Goal: Task Accomplishment & Management: Complete application form

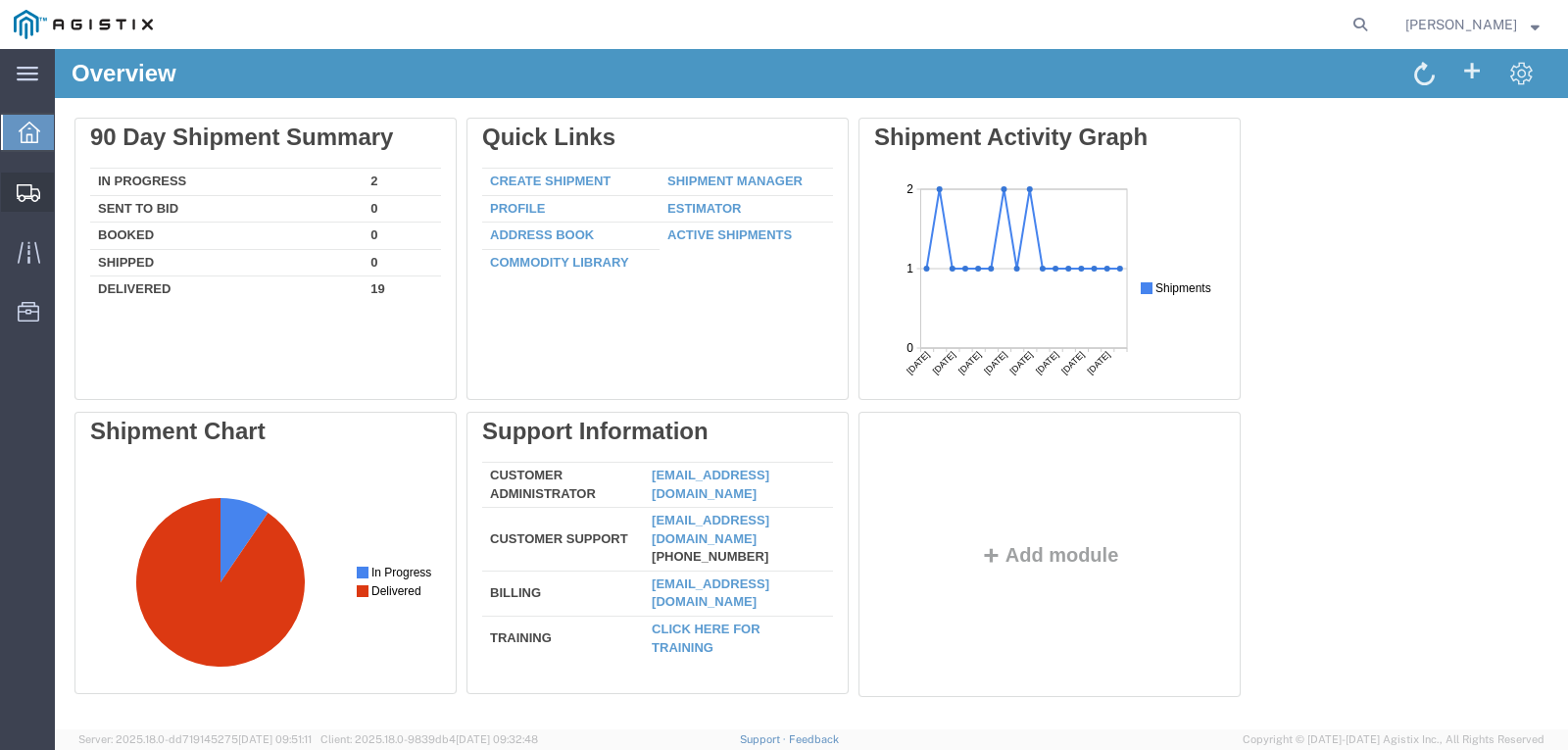
click at [0, 0] on span "Create Shipment" at bounding box center [0, 0] width 0 height 0
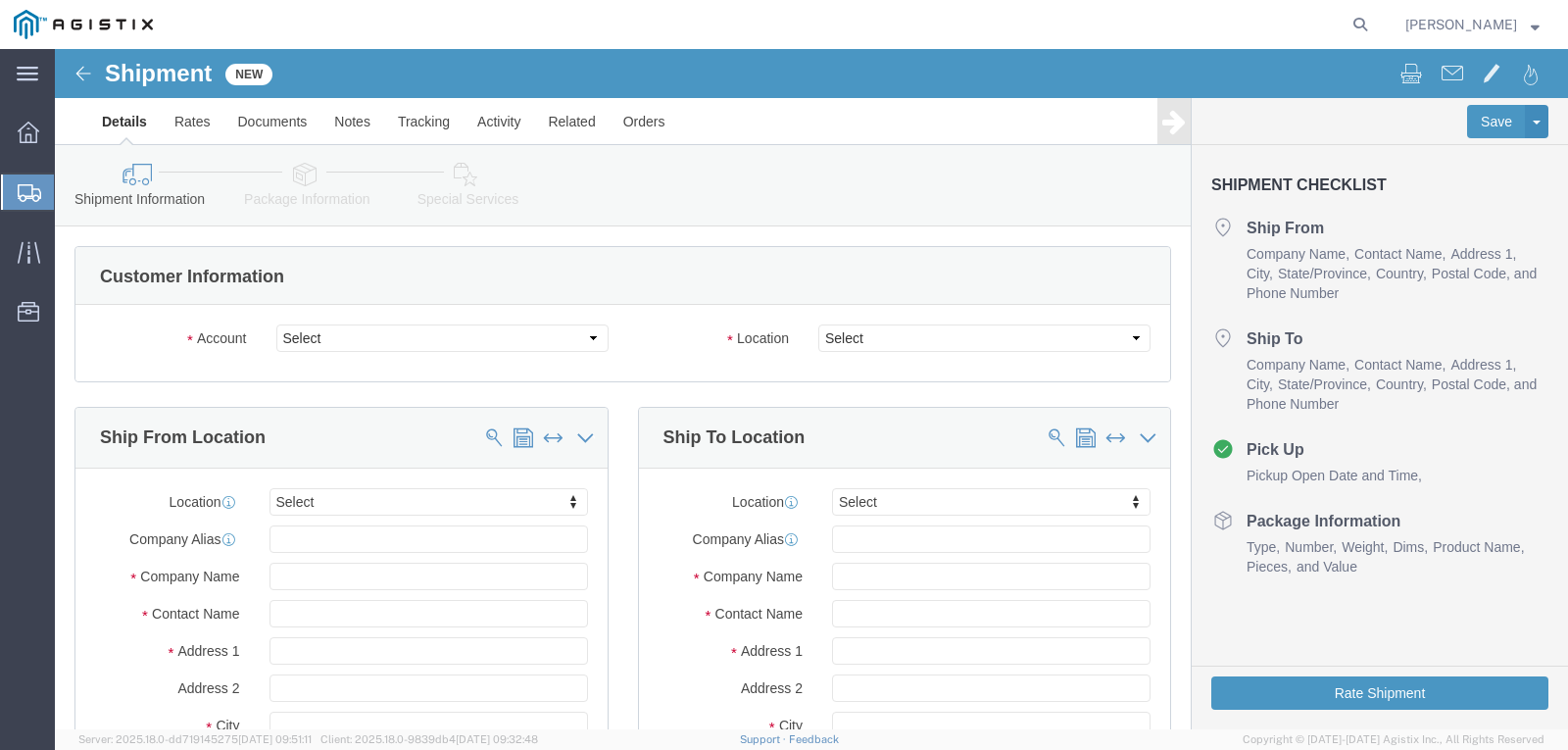
select select
click select "Select Madden Bolt PG&E"
select select "9596"
click select "Select Madden Bolt PG&E"
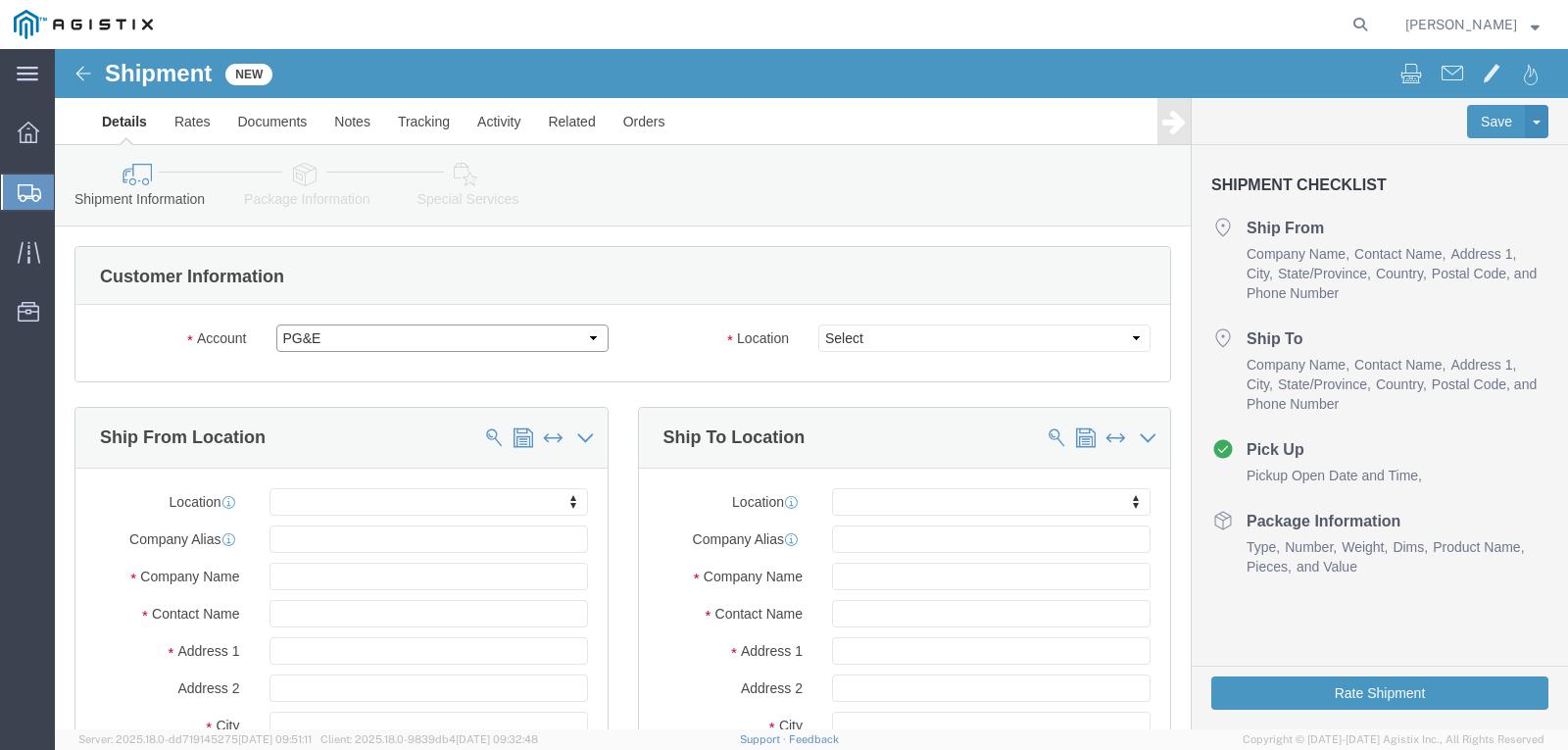
select select "PURCHORD"
select select
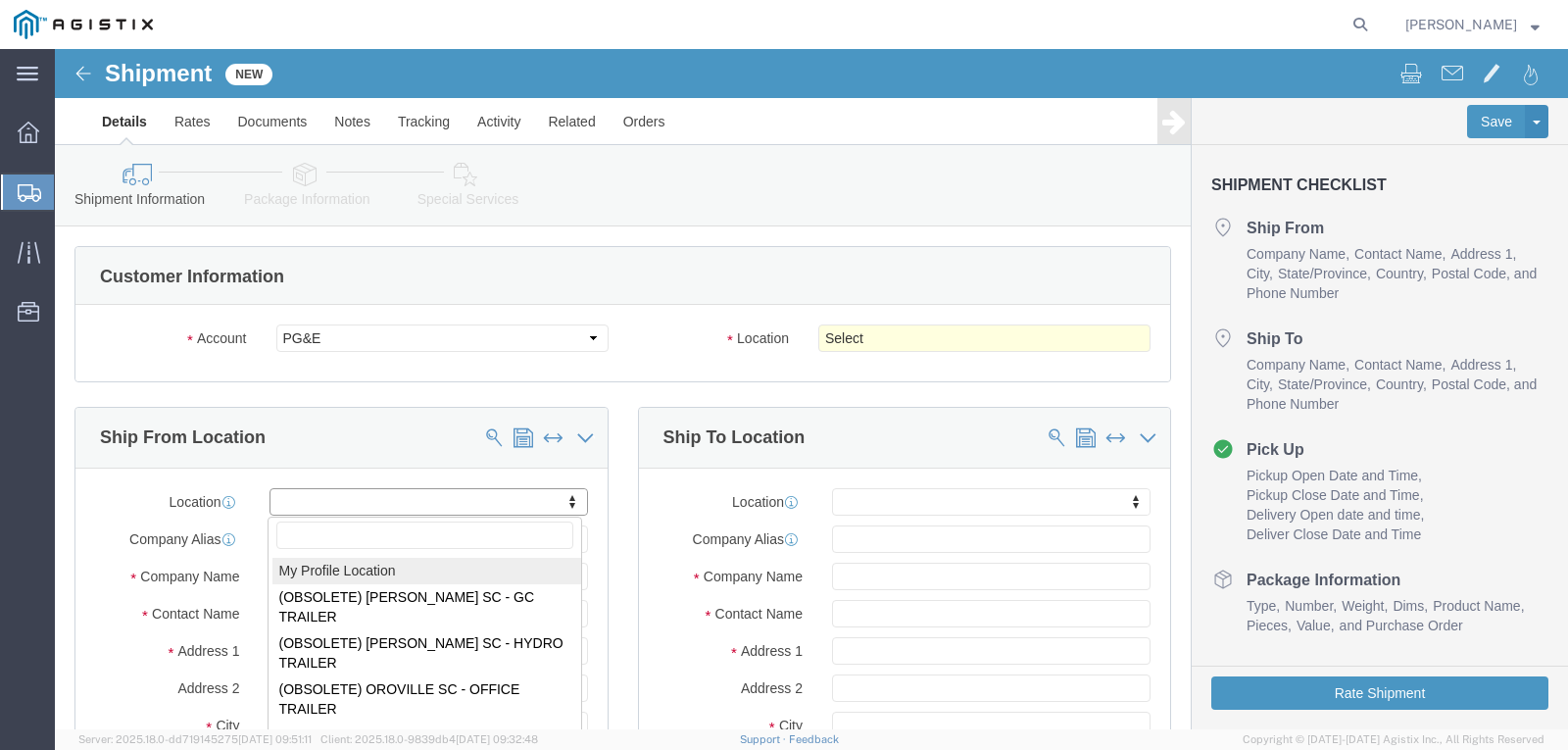
select select "MYPROFILE"
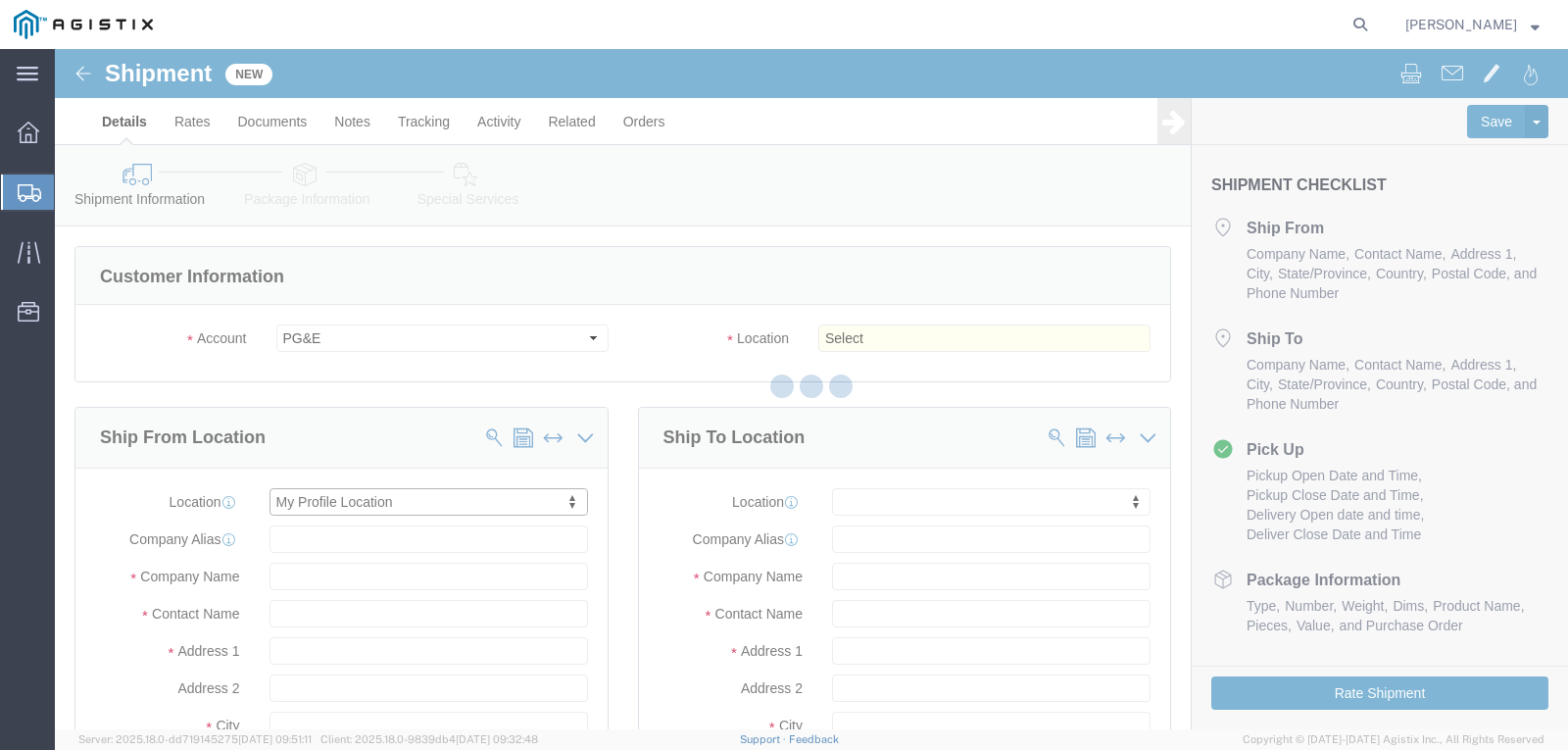
type input "[PERSON_NAME]"
type input "[STREET_ADDRESS]"
type input "[GEOGRAPHIC_DATA]"
type input "77040"
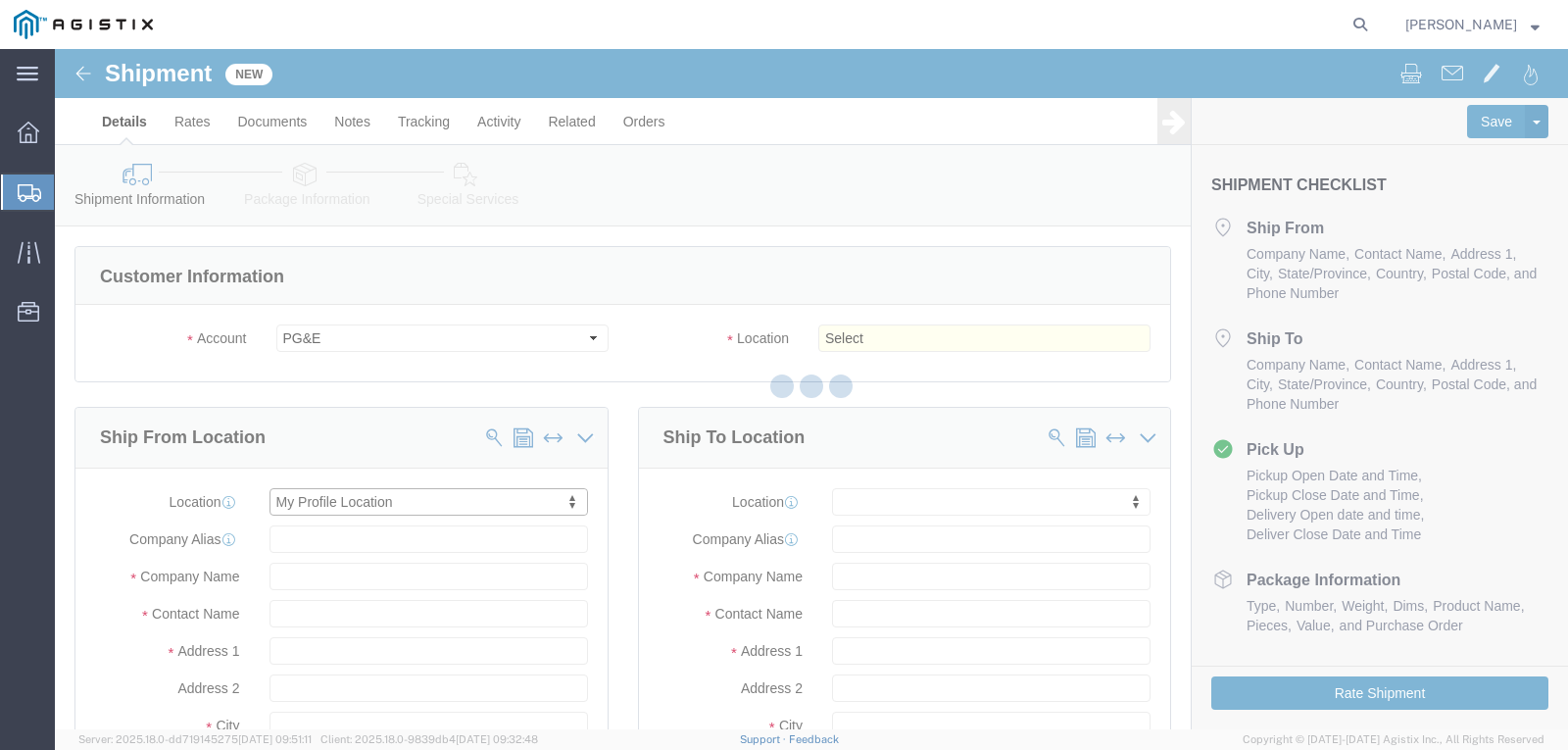
type input "[EMAIL_ADDRESS][DOMAIN_NAME]"
checkbox input "true"
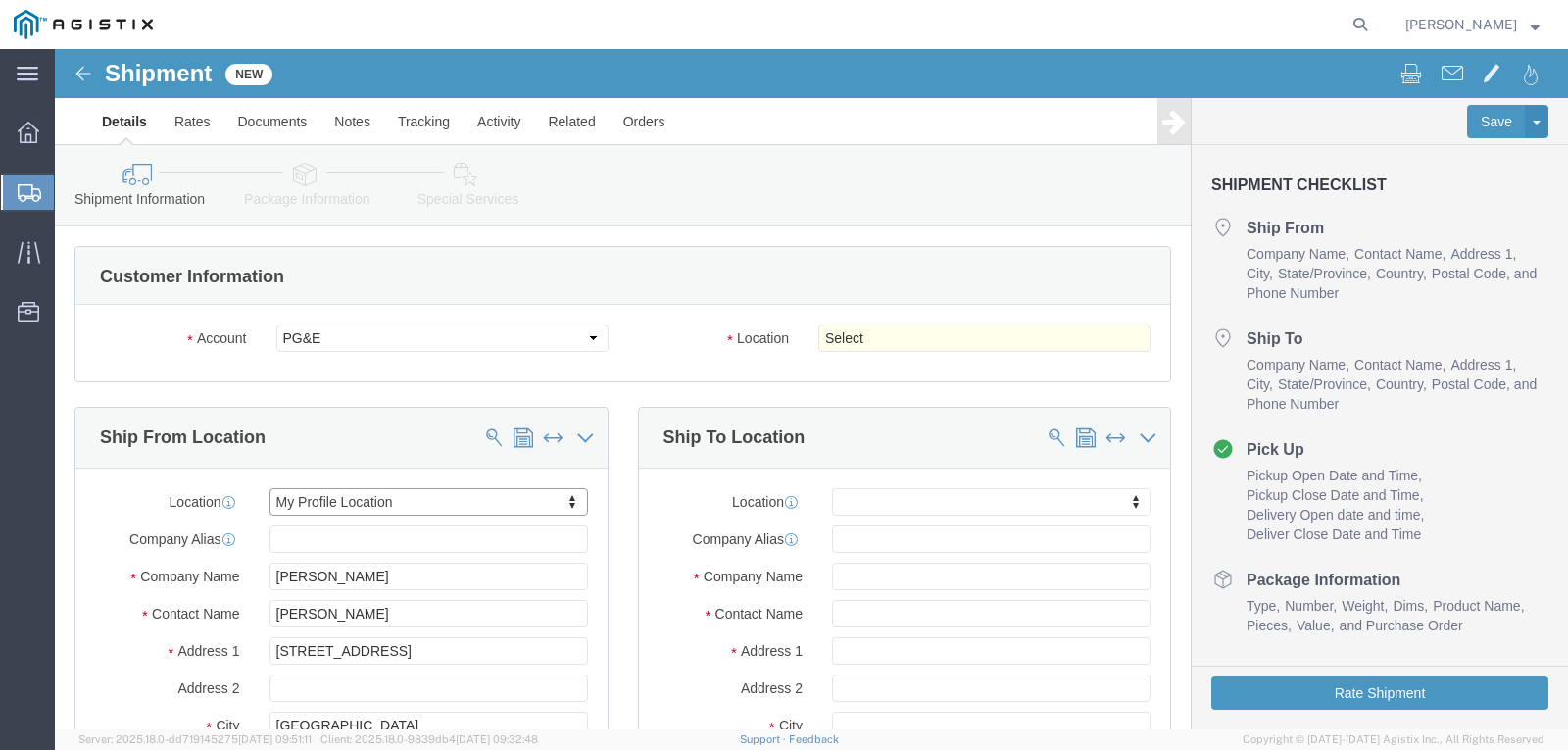
select select "[GEOGRAPHIC_DATA]"
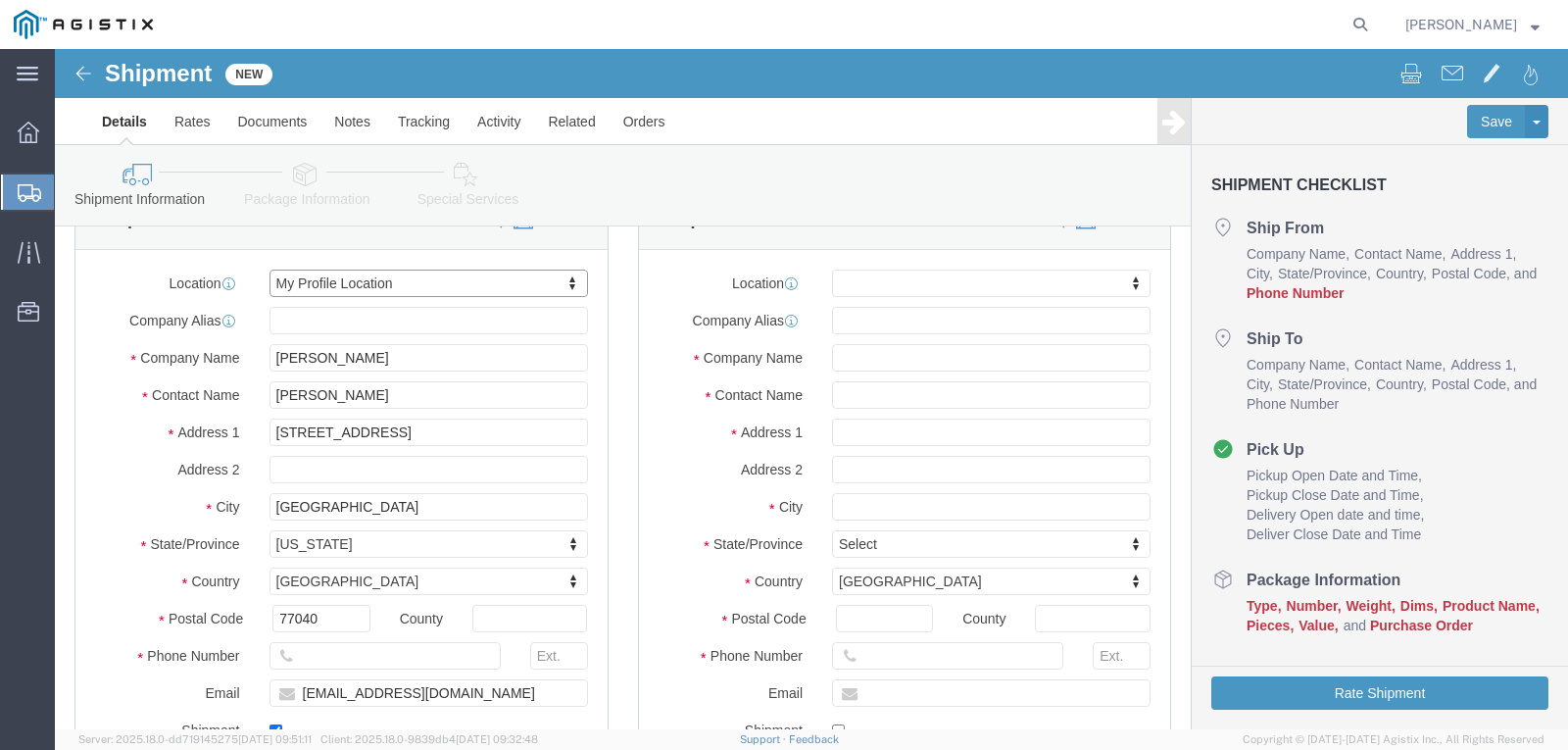
scroll to position [294, 0]
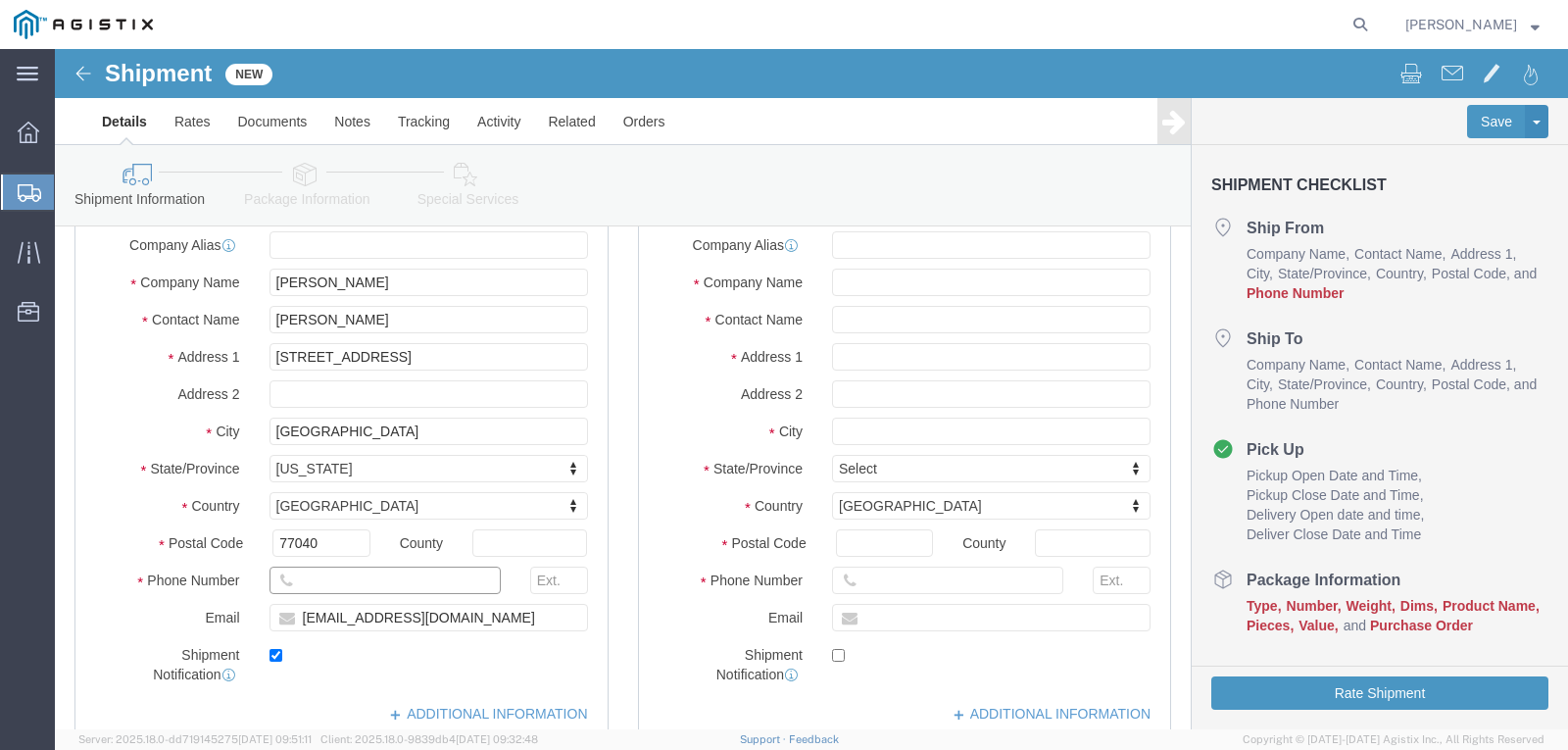
click input "text"
type input "7139399999"
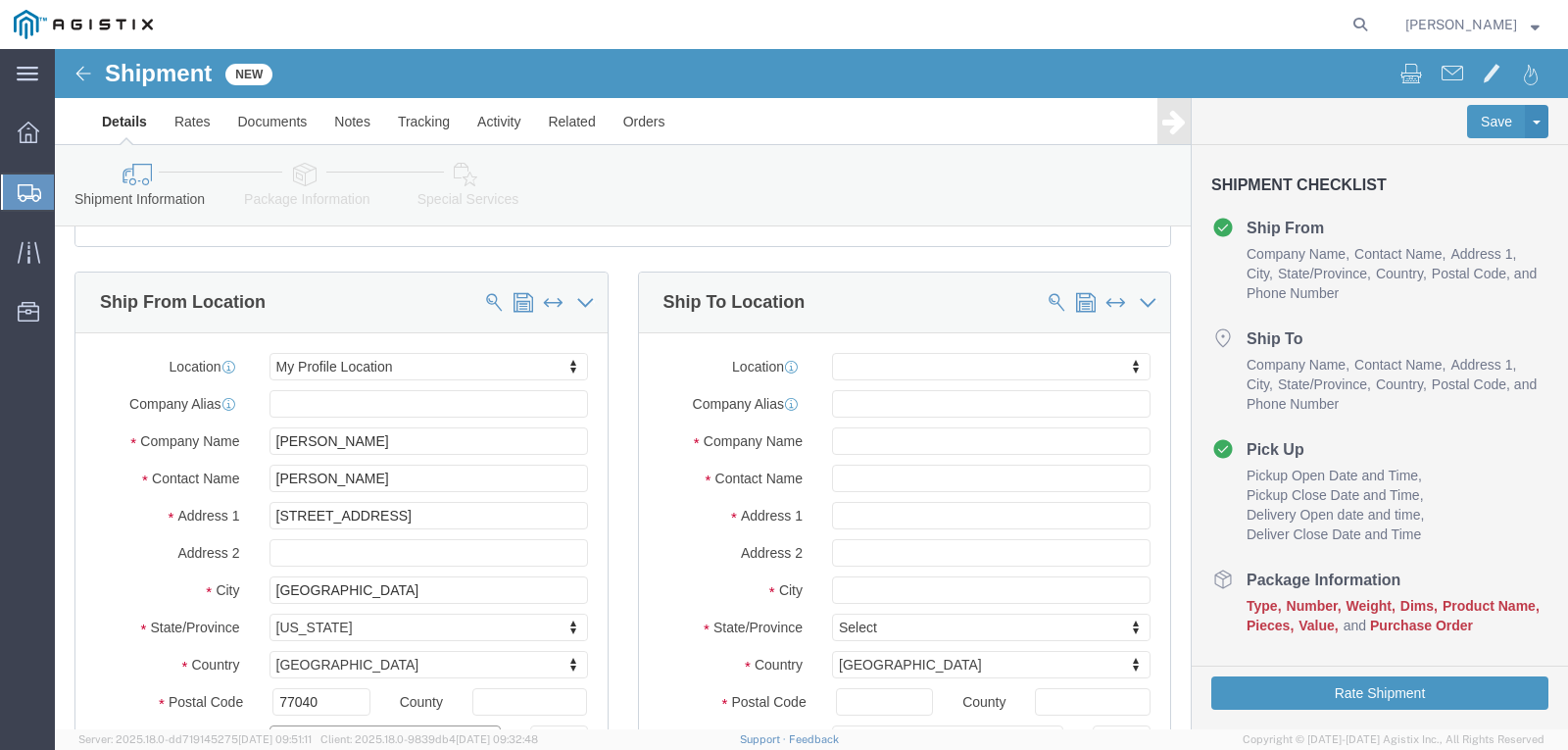
scroll to position [0, 0]
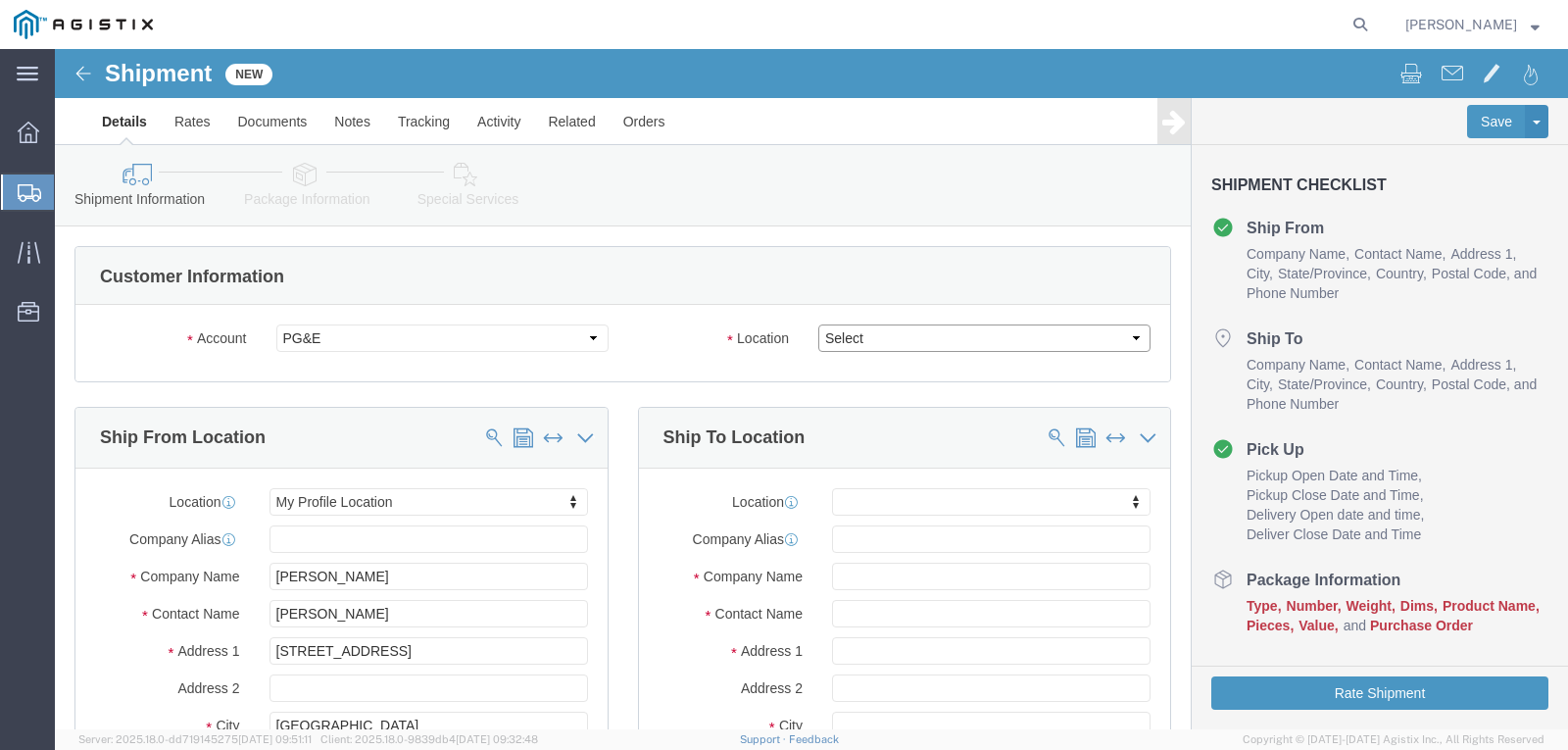
click select "Select All Others [GEOGRAPHIC_DATA] [GEOGRAPHIC_DATA] [GEOGRAPHIC_DATA] [GEOGRA…"
select select "23082"
click select "Select All Others [GEOGRAPHIC_DATA] [GEOGRAPHIC_DATA] [GEOGRAPHIC_DATA] [GEOGRA…"
click span
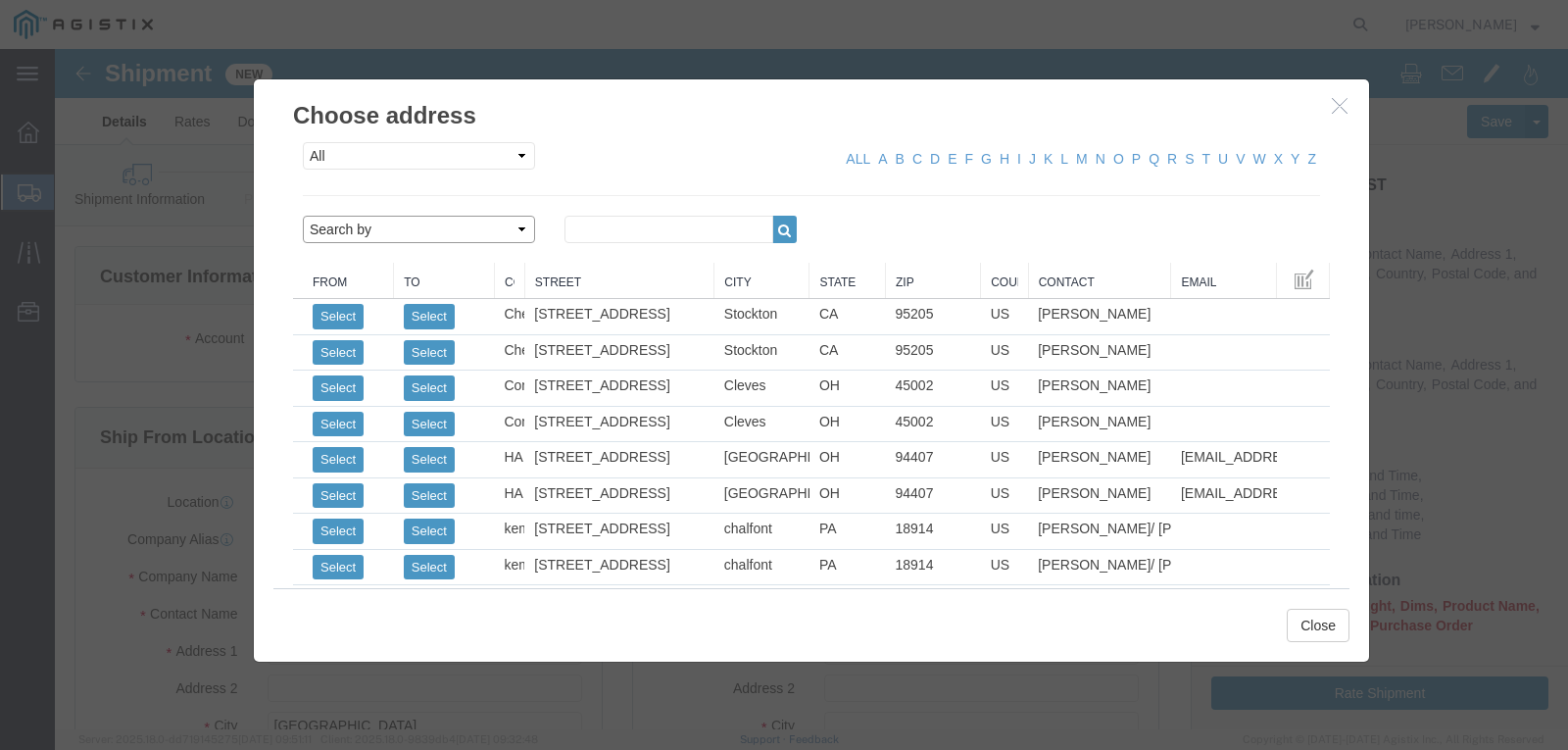
click select "Search by Address Book Name City Company Name Contact Name Country CustomerAlia…"
select select "city"
click select "Search by Address Book Name City Company Name Contact Name Country CustomerAlia…"
click input "text"
type input "FREMONT"
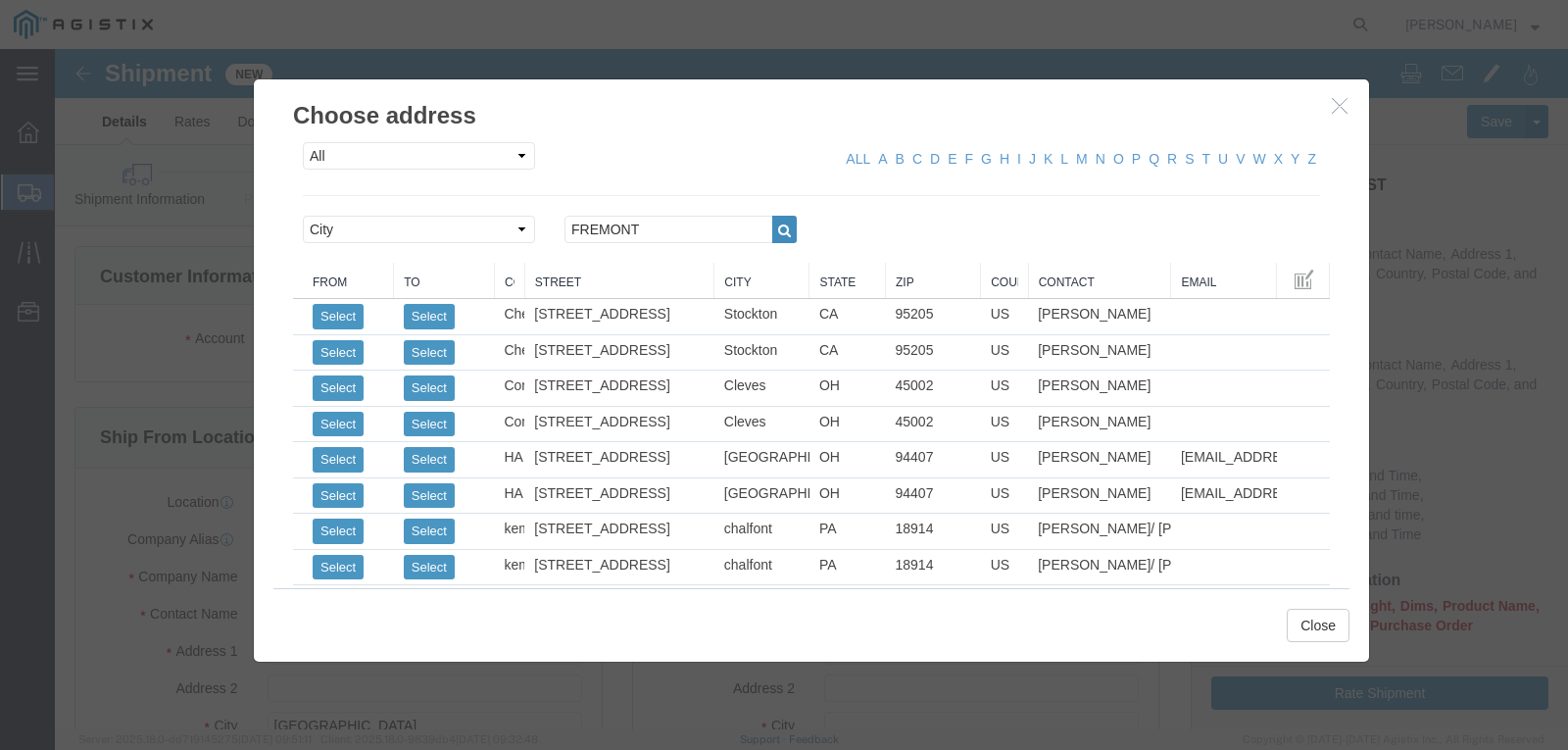
click button "button"
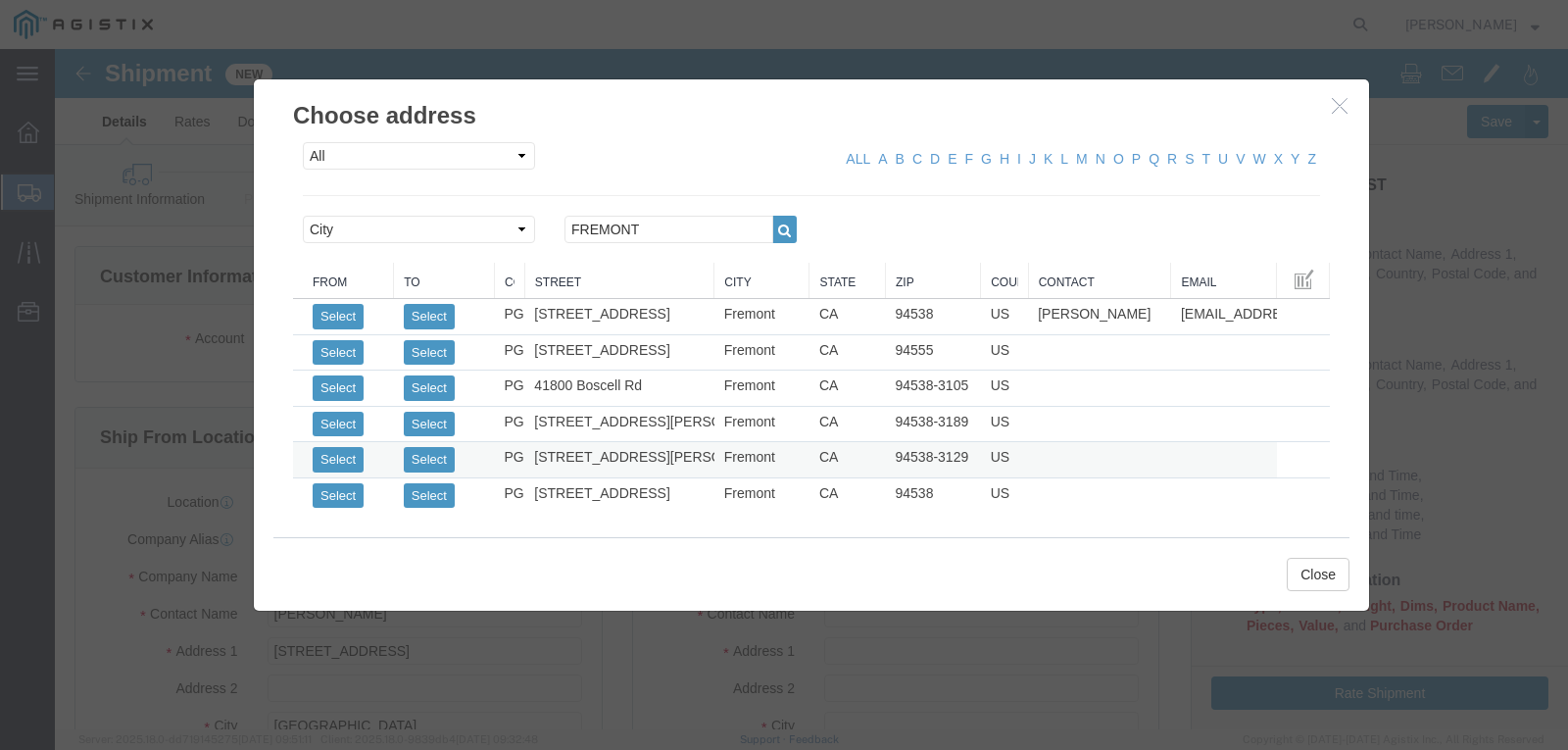
click td "[STREET_ADDRESS][PERSON_NAME]"
click button "Select"
select select
type input "PG&E"
type input "[STREET_ADDRESS][PERSON_NAME]"
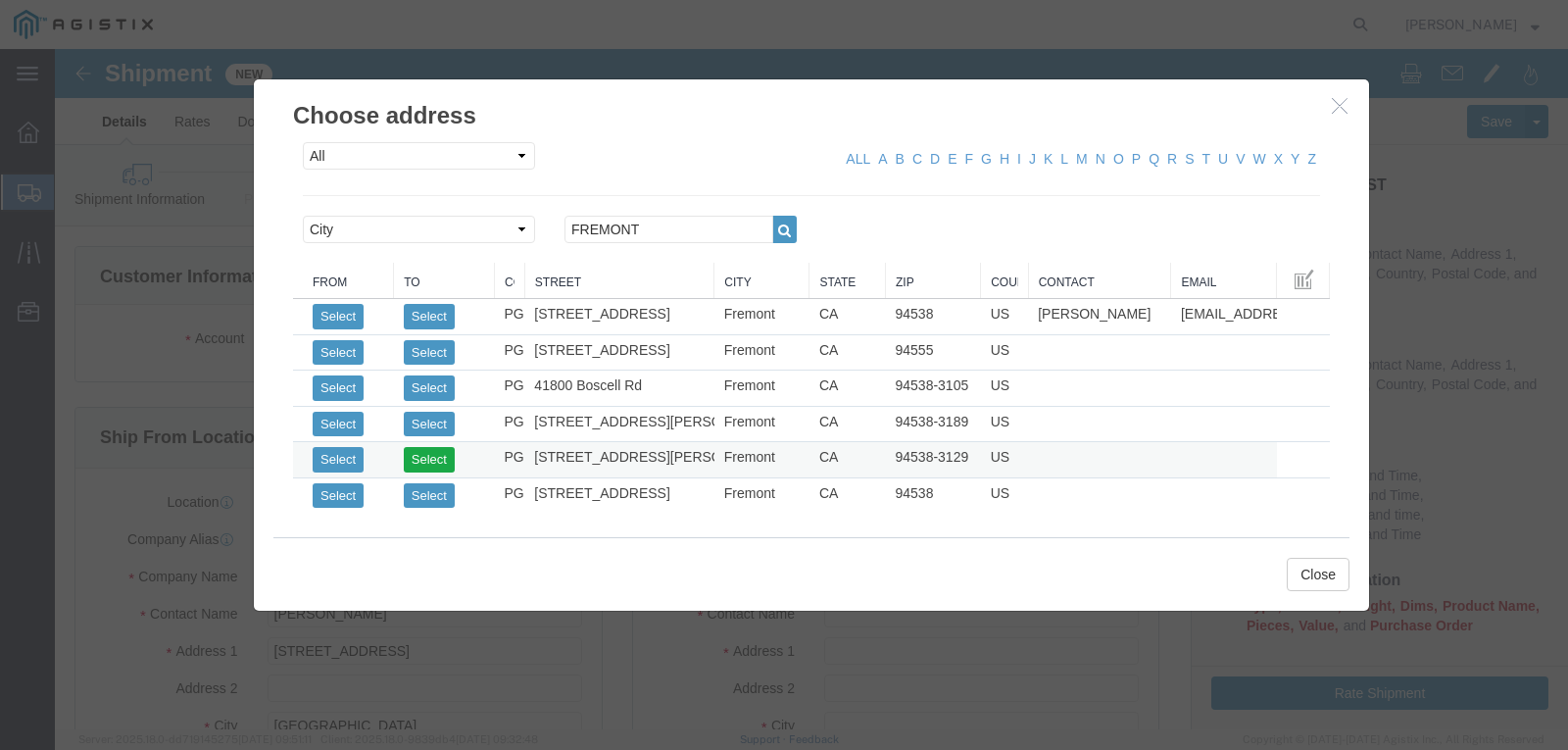
type input "Fremont"
type input "94538-3129"
select select "CA"
click button "Close"
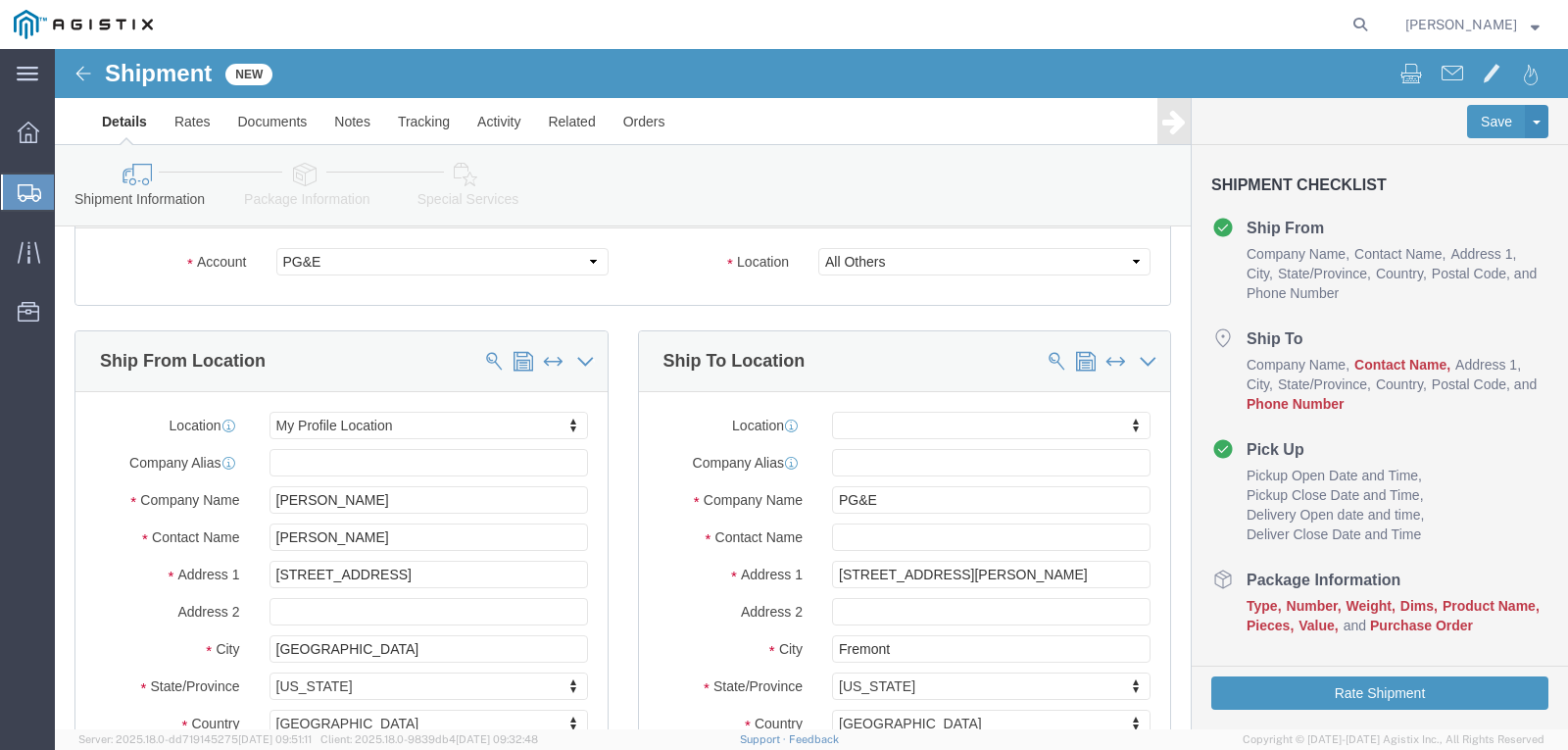
scroll to position [196, 0]
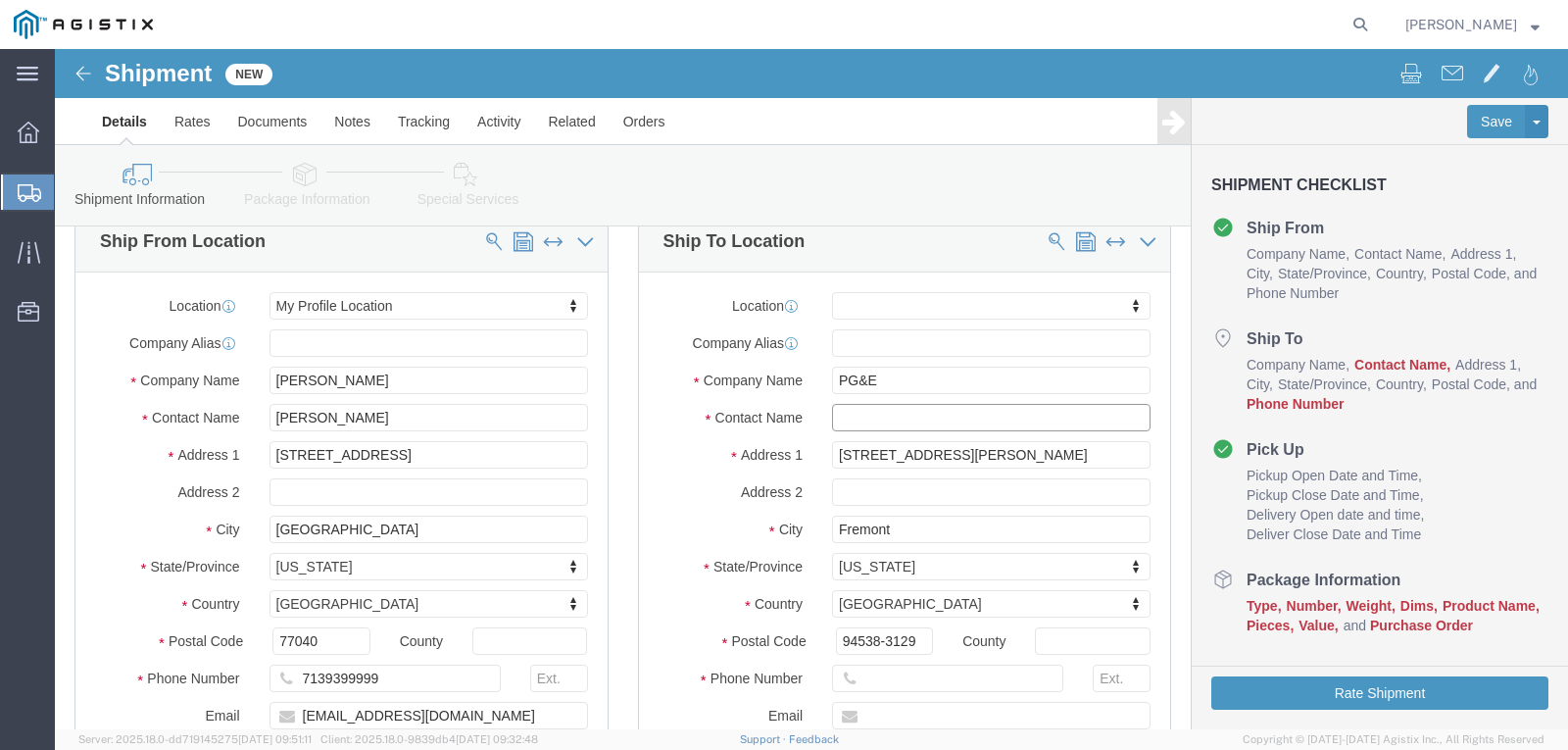
click input "text"
type input "[PERSON_NAME]"
click input "text"
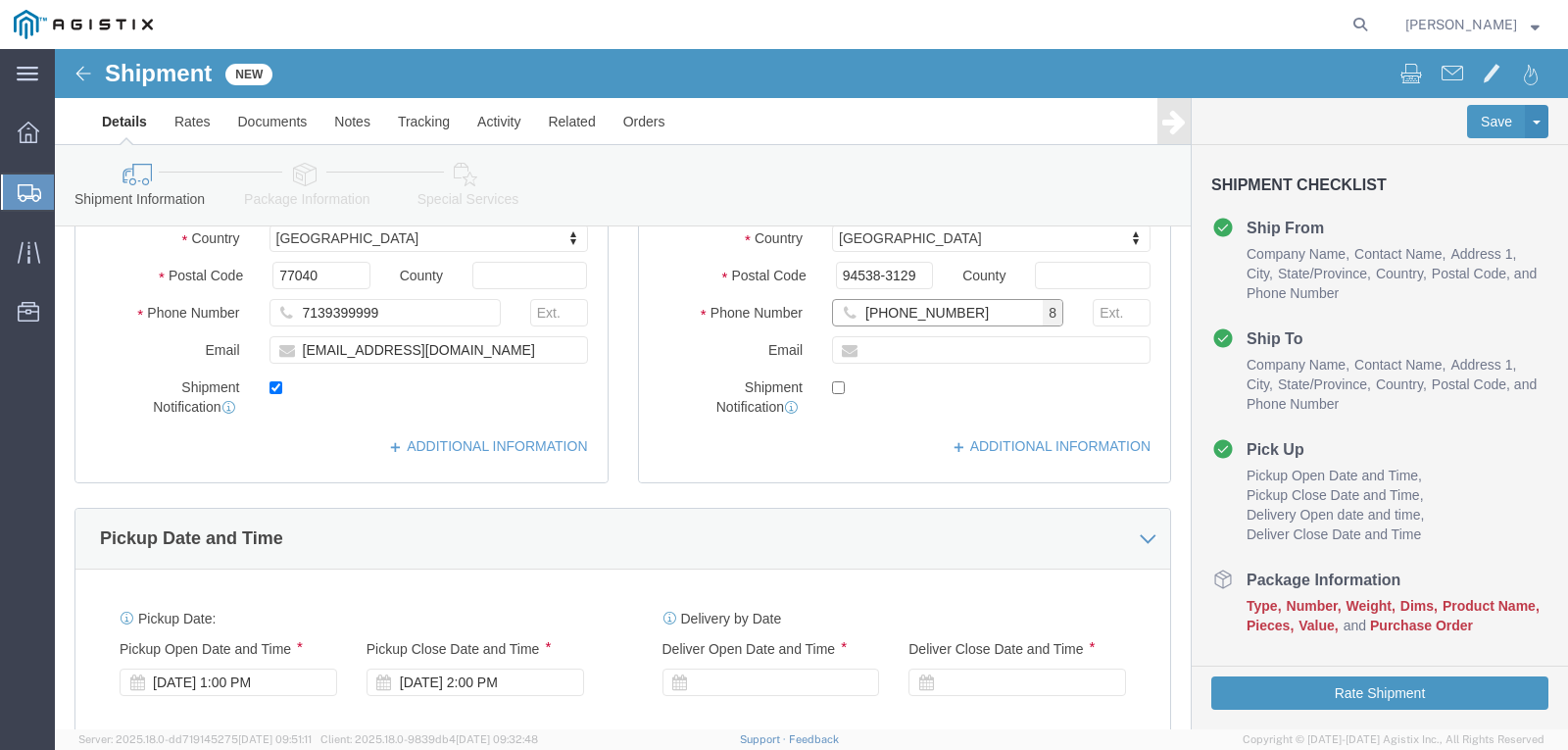
scroll to position [686, 0]
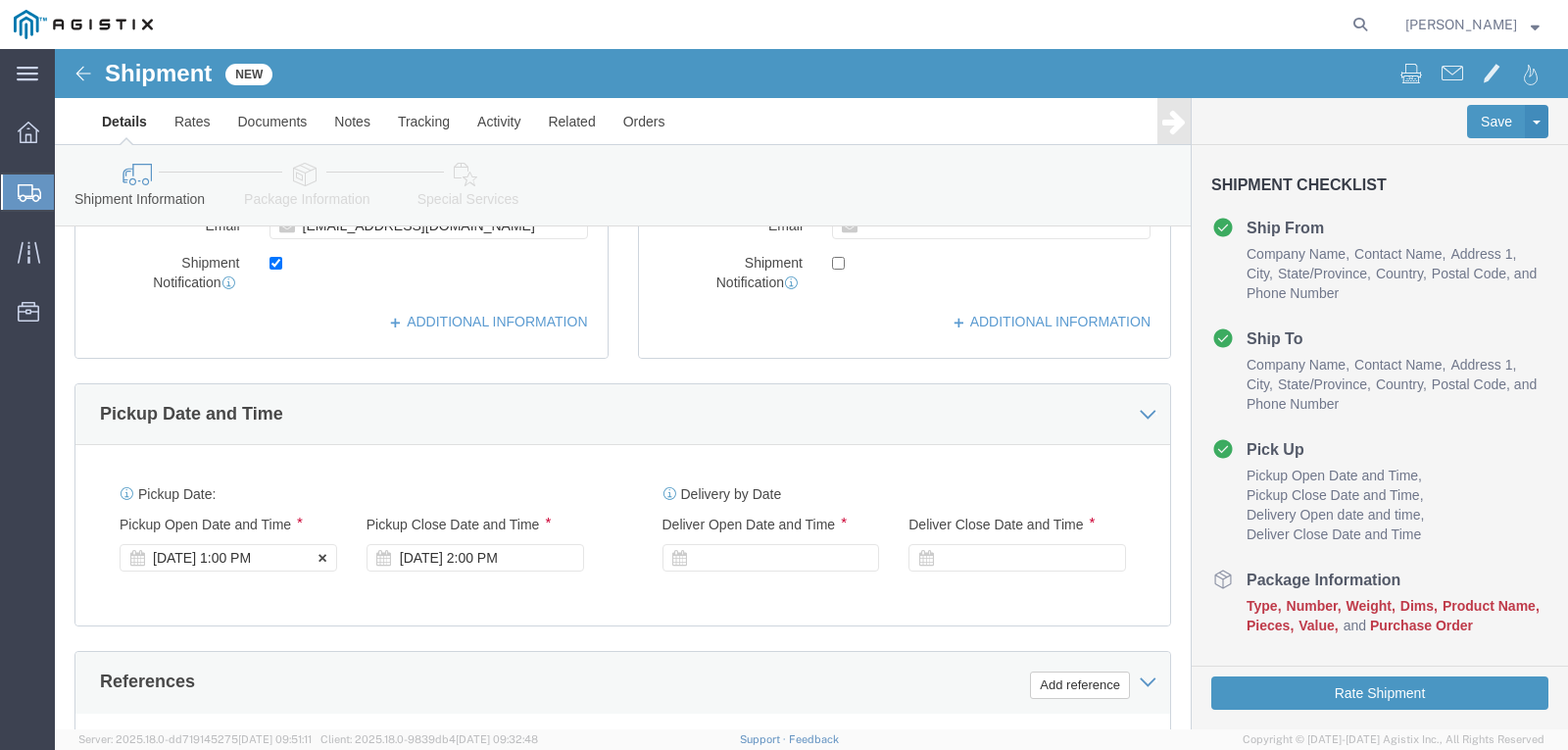
type input "[PHONE_NUMBER]"
click div "[DATE] 1:00 PM"
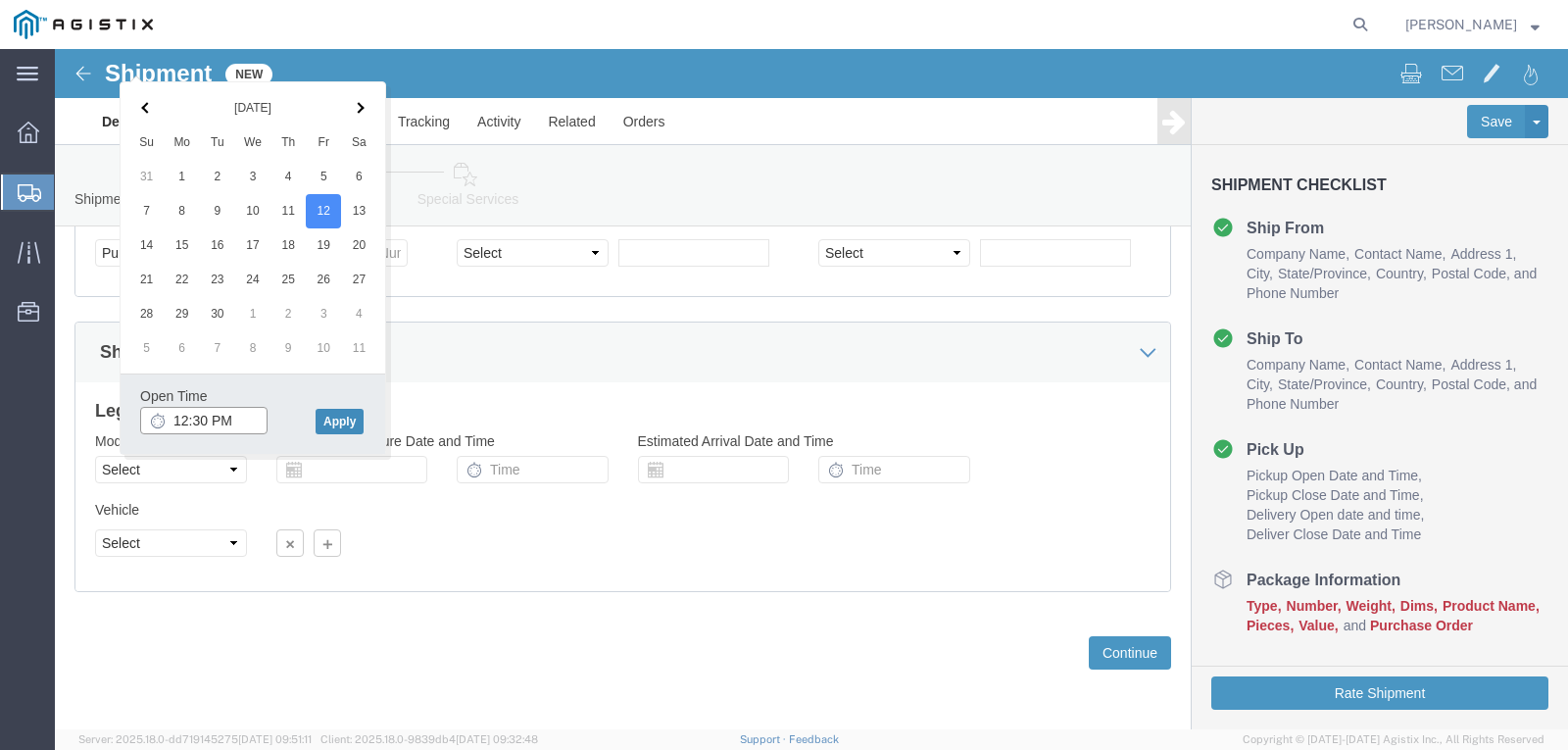
type input "12:30 PM"
click button "Apply"
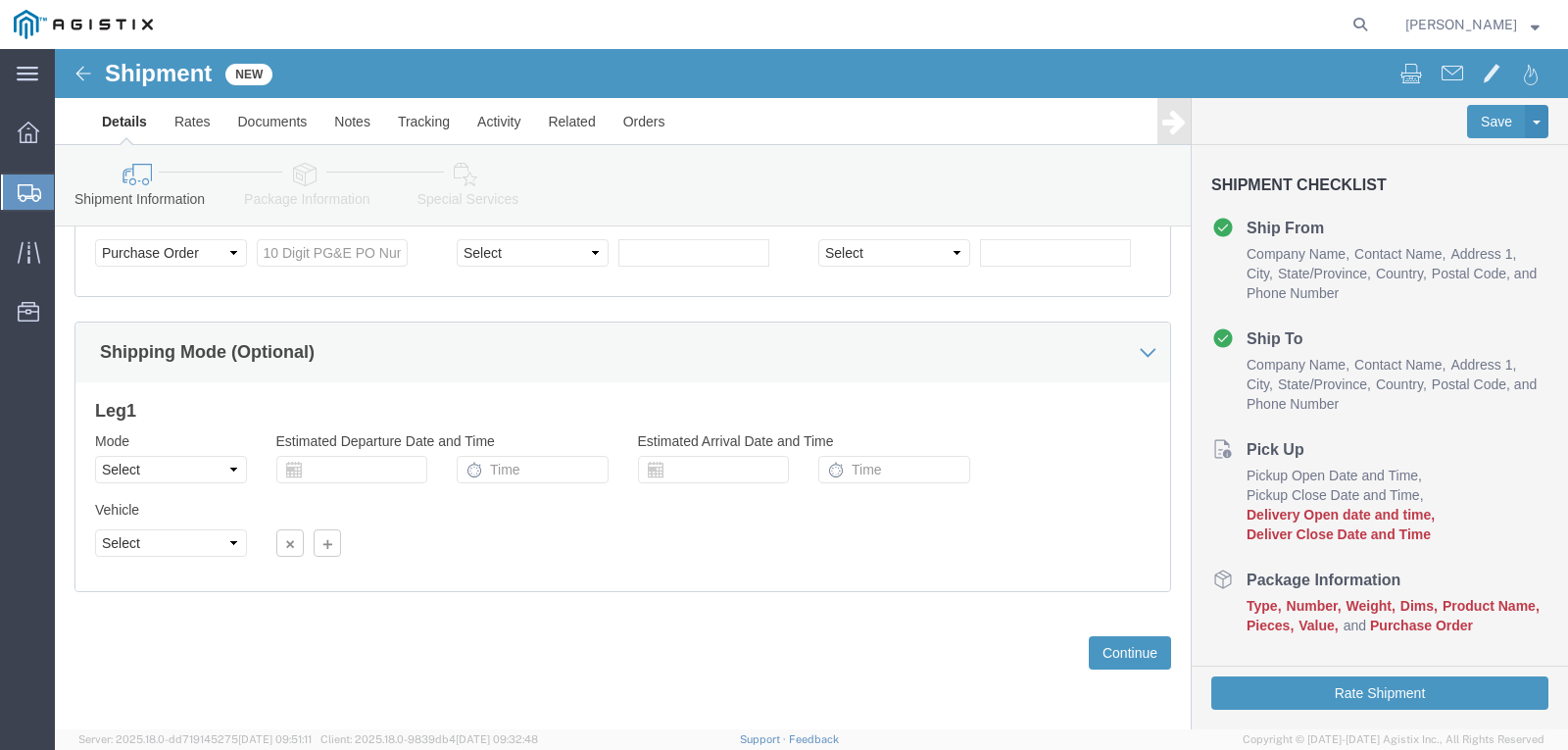
scroll to position [788, 0]
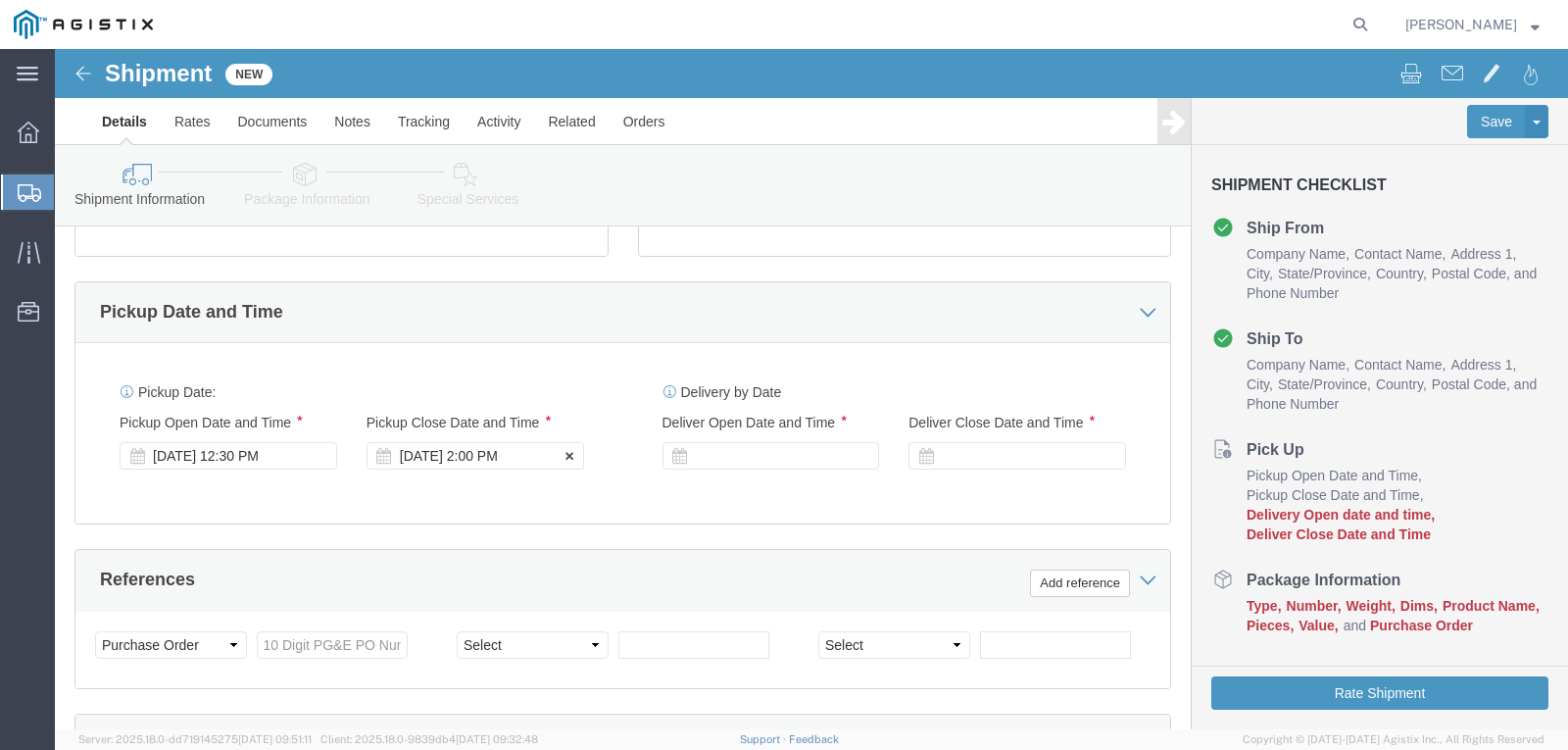
click div "[DATE] 2:00 PM"
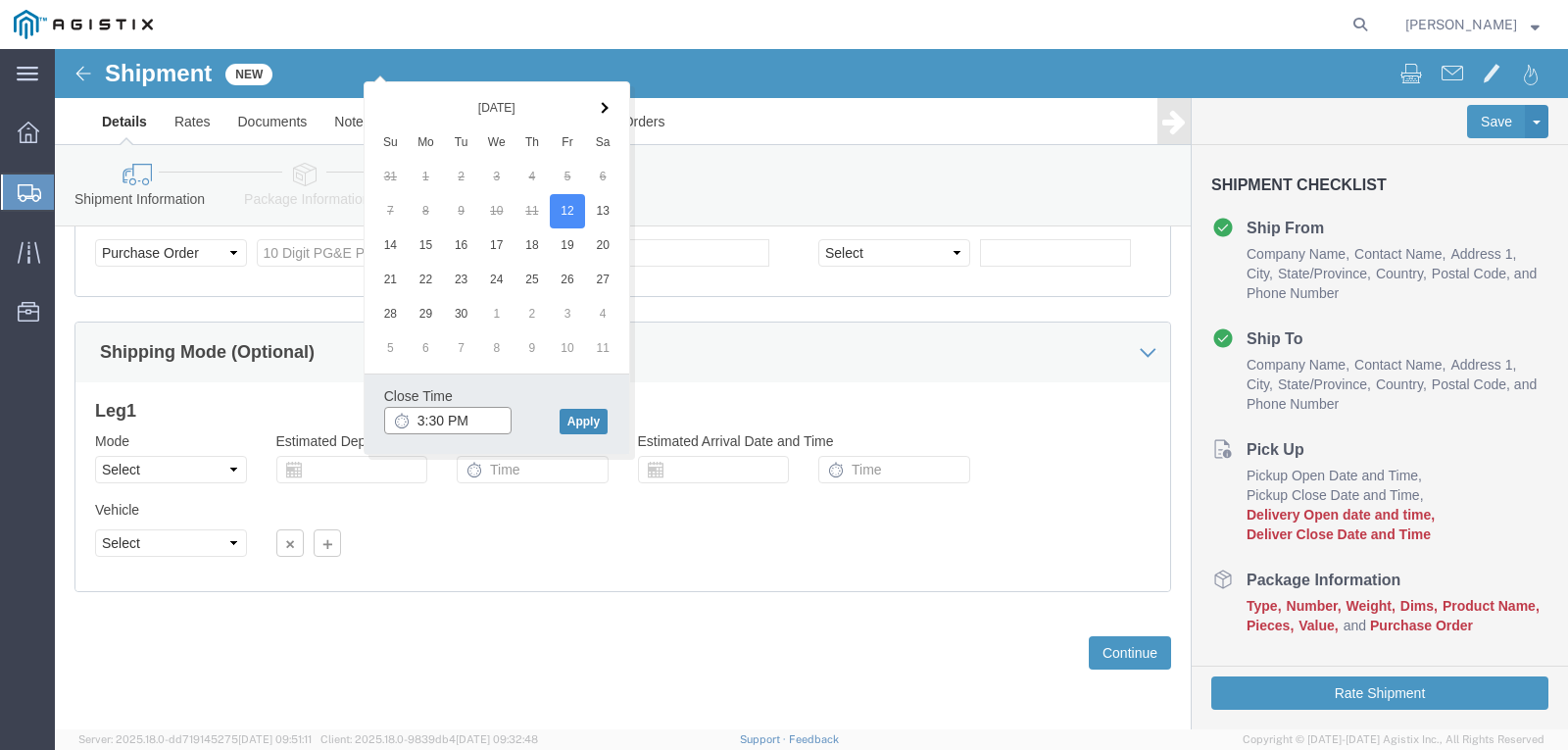
type input "3:30 PM"
click button "Apply"
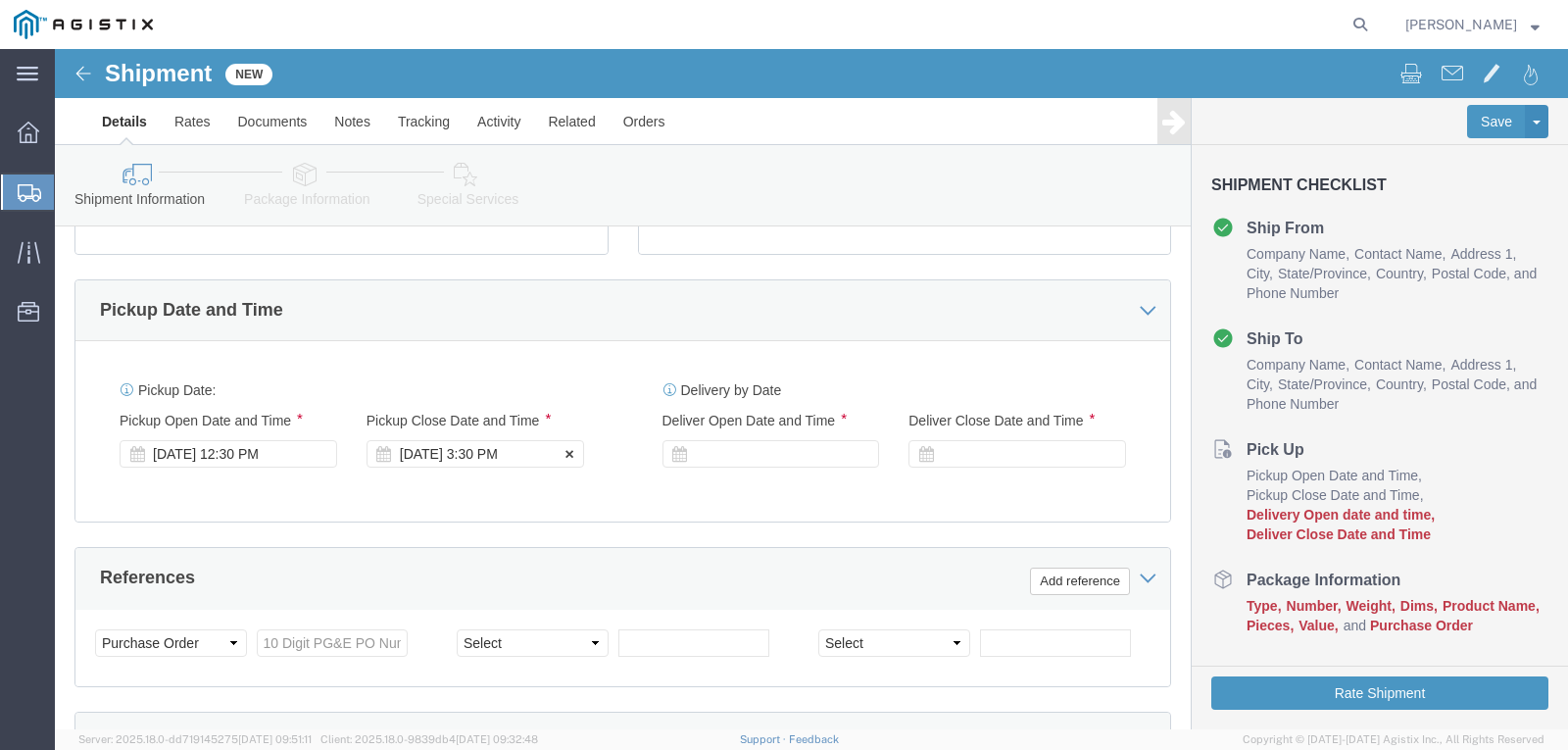
scroll to position [788, 0]
click icon
click div
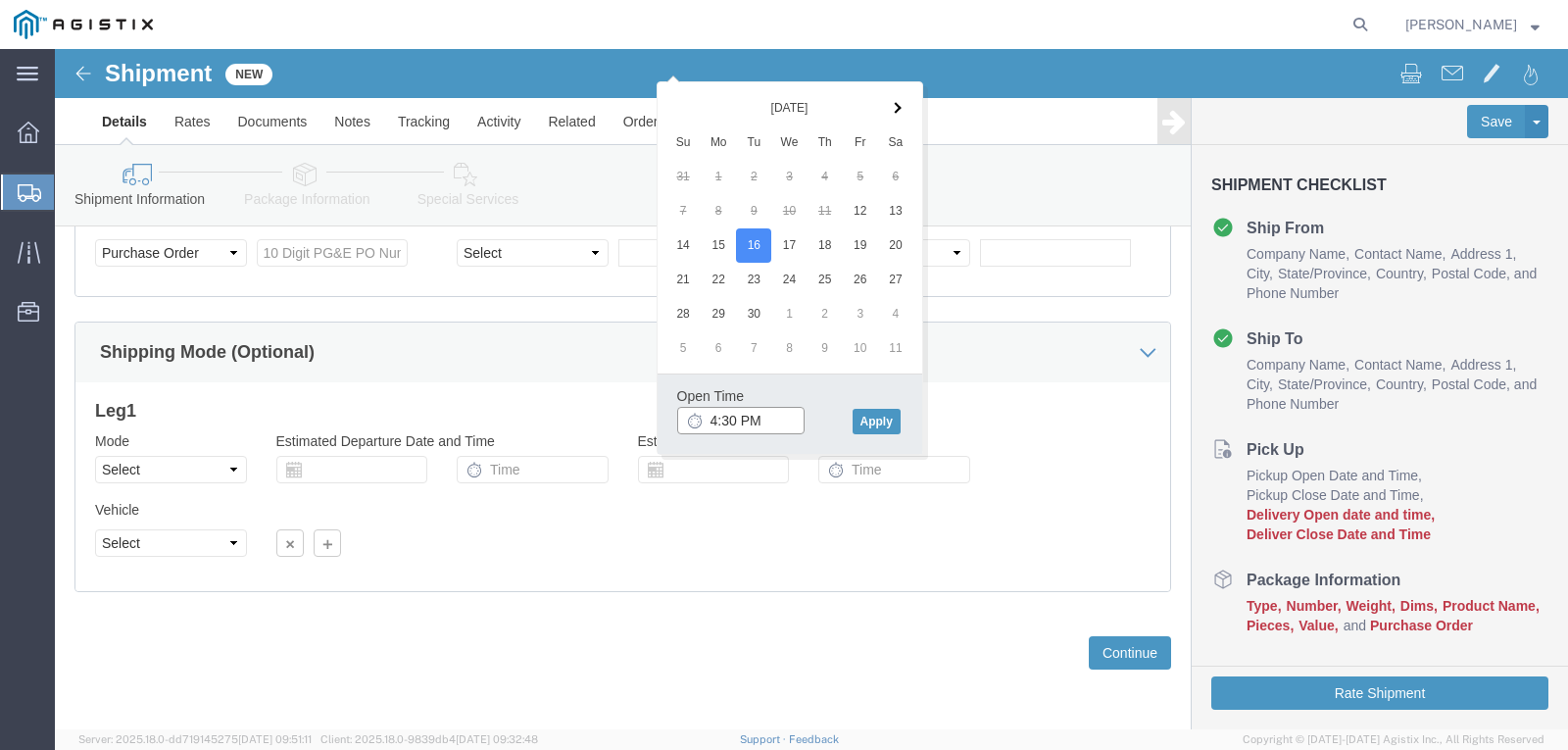
click input "4:30 PM"
type input "8:00 AM"
click button "Apply"
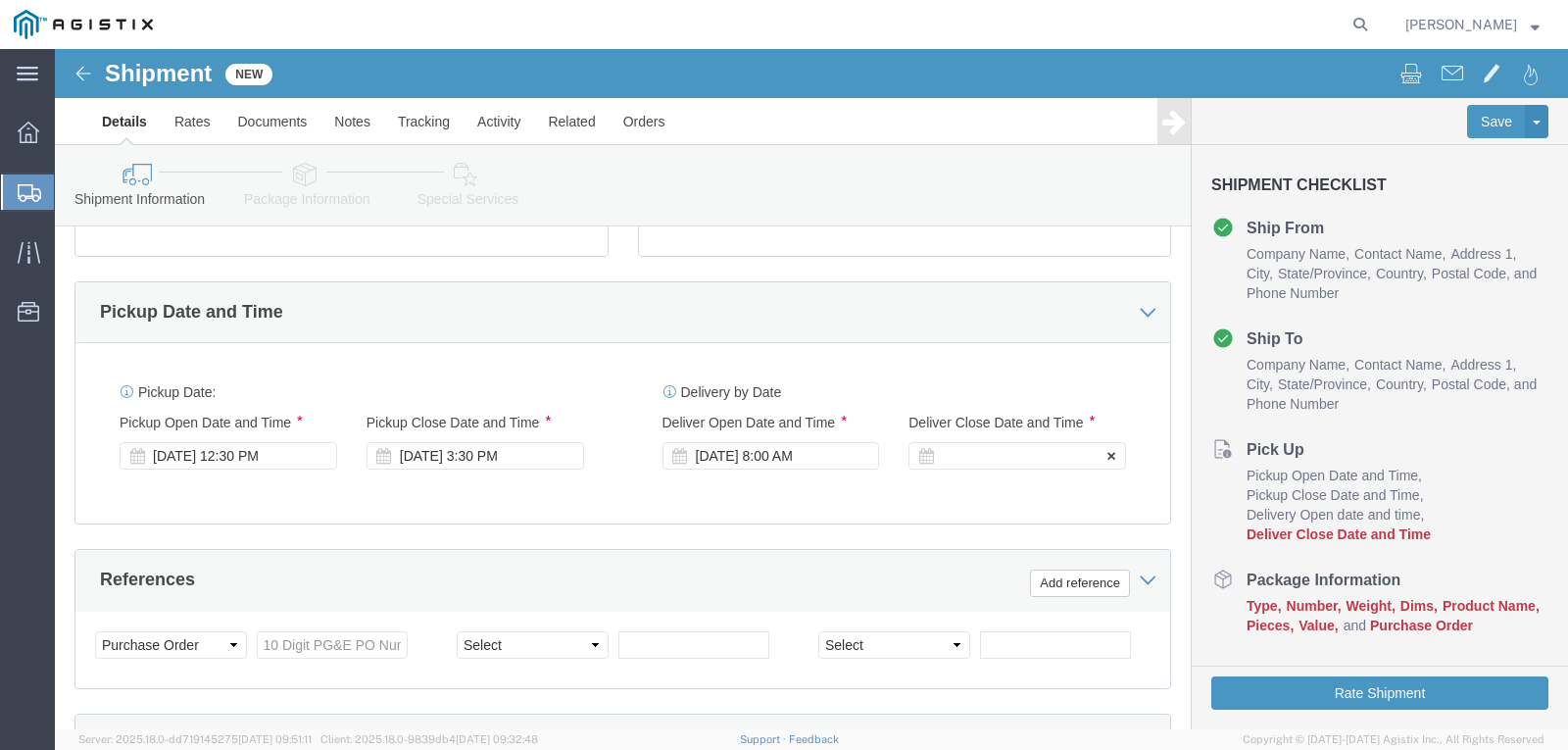
click div
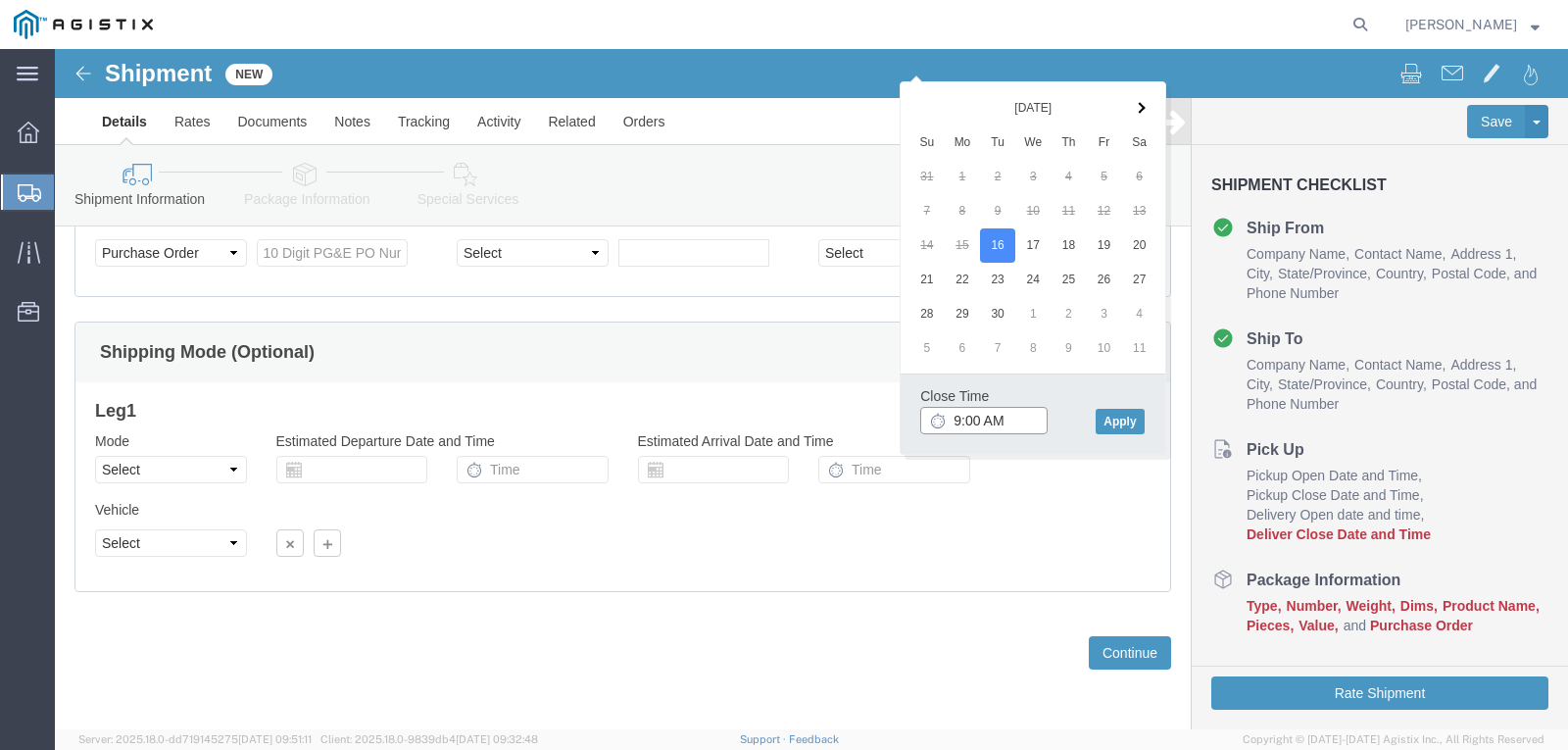
click input "9:00 AM"
type input "3:30 PM"
click button "Apply"
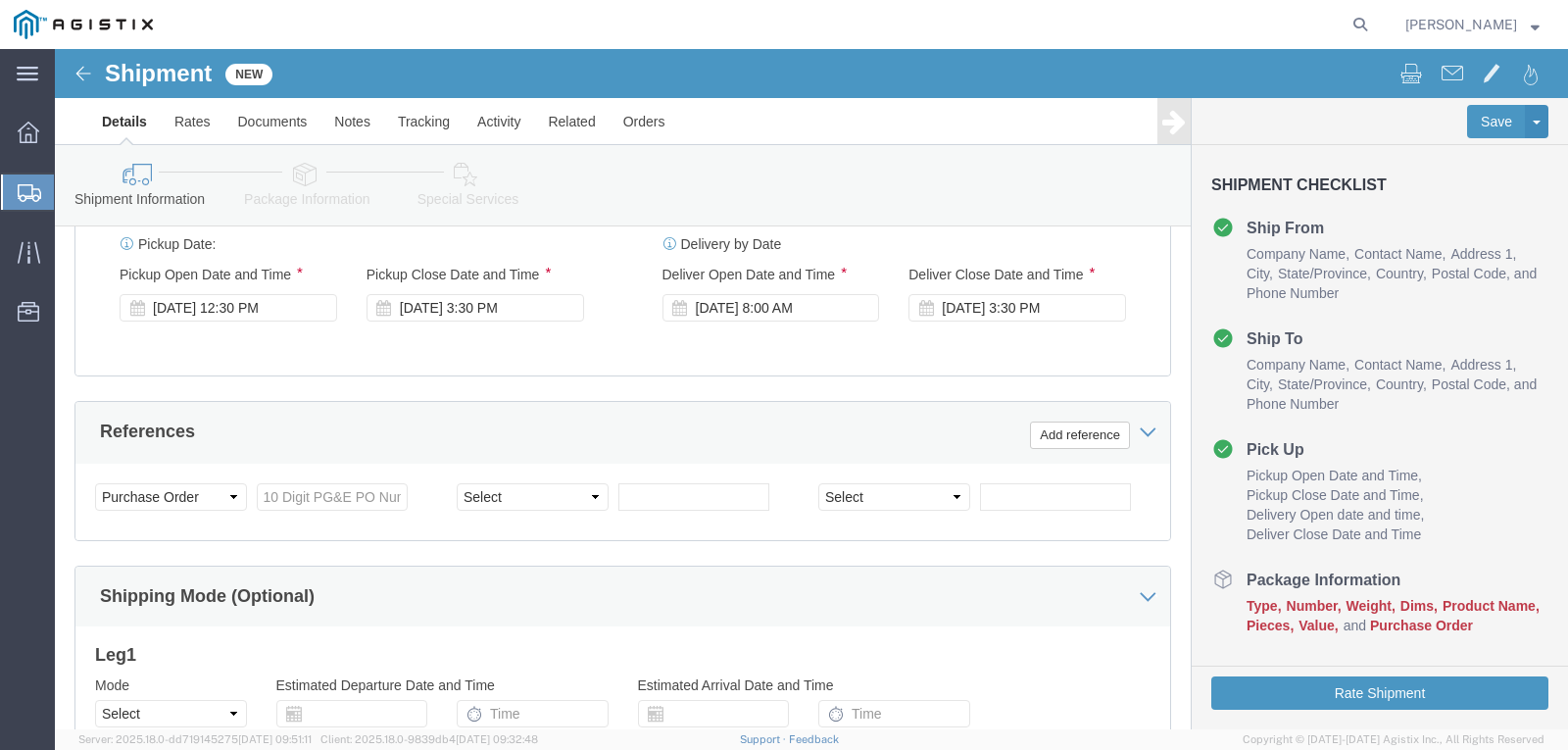
scroll to position [887, 0]
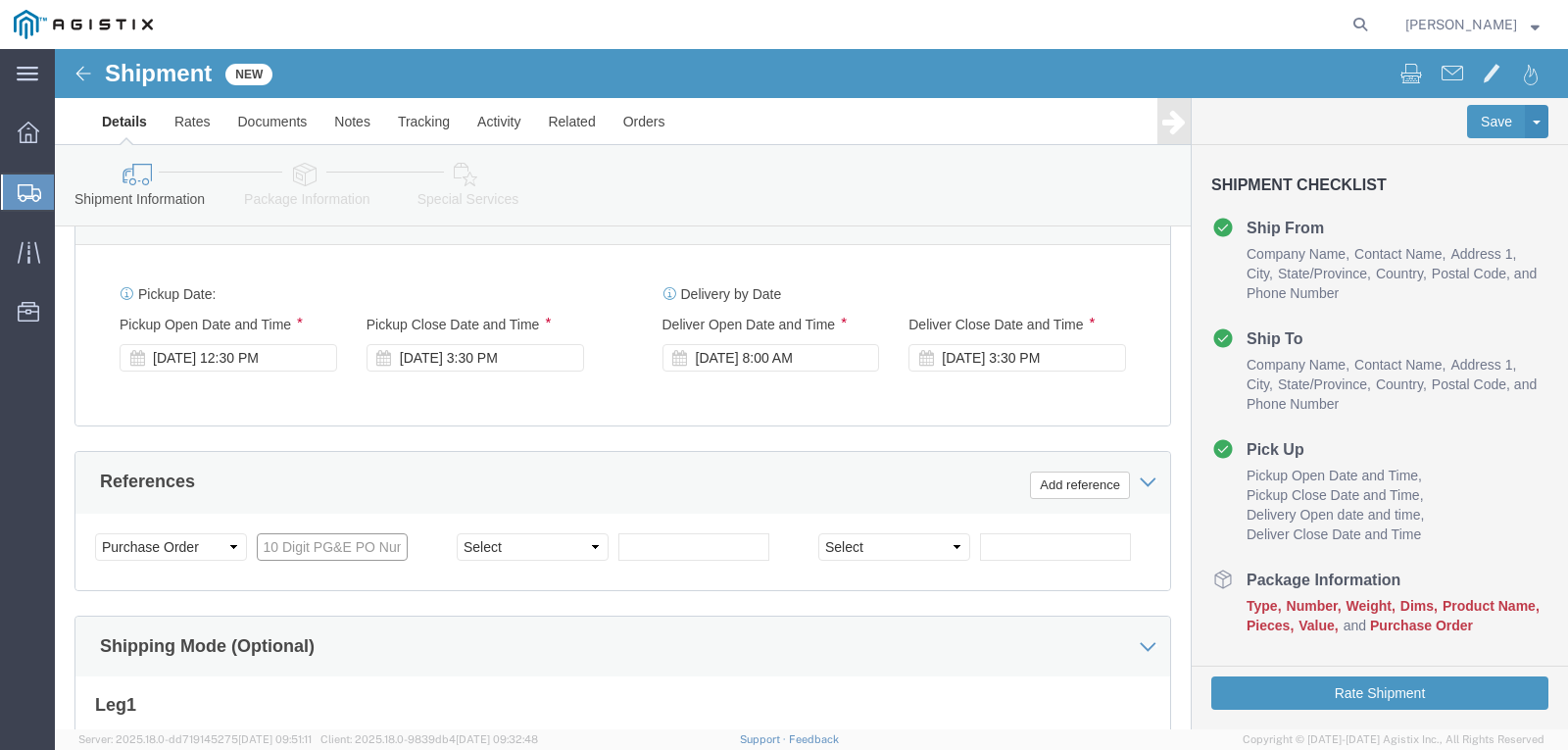
click input "text"
type input "7"
type input "2701223807"
type input "153518"
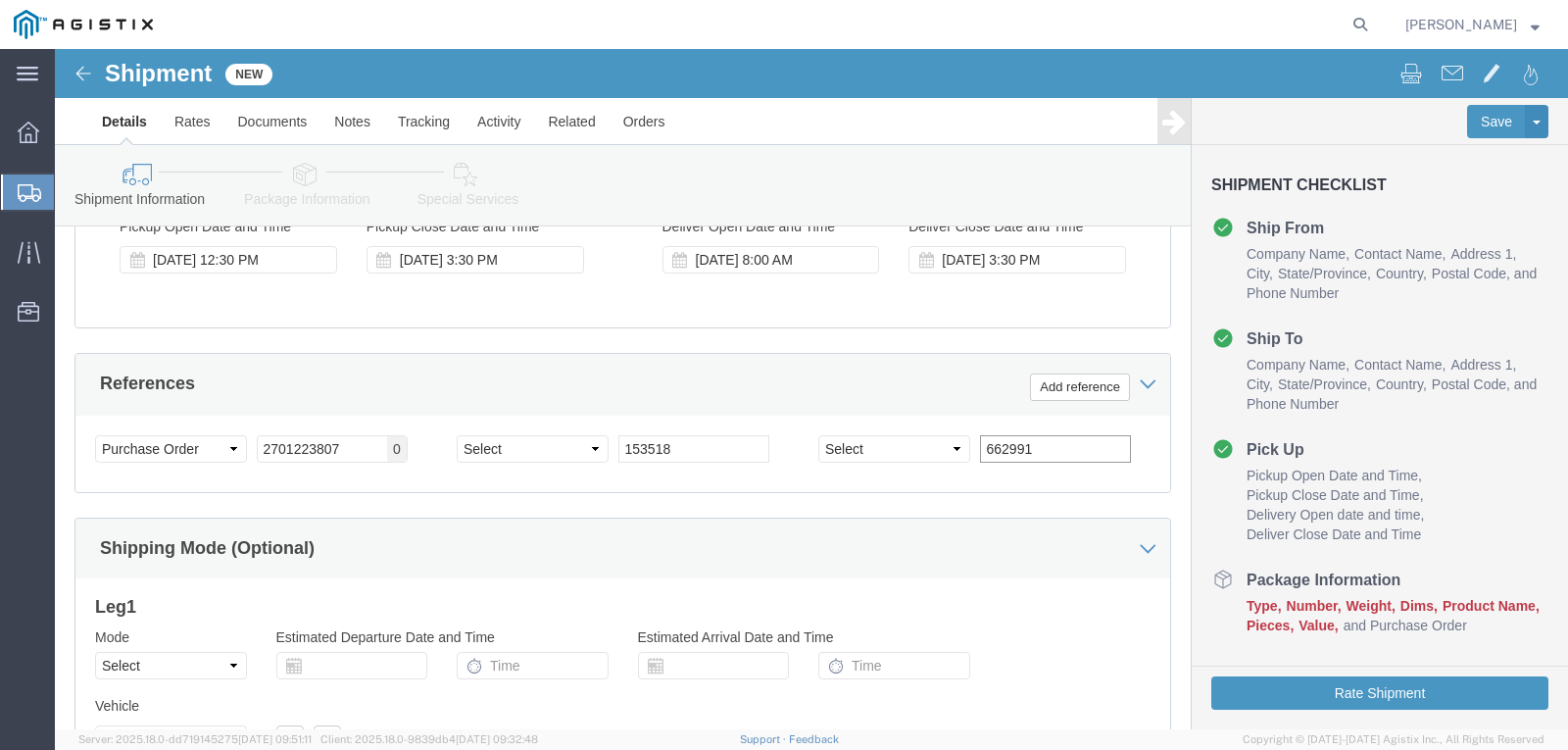
scroll to position [1181, 0]
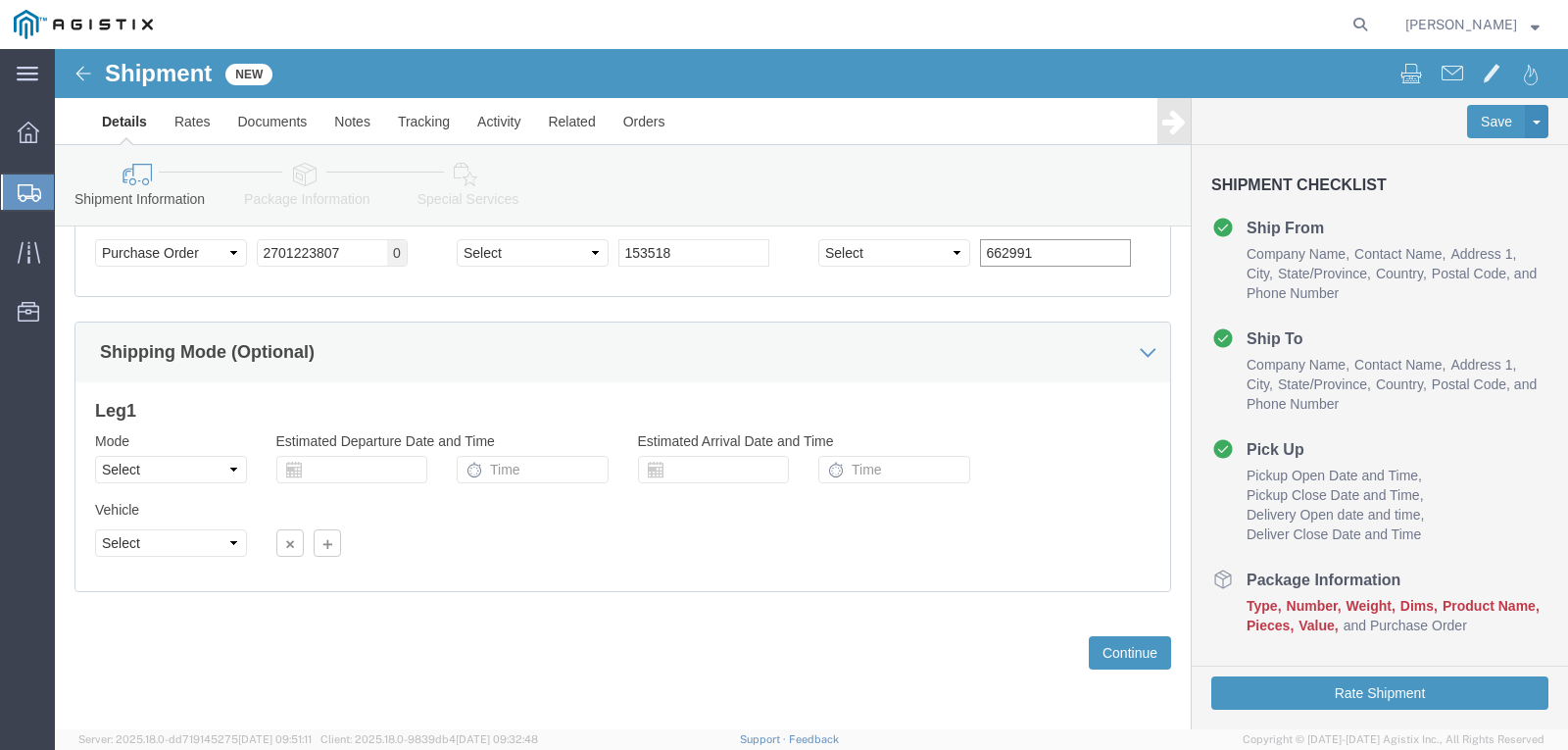
type input "662991"
click select "Select Air Less than Truckload Multi-Leg Ocean Freight Rail Small Parcel Truckl…"
select select "LTL"
click select "Select Air Less than Truckload Multi-Leg Ocean Freight Rail Small Parcel Truckl…"
click button "Continue"
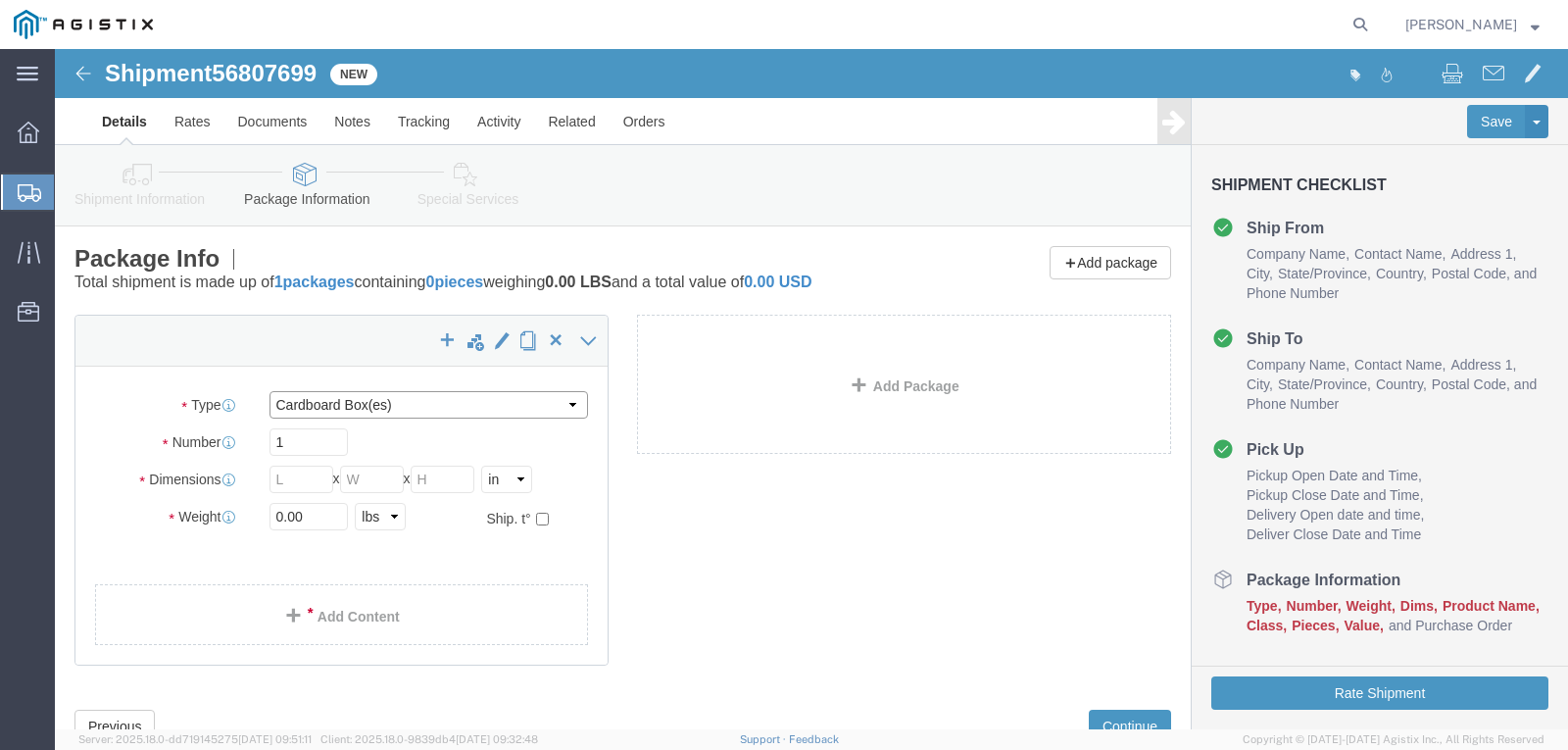
click select "Select Bulk Bundle(s) Cardboard Box(es) Carton(s) Crate(s) Drum(s) (Fiberboard)…"
select select "PSNS"
click select "Select Bulk Bundle(s) Cardboard Box(es) Carton(s) Crate(s) Drum(s) (Fiberboard)…"
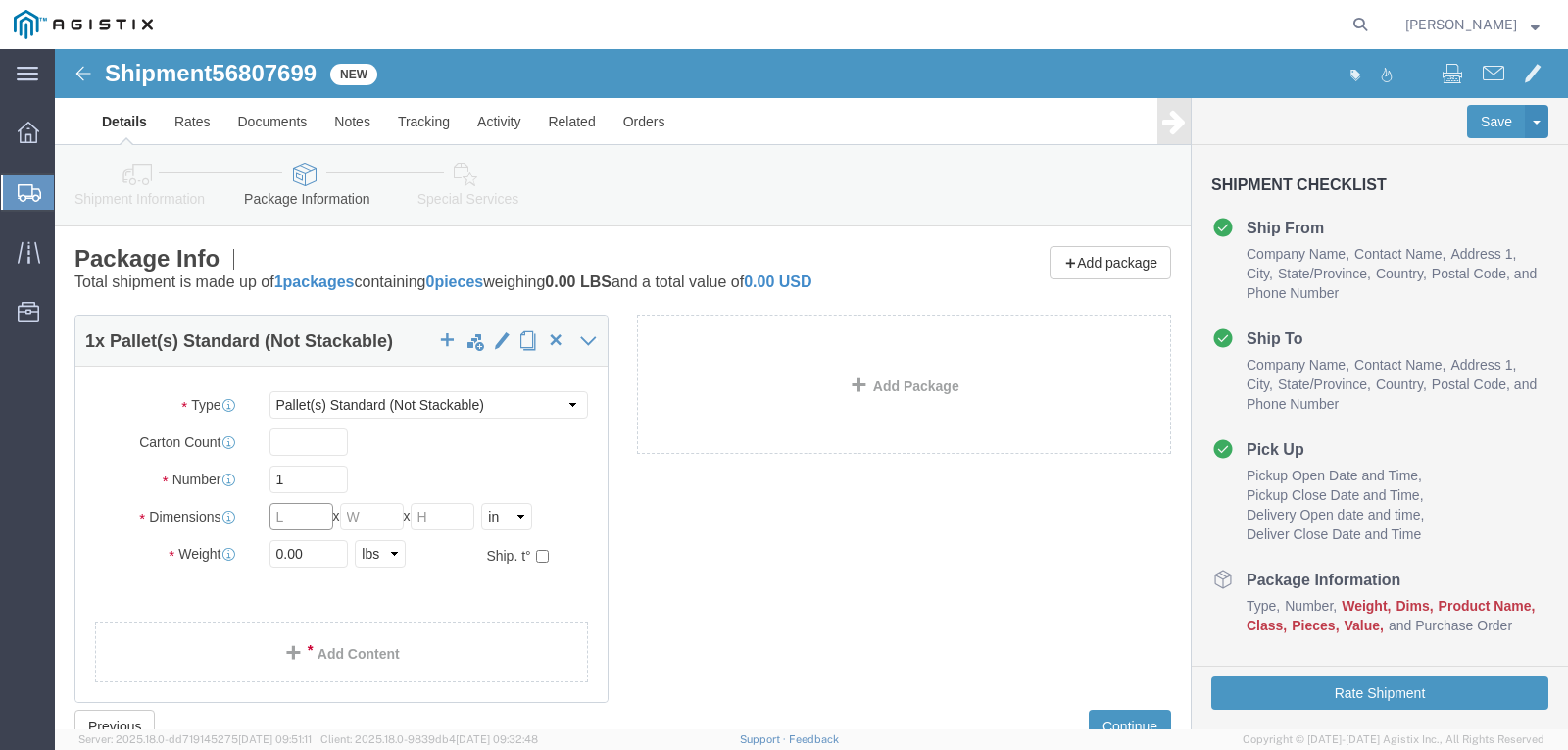
click input "text"
type input "98"
type input "48"
type input "12"
drag, startPoint x: 258, startPoint y: 506, endPoint x: 146, endPoint y: 501, distance: 112.1
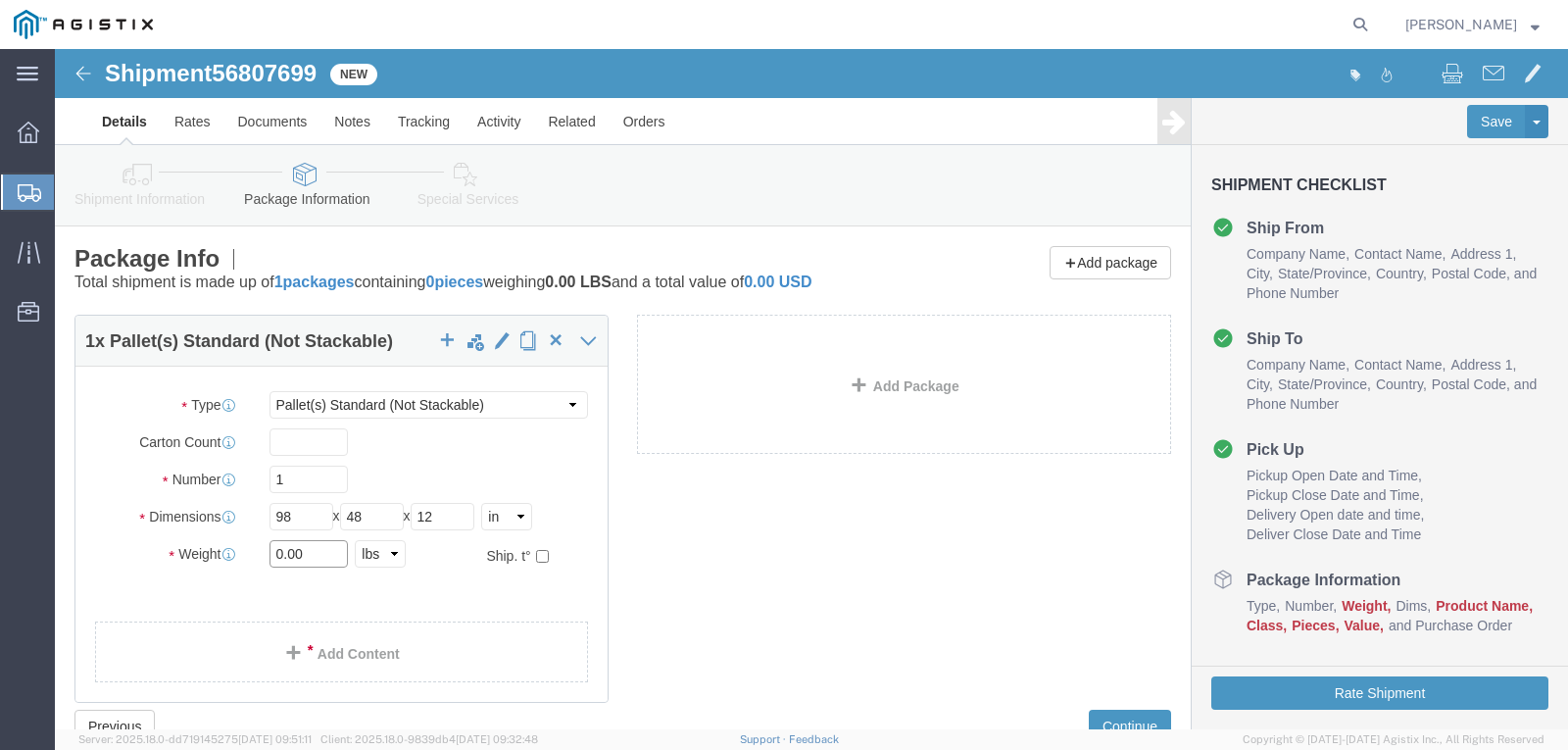
click div "Weight 0.00 Select kgs lbs Ship. t°"
type input "2109.00"
click span
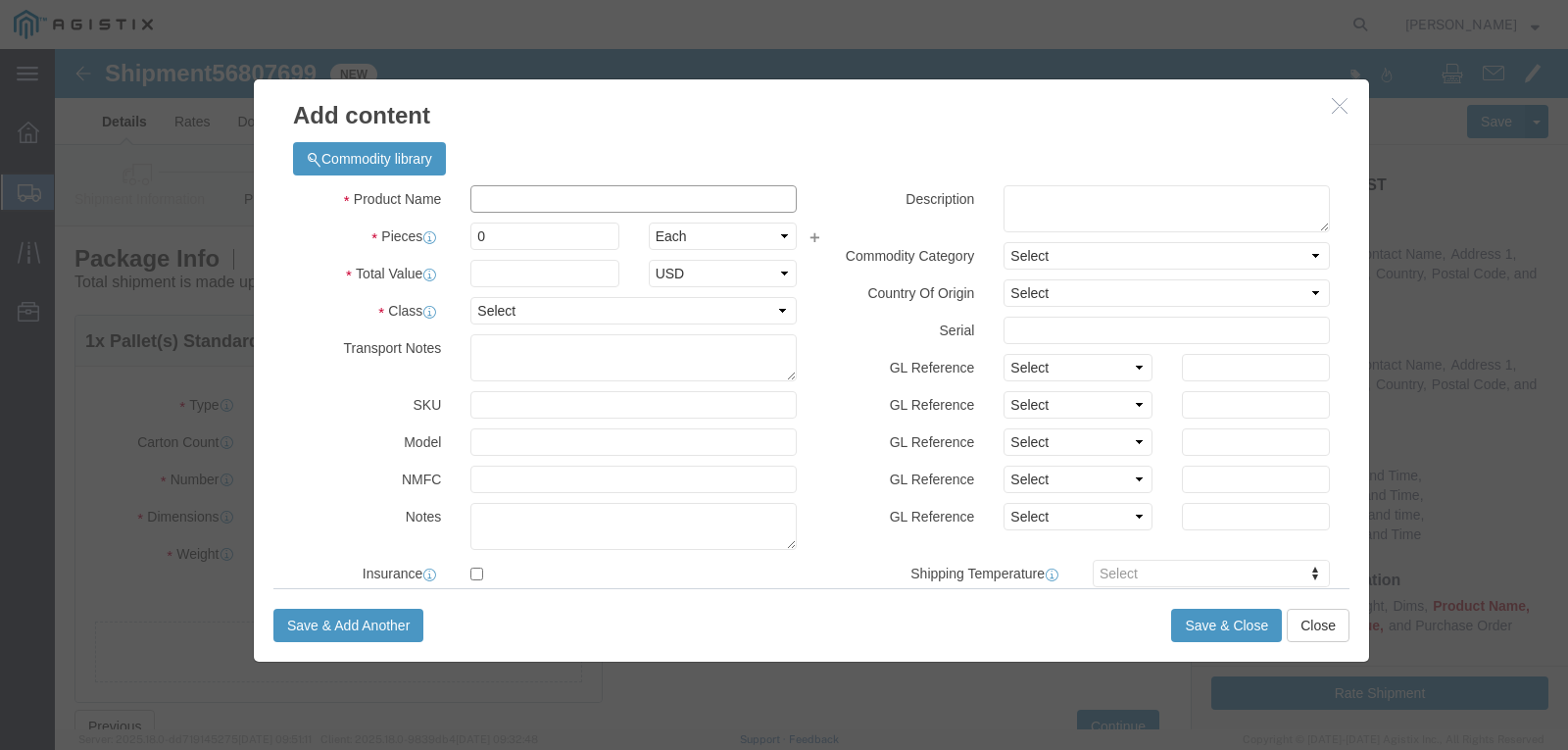
click input "text"
type input "STEEL RODS"
click input "0"
type input "1"
click select "Select 50 55 60 65 70 85 92.5 100 125 175 250 300 400"
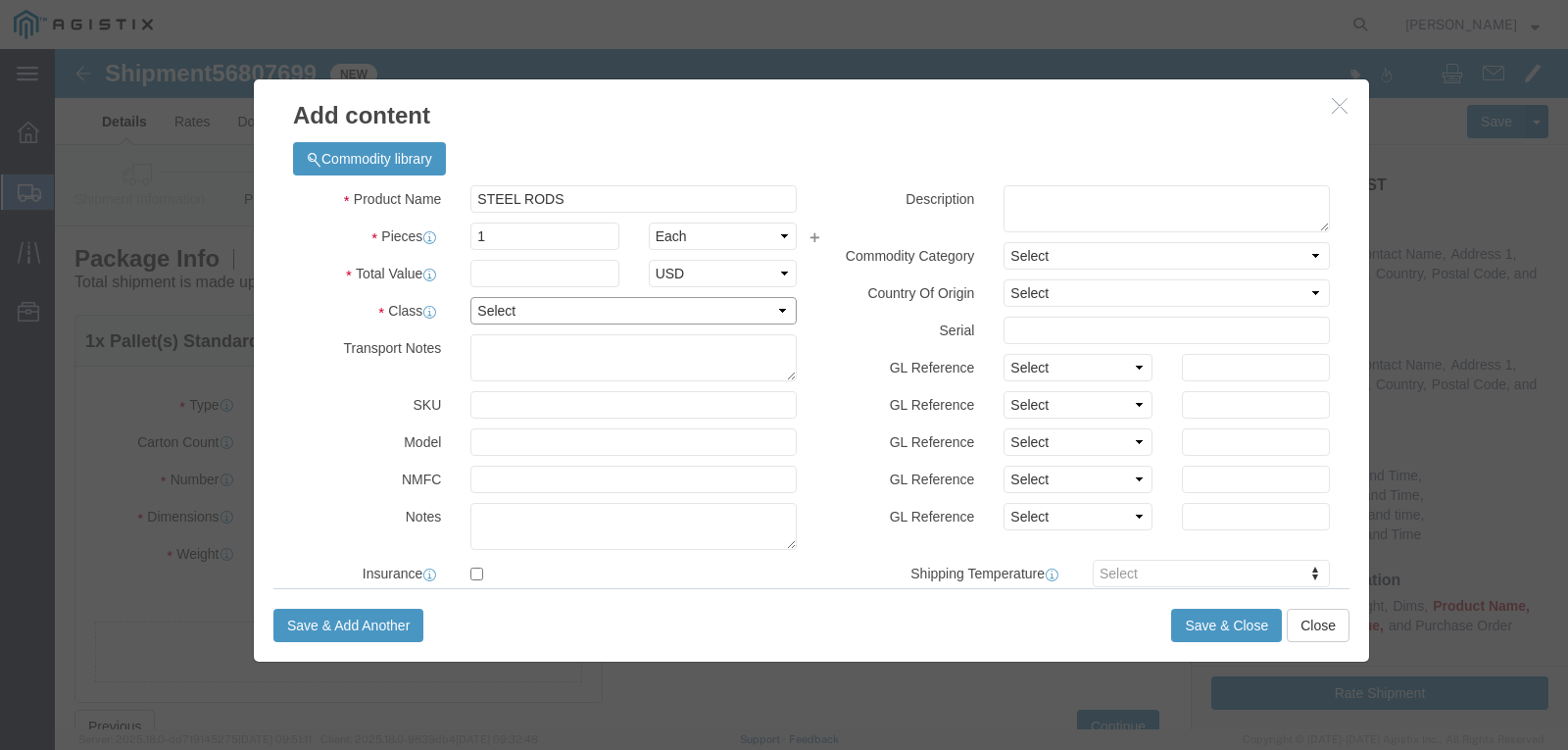
select select "50"
click select "Select 50 55 60 65 70 85 92.5 100 125 175 250 300 400"
click input "text"
type input "5183.00"
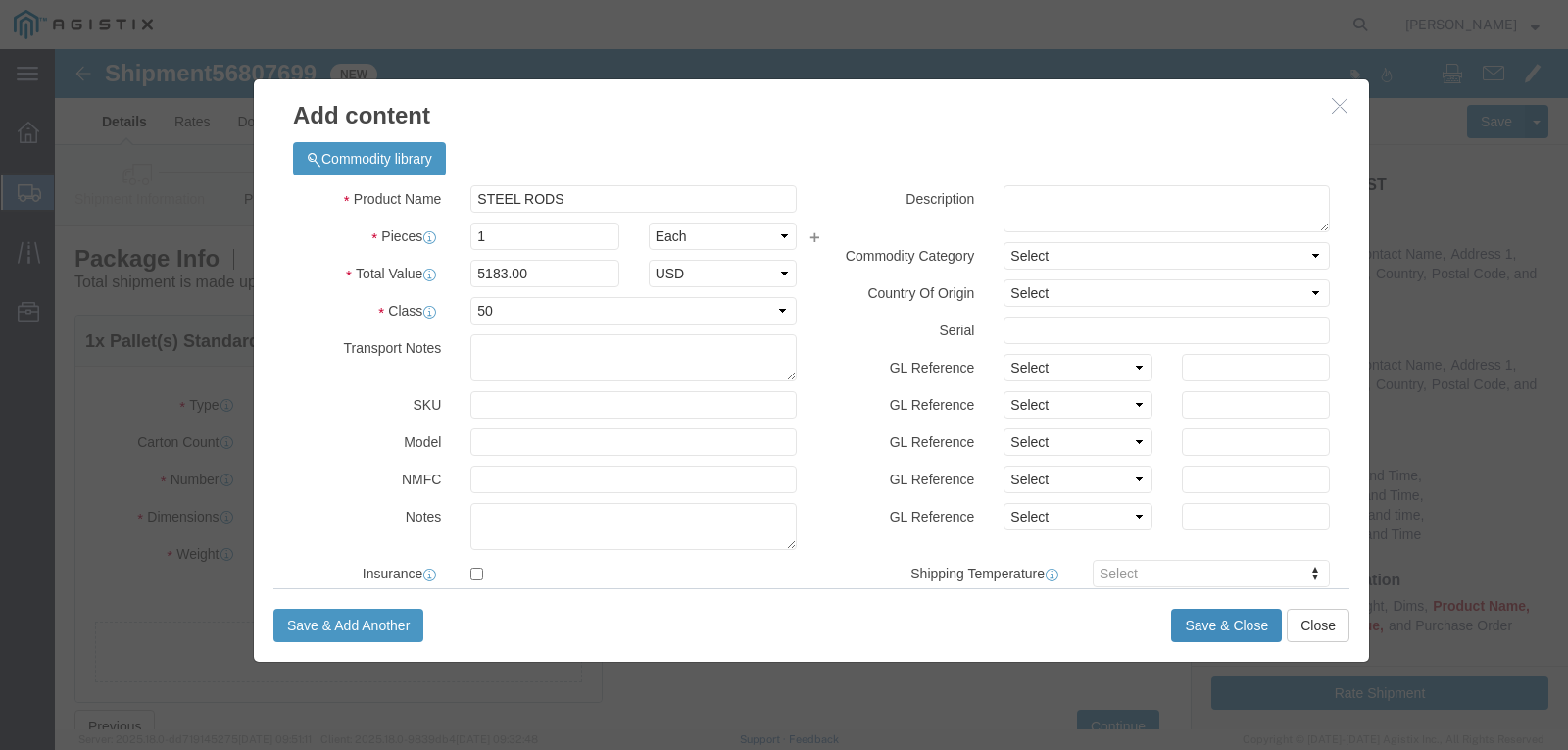
click button "Save & Close"
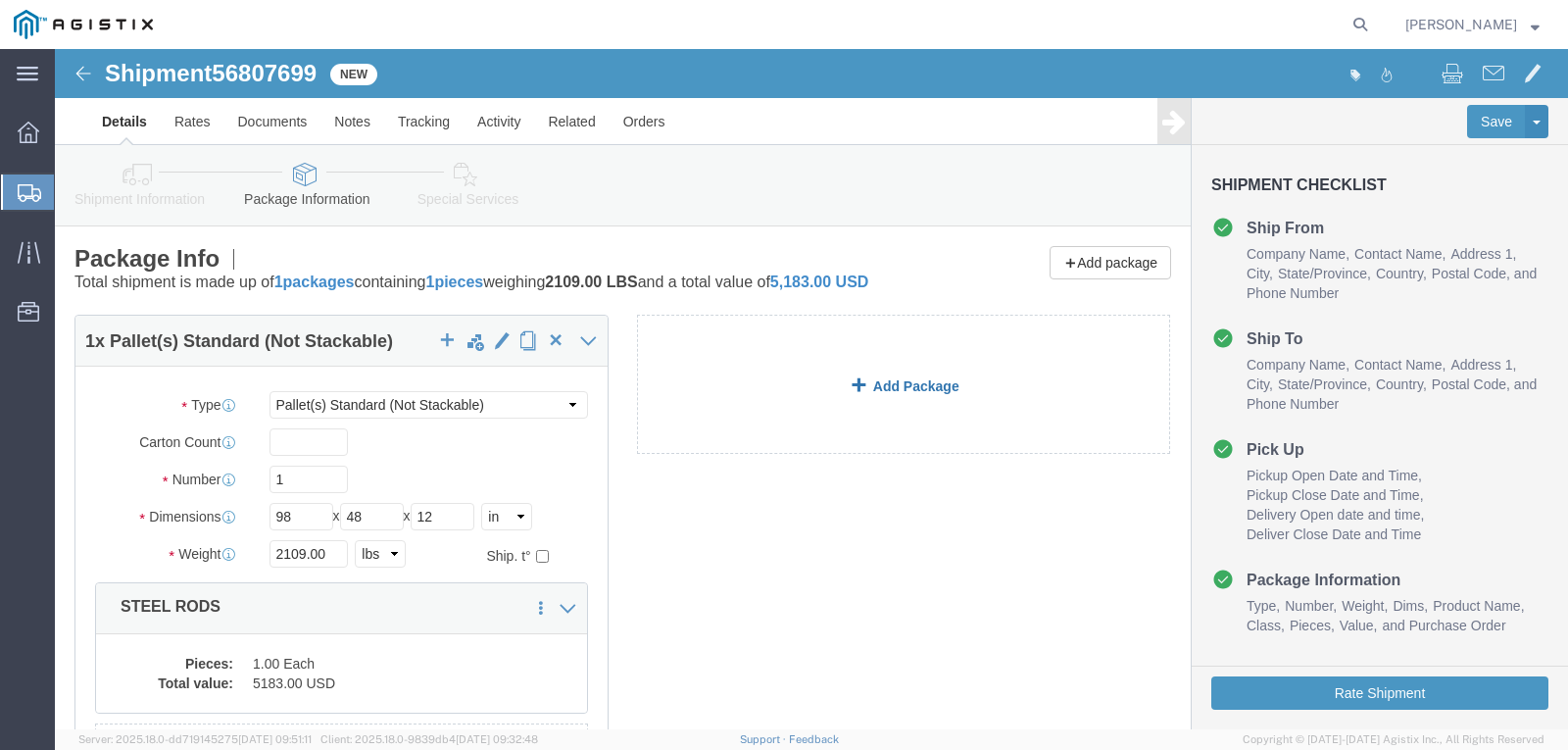
click span
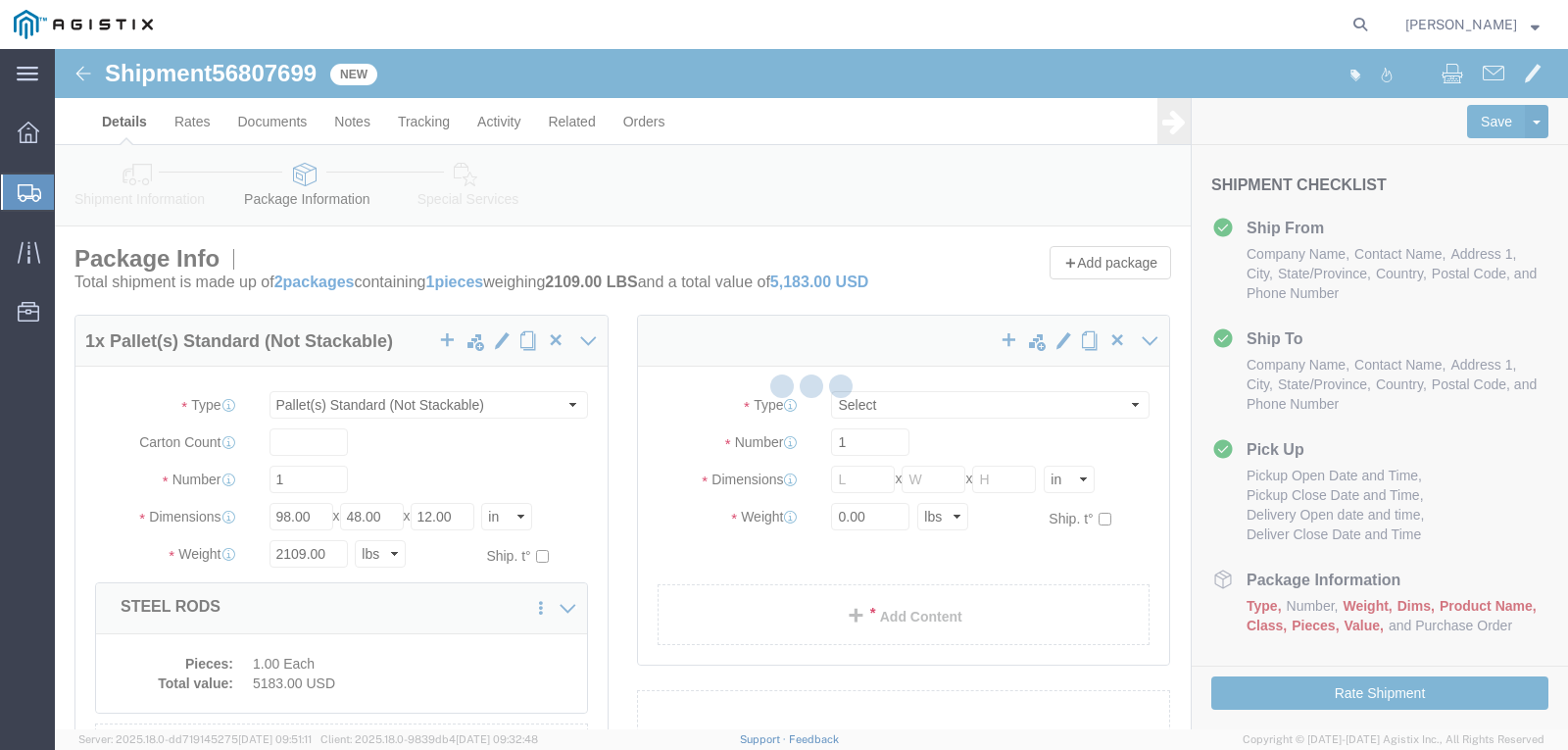
select select "PSNS"
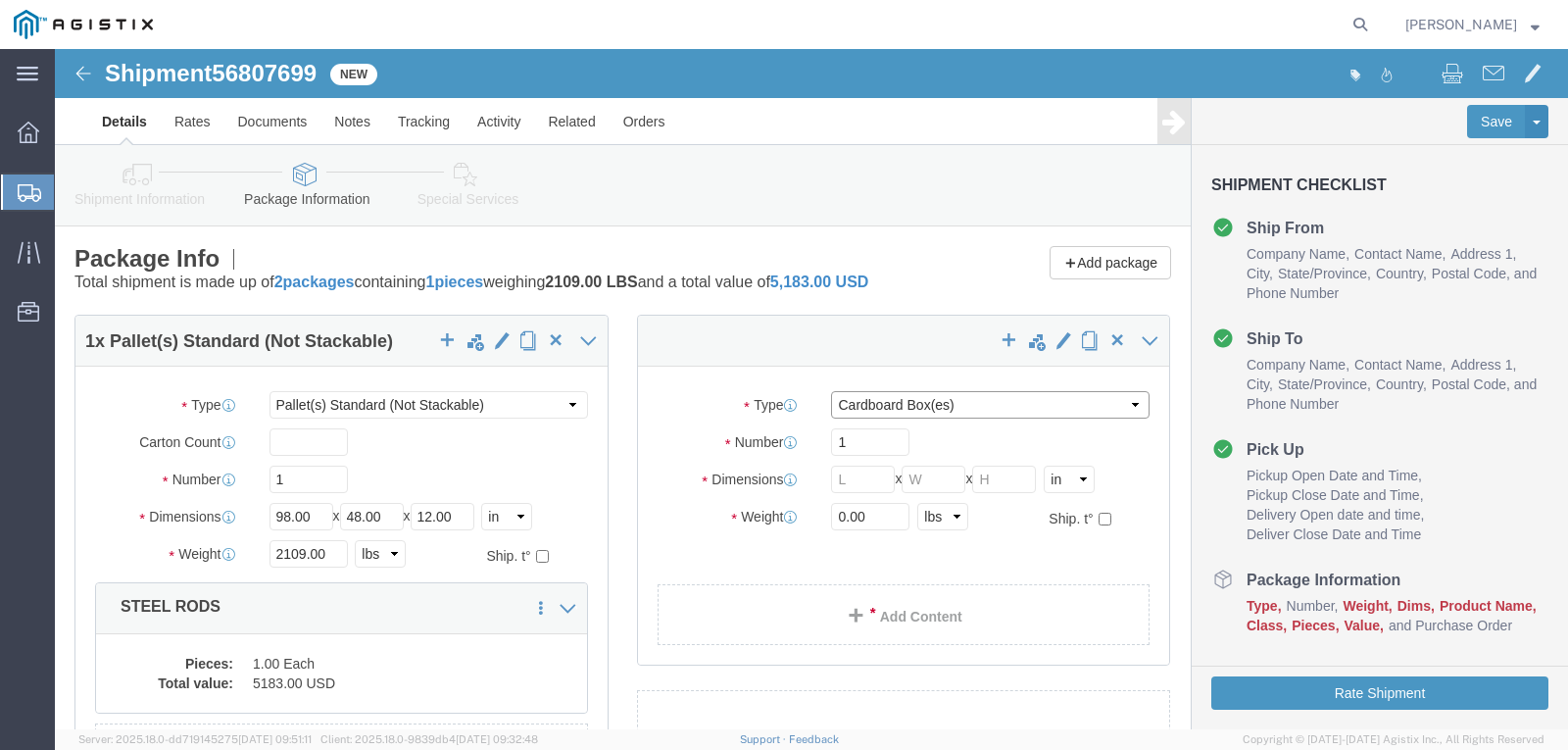
click select "Select Bulk Bundle(s) Cardboard Box(es) Carton(s) Crate(s) Drum(s) (Fiberboard)…"
select select "PSNS"
click select "Select Bulk Bundle(s) Cardboard Box(es) Carton(s) Crate(s) Drum(s) (Fiberboard)…"
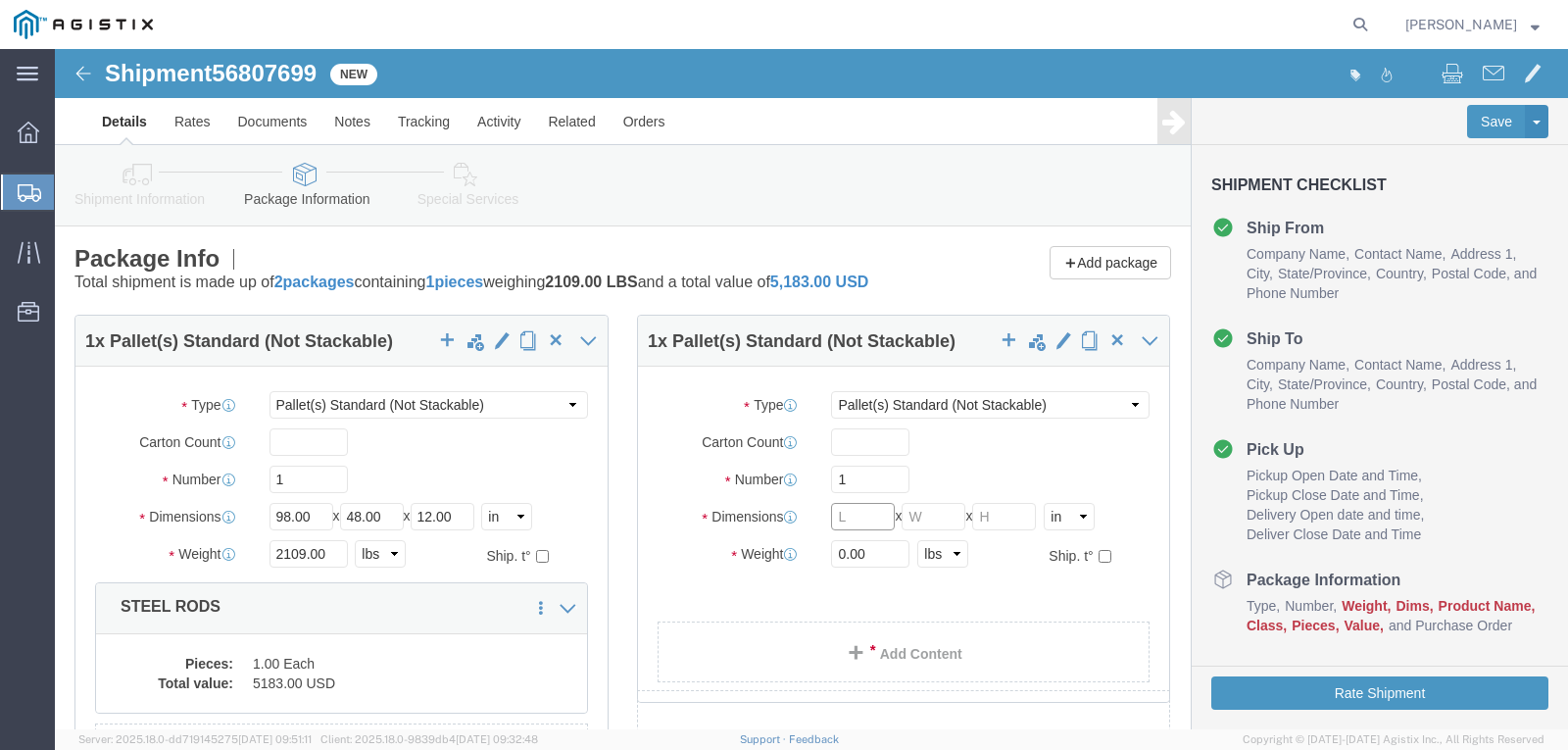
click input "text"
type input "62"
type input "48"
type input "20"
click div "Weight 0.00 Select kgs lbs Ship. t°"
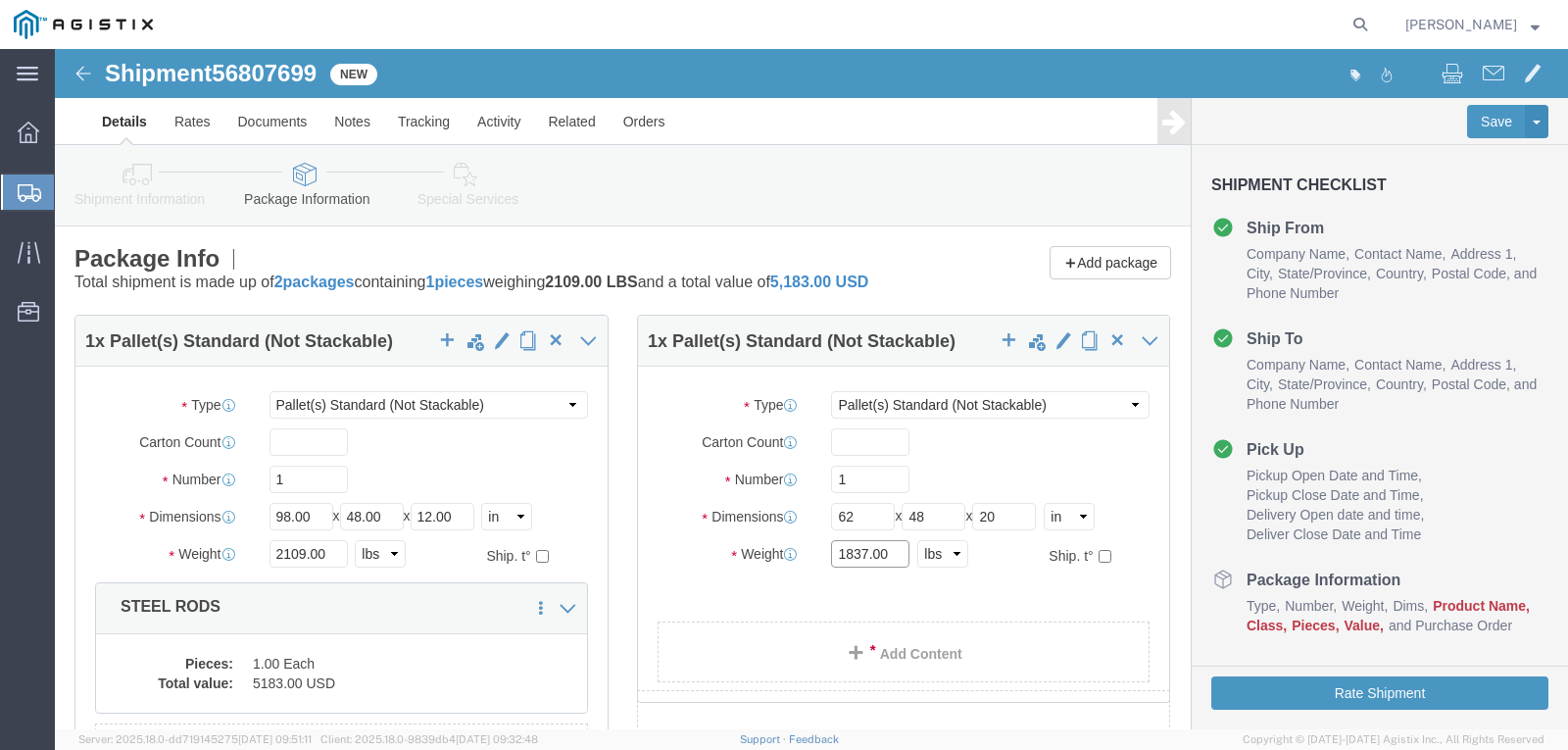
type input "1837.00"
click select "Select Bulk Bundle(s) Cardboard Box(es) Carton(s) Crate(s) Drum(s) (Fiberboard)…"
select select "PONS"
click select "Select Bulk Bundle(s) Cardboard Box(es) Carton(s) Crate(s) Drum(s) (Fiberboard)…"
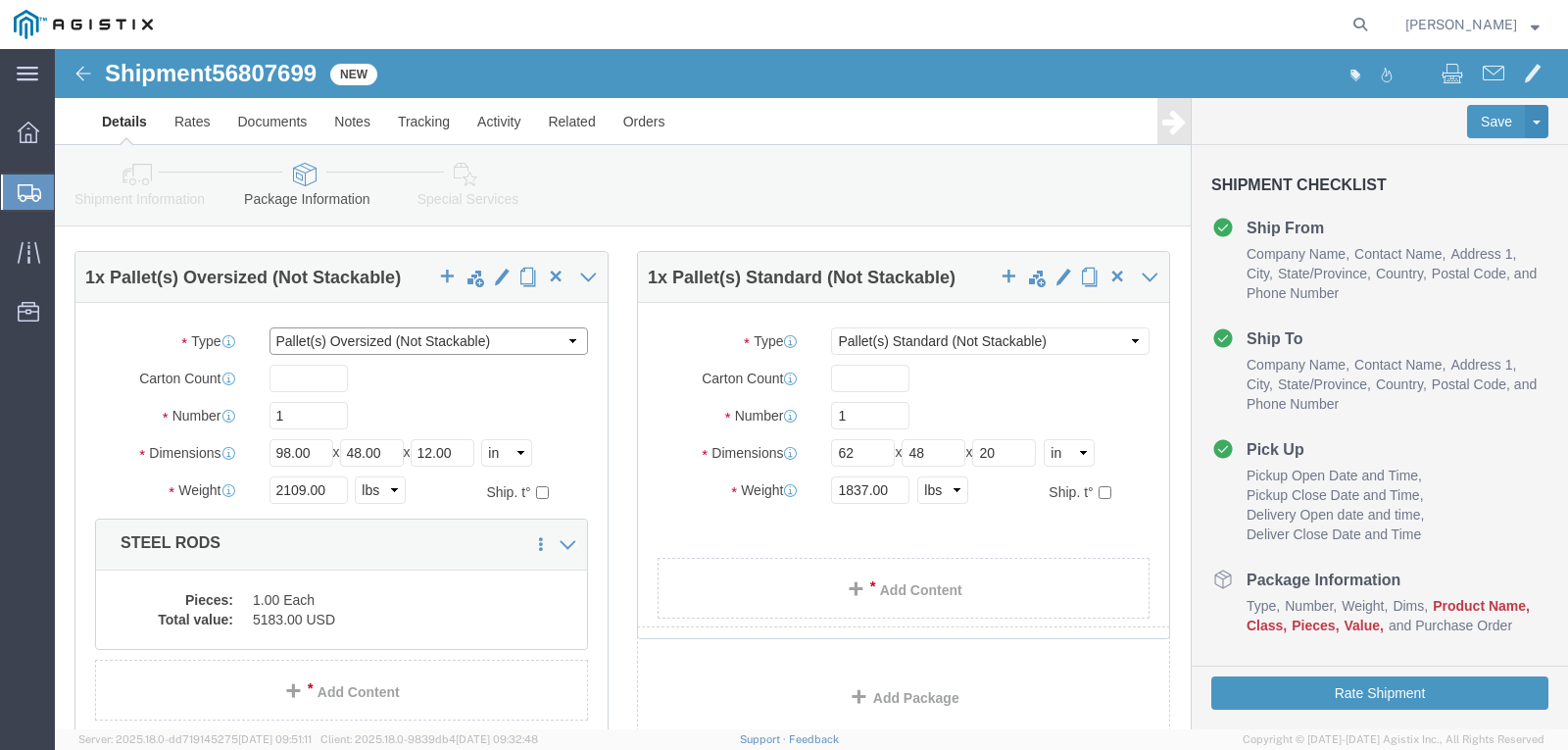
scroll to position [98, 0]
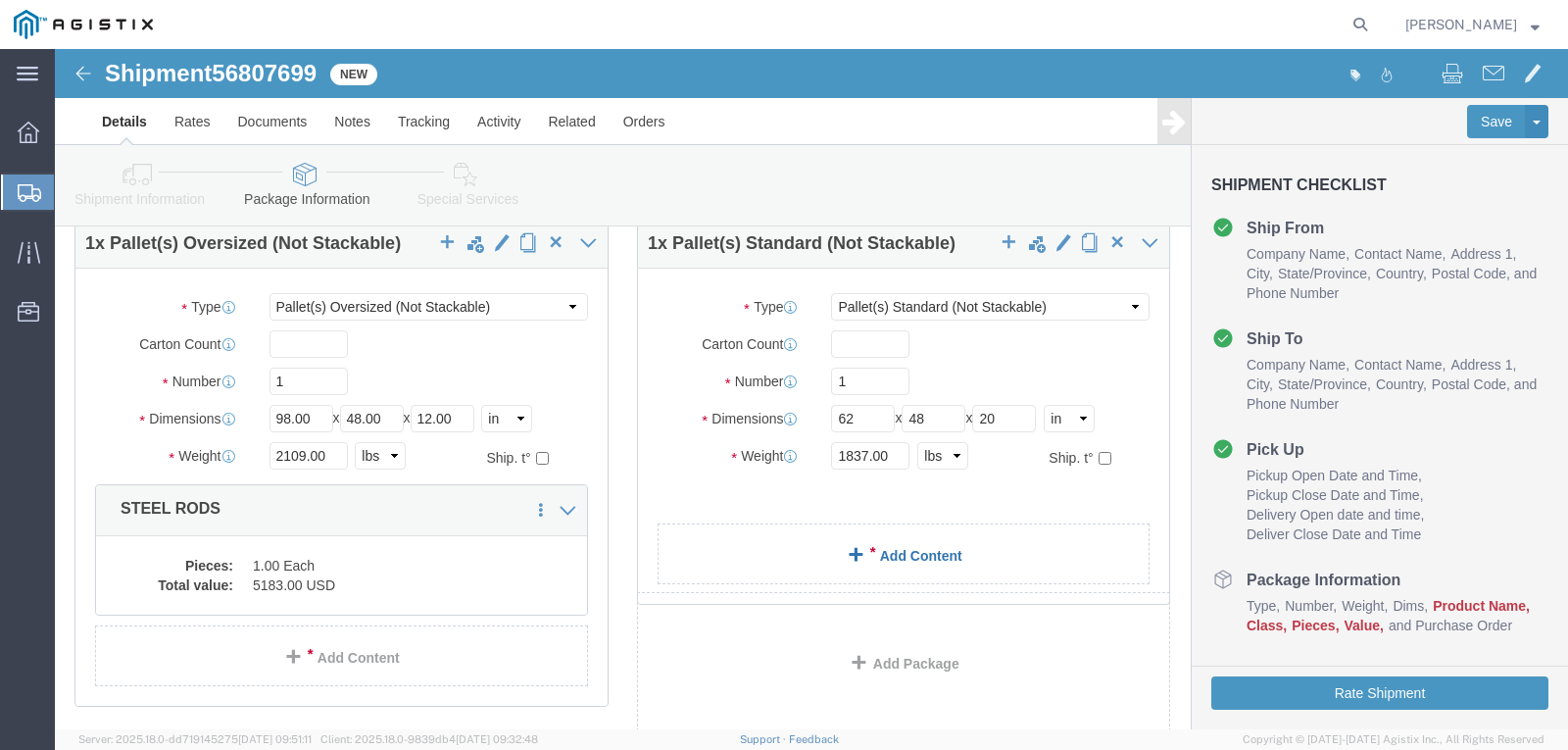
click link "Add Content"
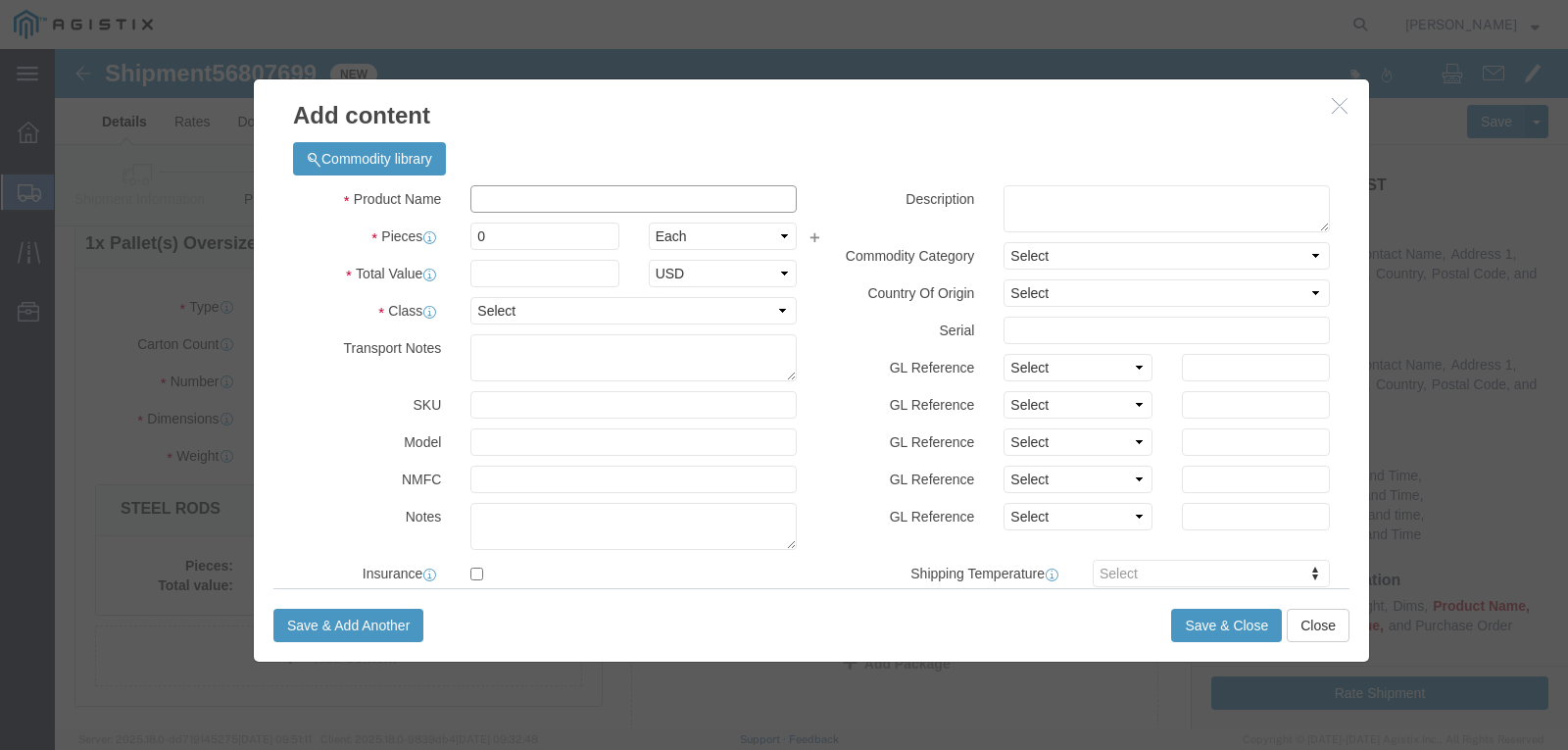
click input "text"
click input "STEELRODS"
type input "STEEL RODS"
click input "0"
type input "1"
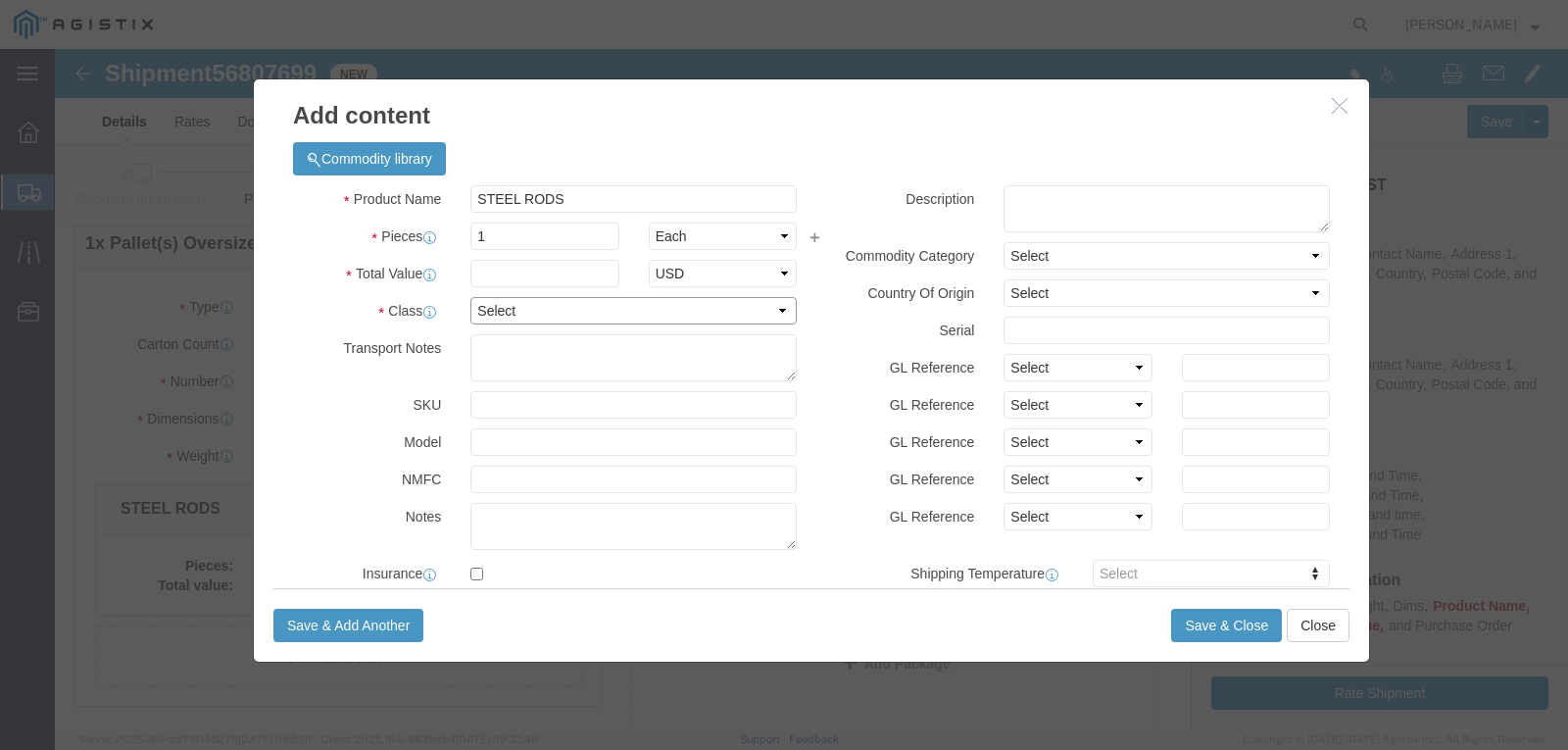
click select "Select 50 55 60 65 70 85 92.5 100 125 175 250 300 400"
select select "50"
click select "Select 50 55 60 65 70 85 92.5 100 125 175 250 300 400"
click input "text"
click input "51"
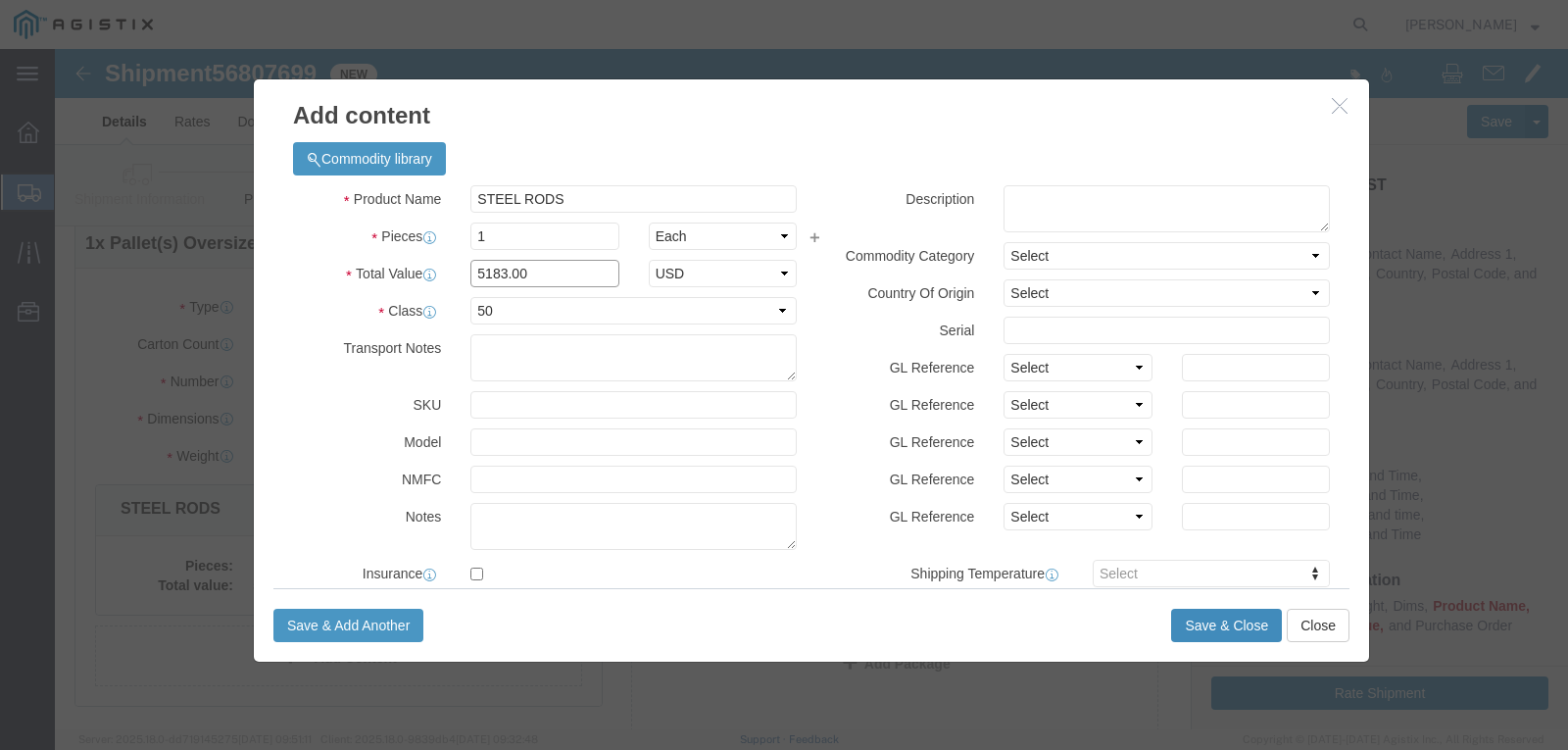
type input "5183.00"
click button "Save & Close"
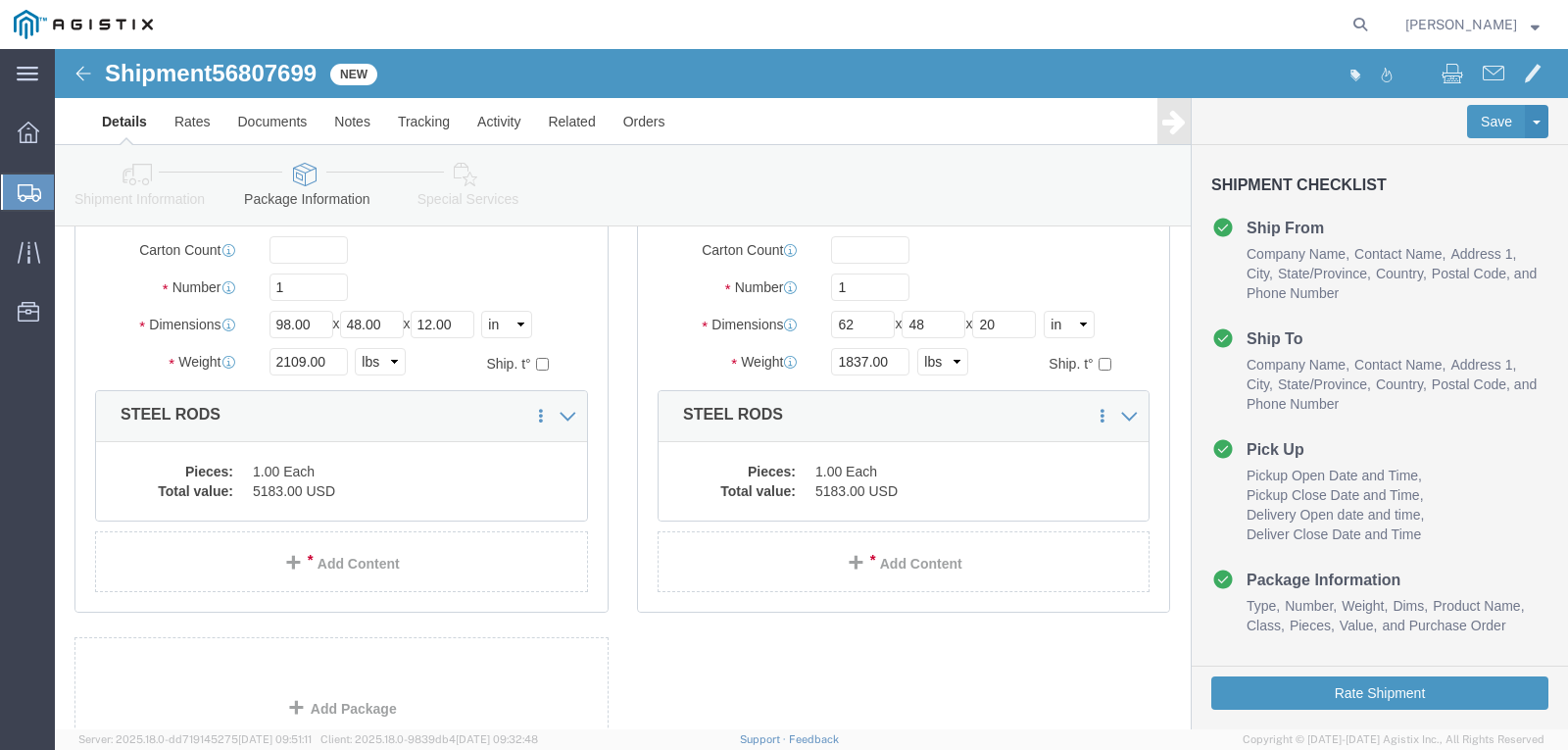
scroll to position [386, 0]
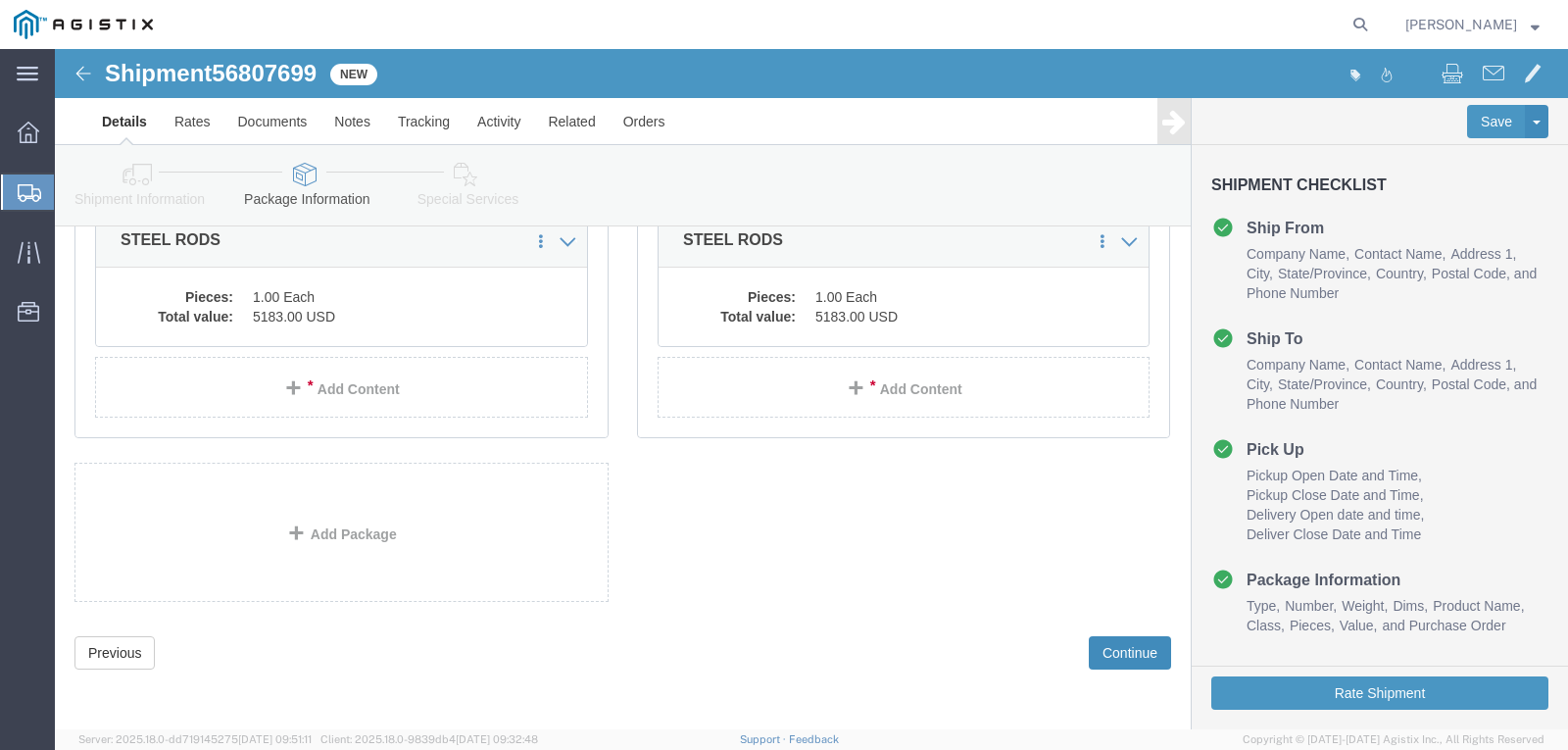
click button "Continue"
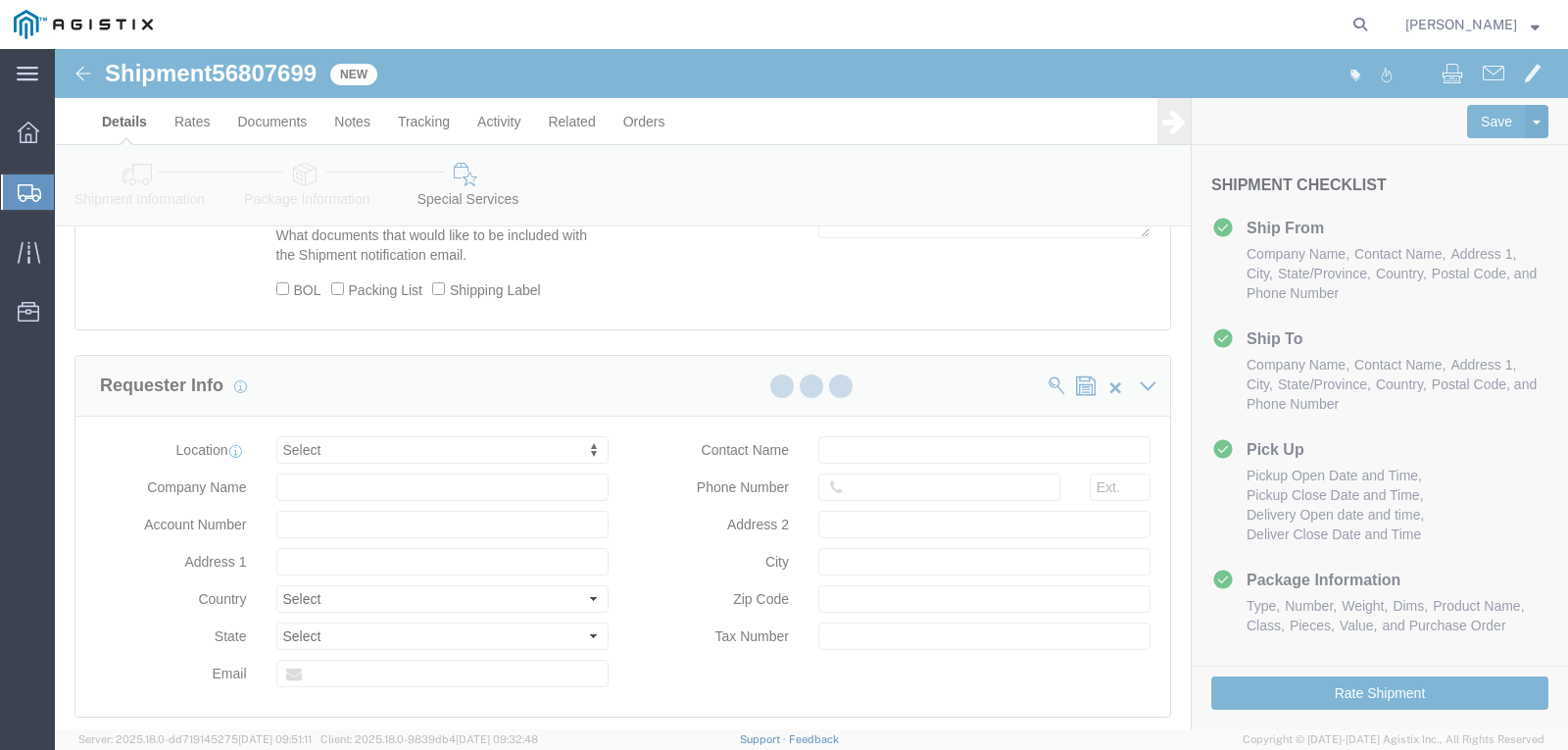
scroll to position [512, 0]
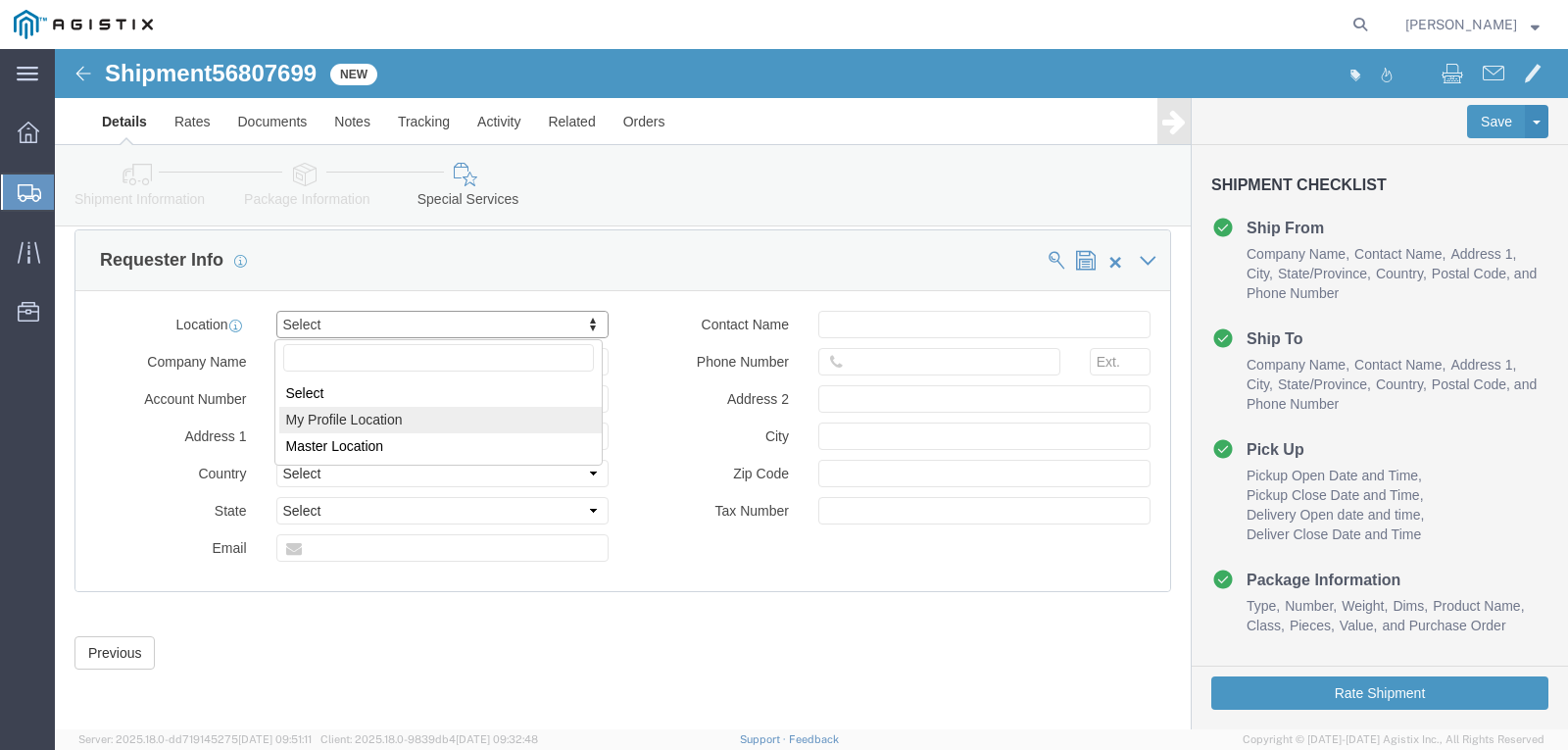
select select "MYPROFILE"
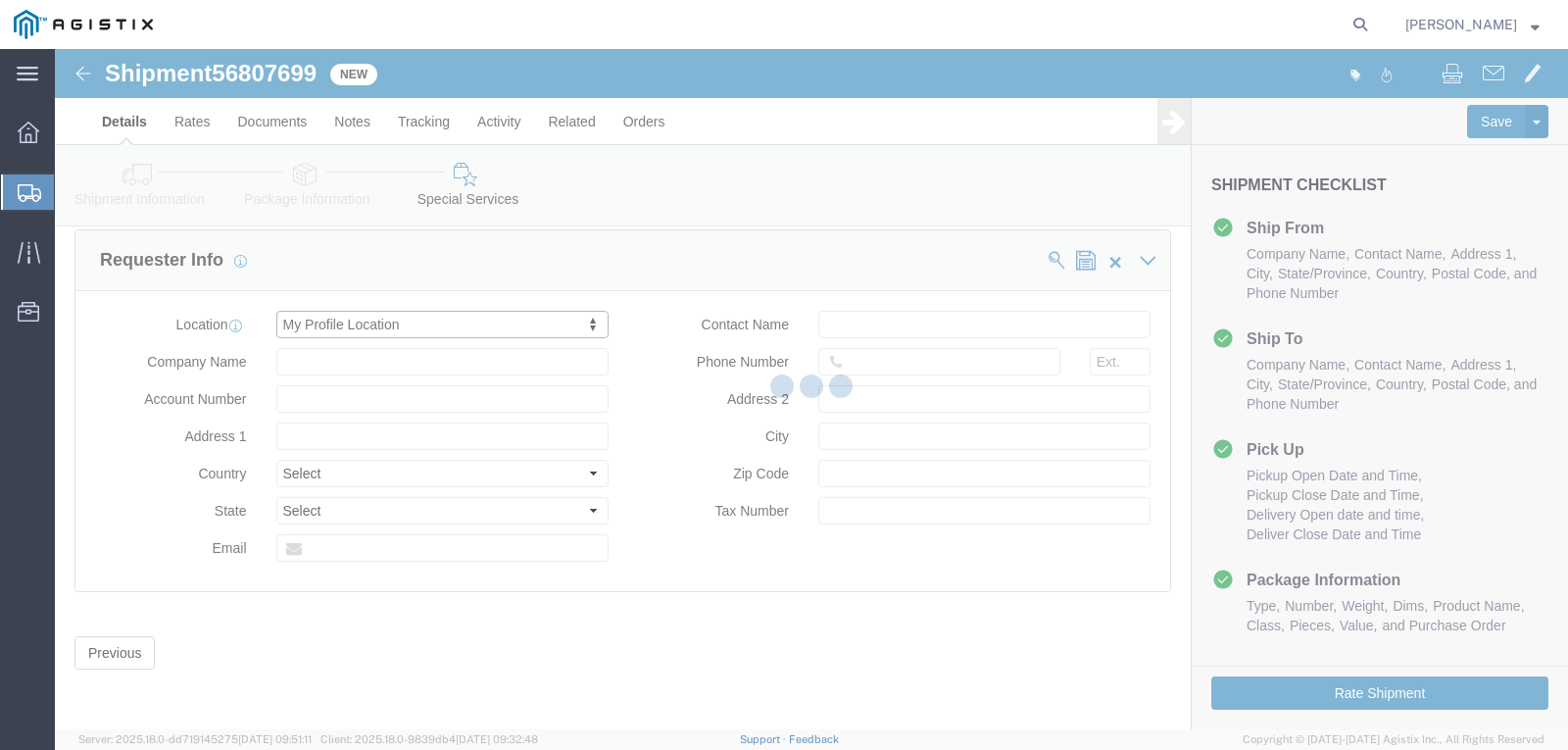
type input "[PERSON_NAME]"
type input "[STREET_ADDRESS]"
select select "US"
type input "[PERSON_NAME]"
type input "[GEOGRAPHIC_DATA]"
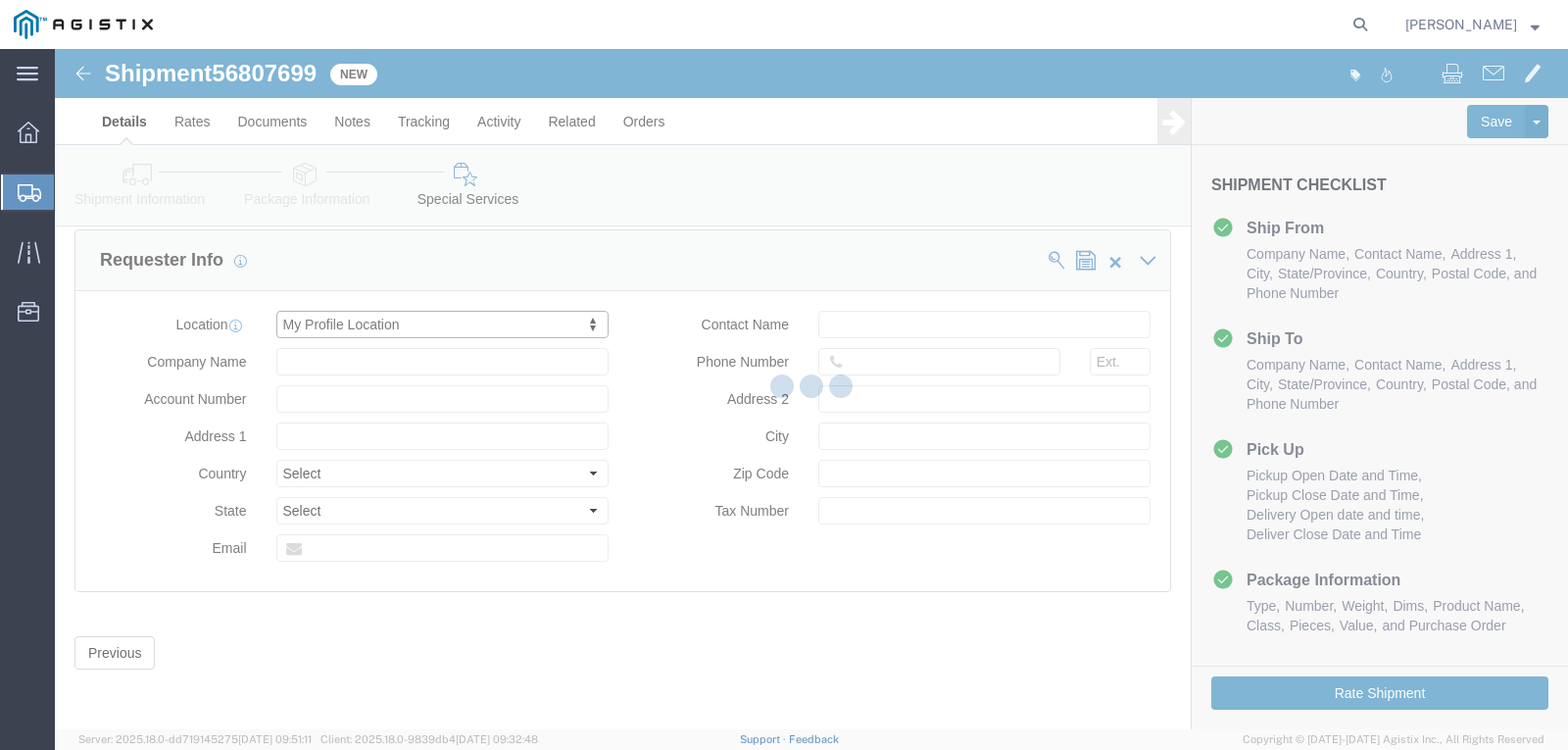
type input "77040"
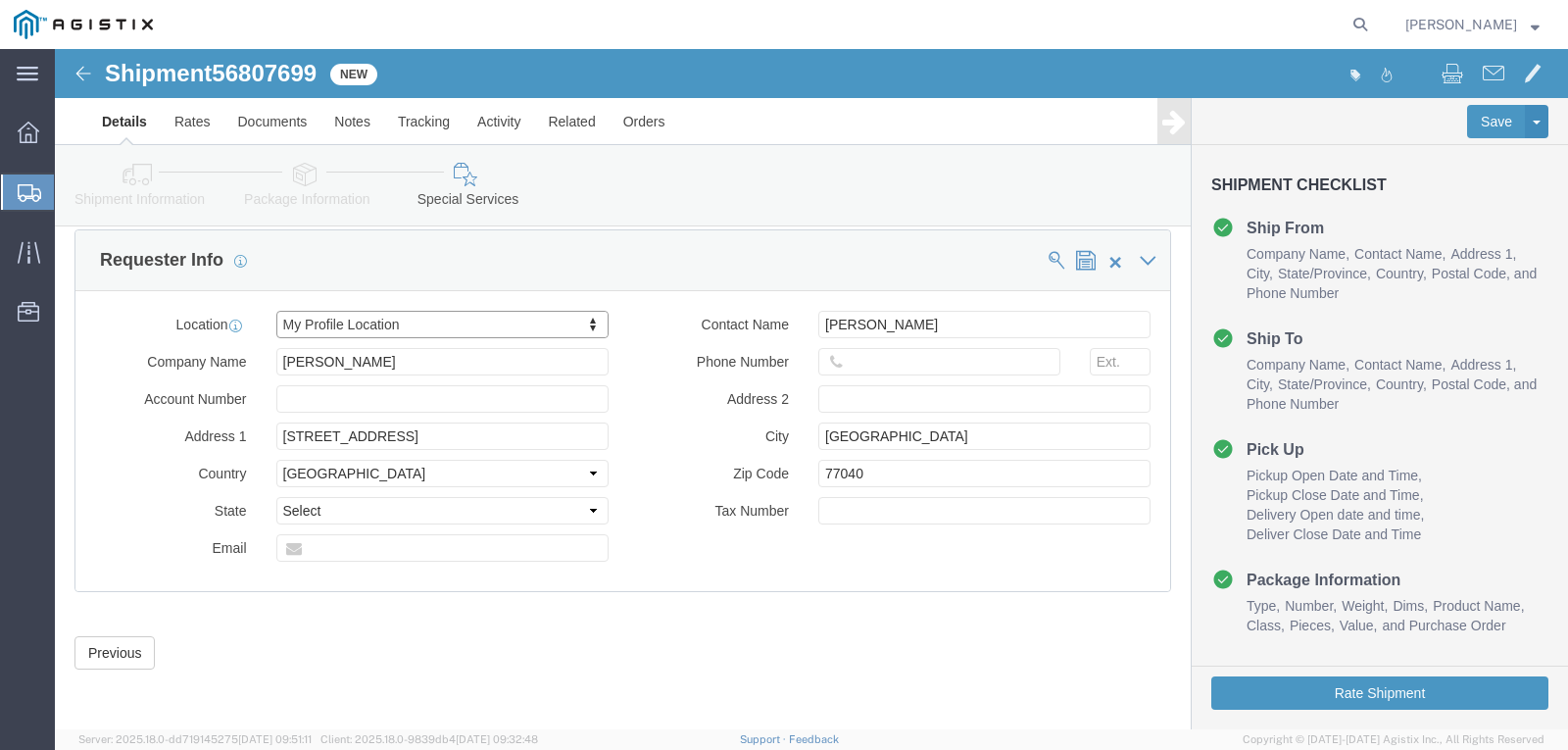
select select "[GEOGRAPHIC_DATA]"
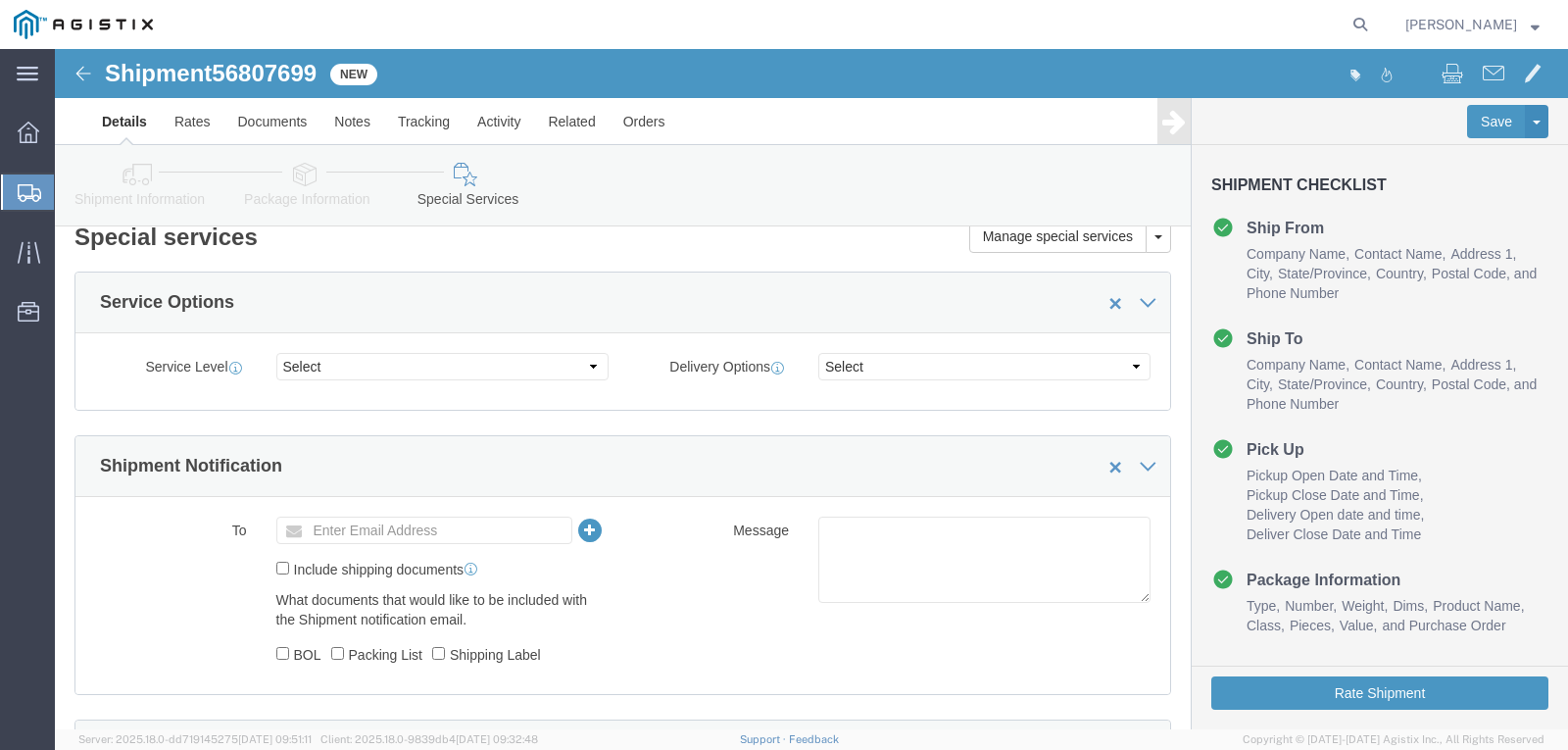
scroll to position [0, 0]
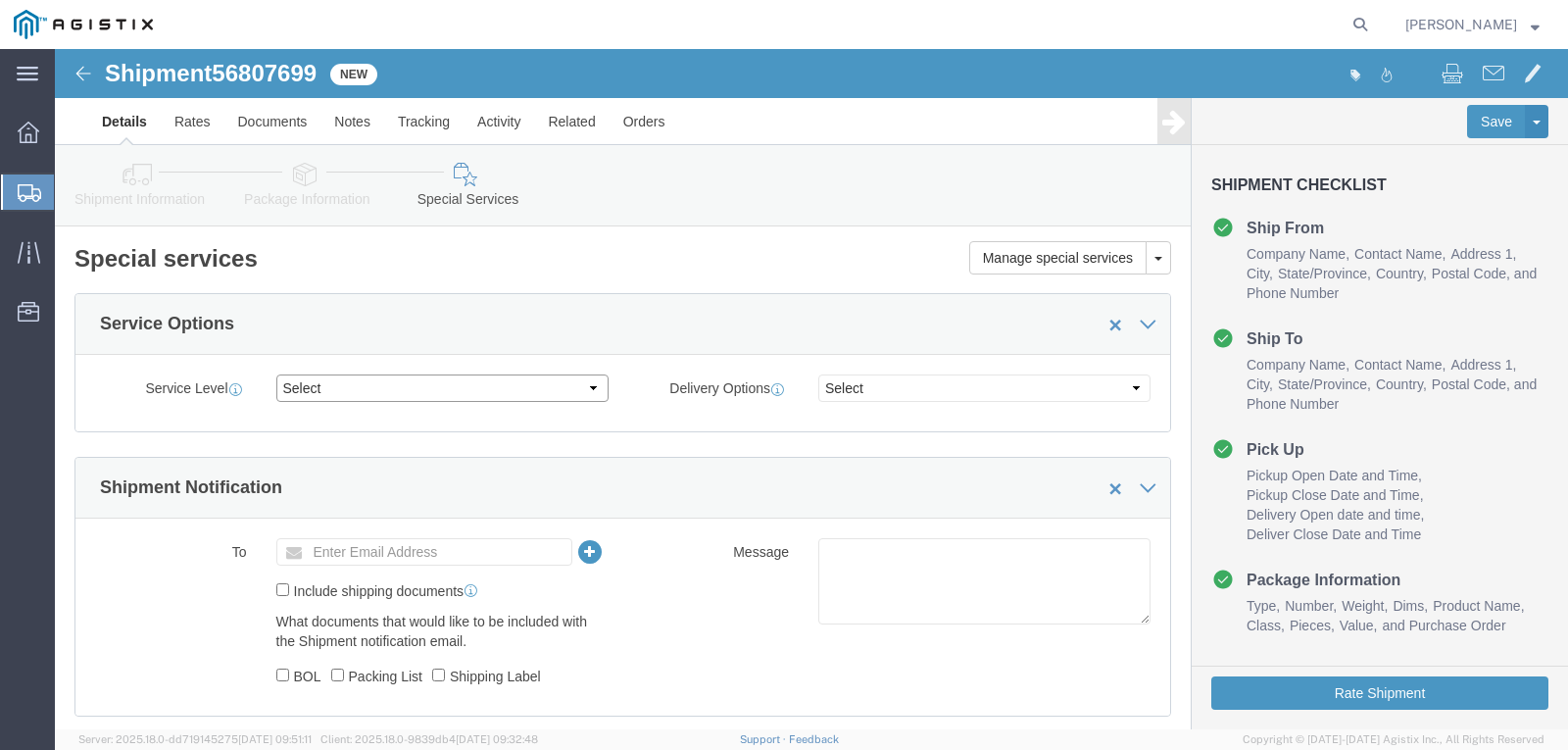
click select "Select 1 Day 2 Day 3-5 Day Economy 5+ Day"
select select "3-5 Day Economy"
click select "Select 1 Day 2 Day 3-5 Day Economy 5+ Day"
click select "Select ATA DTA DTD"
click input "text"
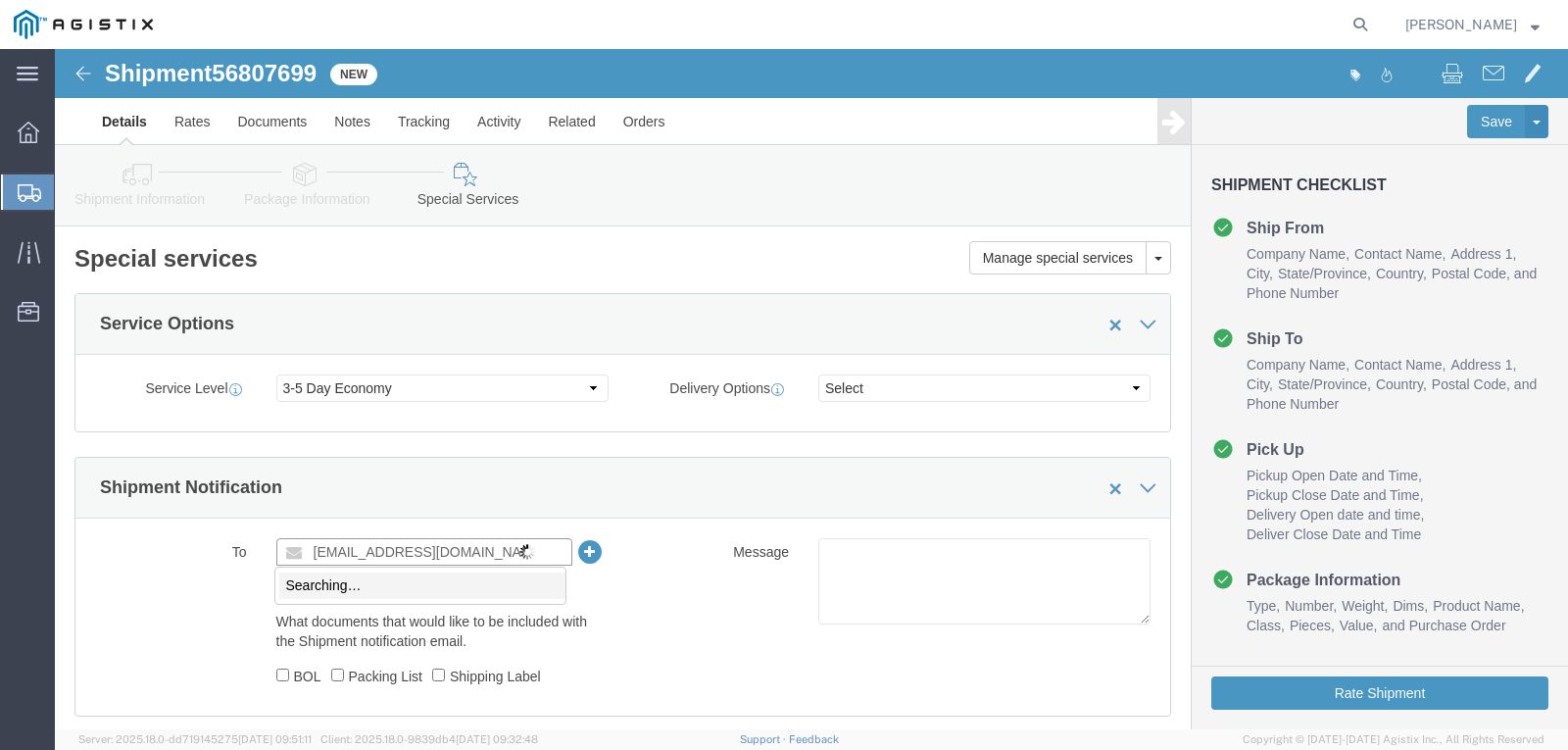
type input "[EMAIL_ADDRESS][DOMAIN_NAME]"
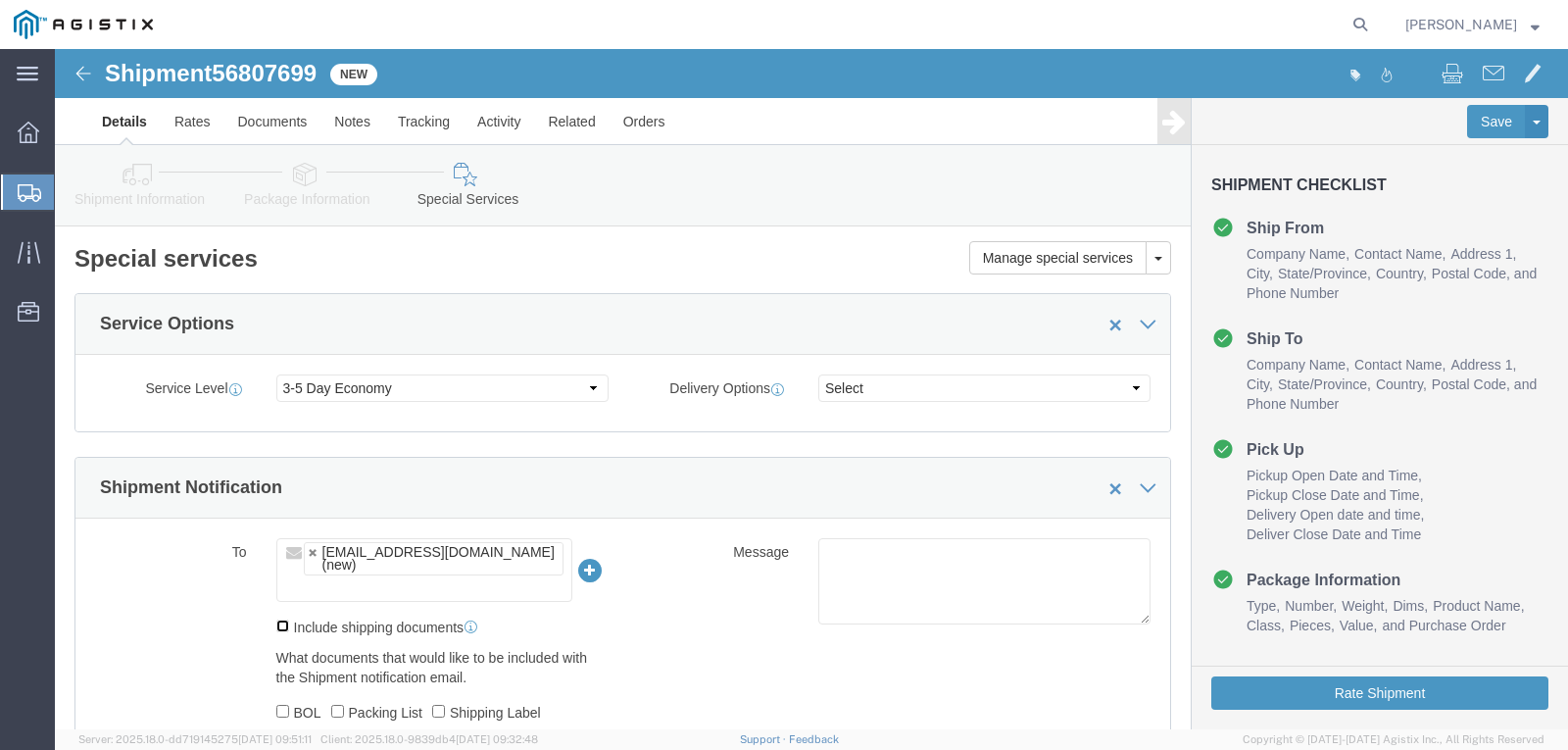
click input "Include shipping documents"
checkbox input "true"
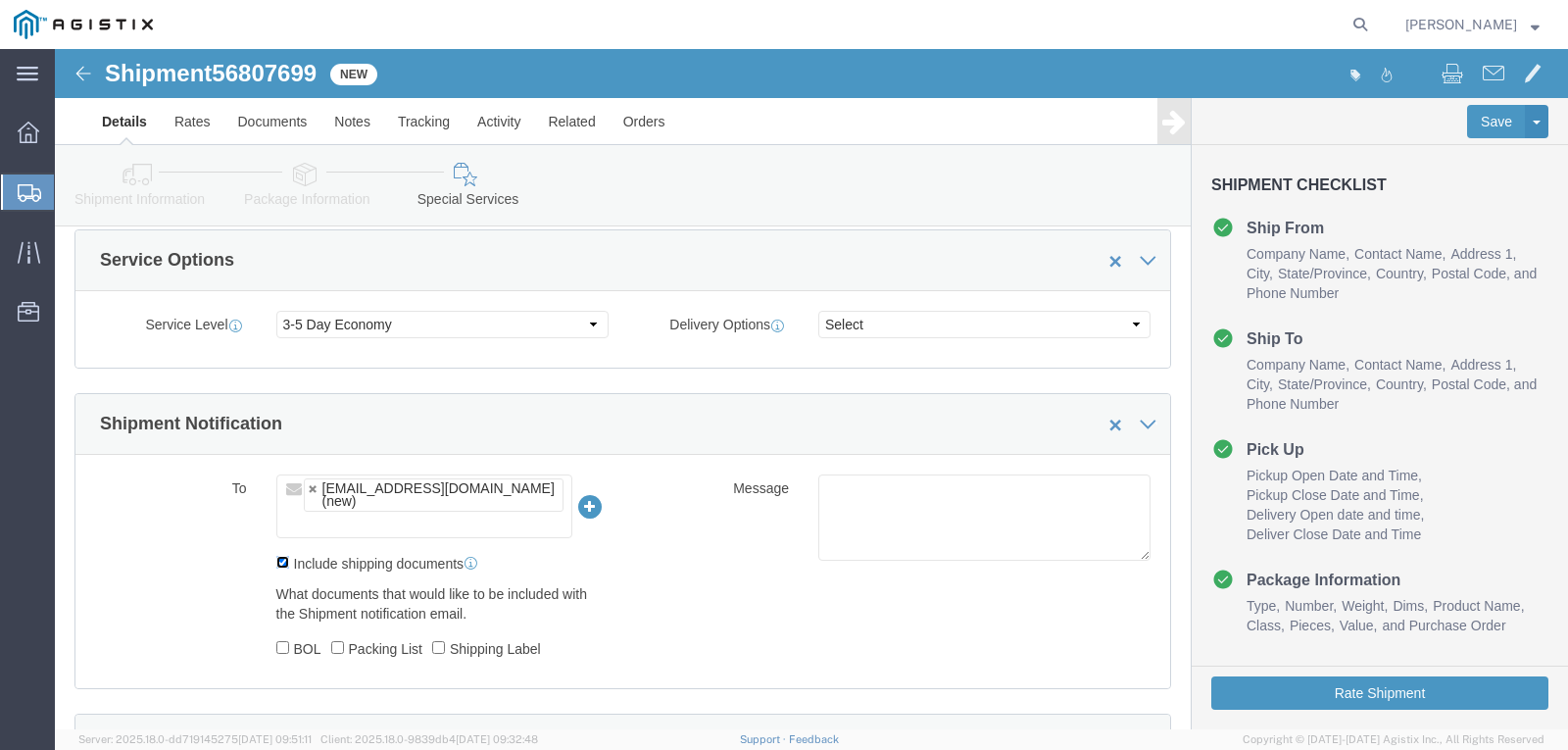
scroll to position [98, 0]
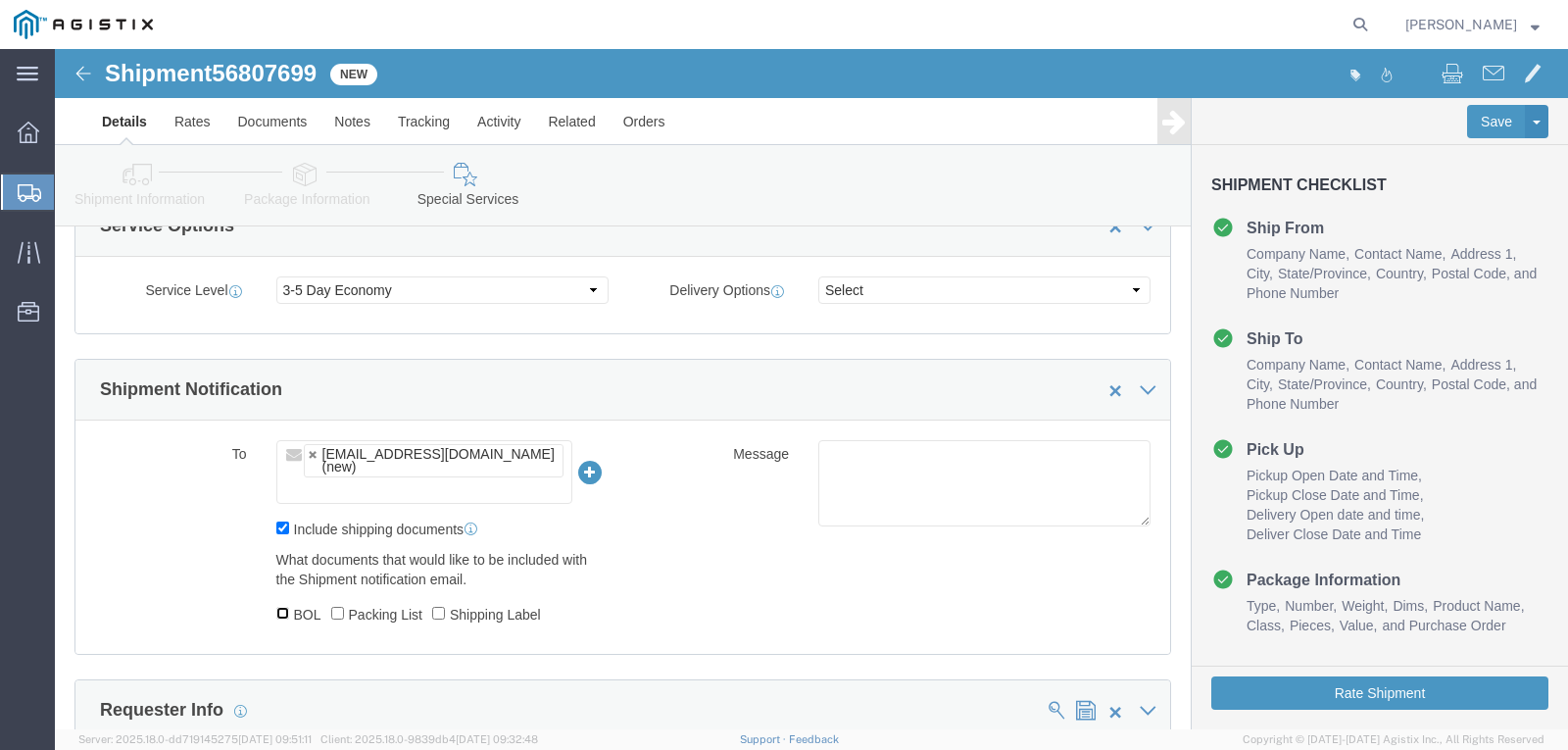
click input "BOL"
checkbox input "true"
click label "Packing List"
click input "Packing List"
checkbox input "true"
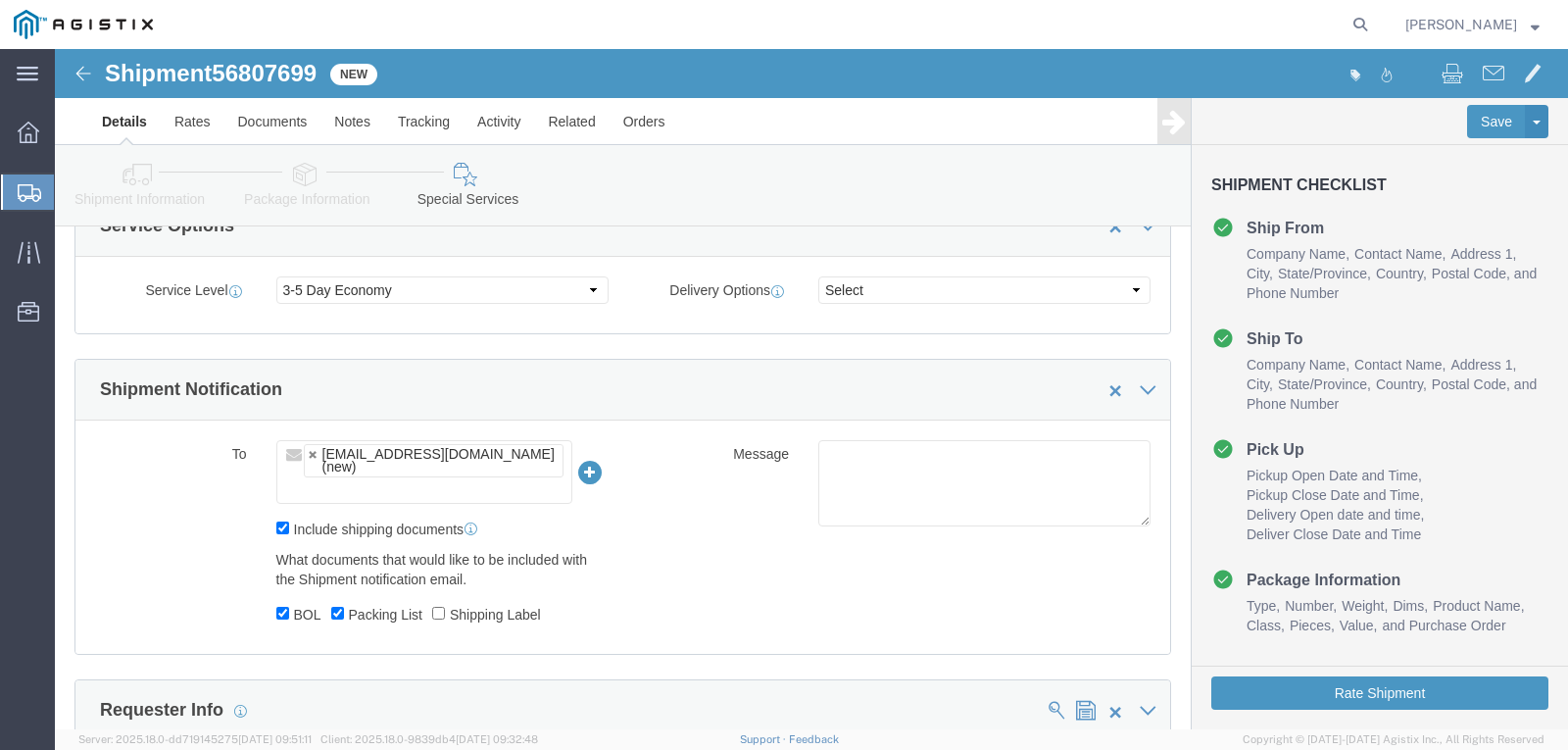
click label "Shipping Label"
click input "Shipping Label"
checkbox input "true"
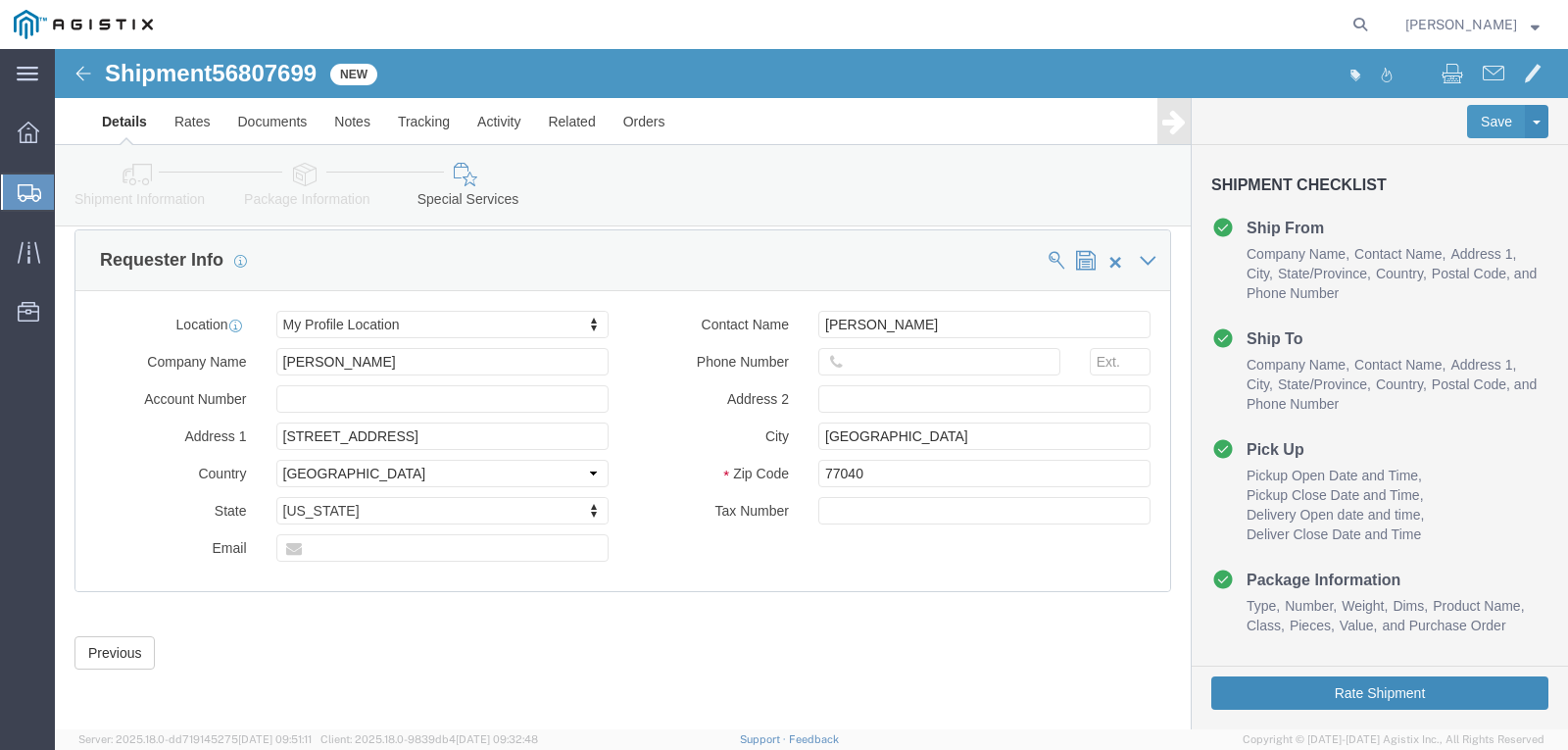
click button "Rate Shipment"
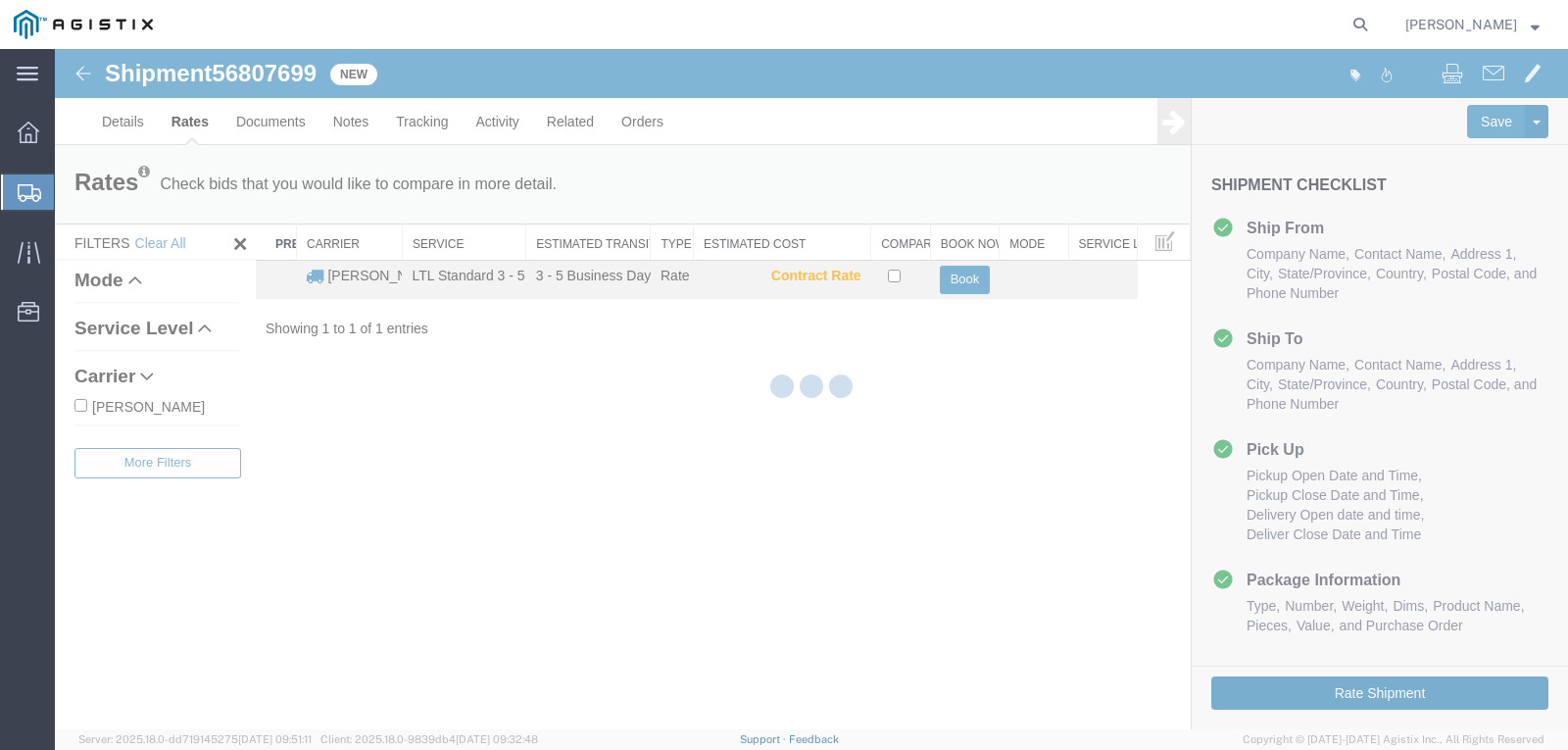
scroll to position [0, 0]
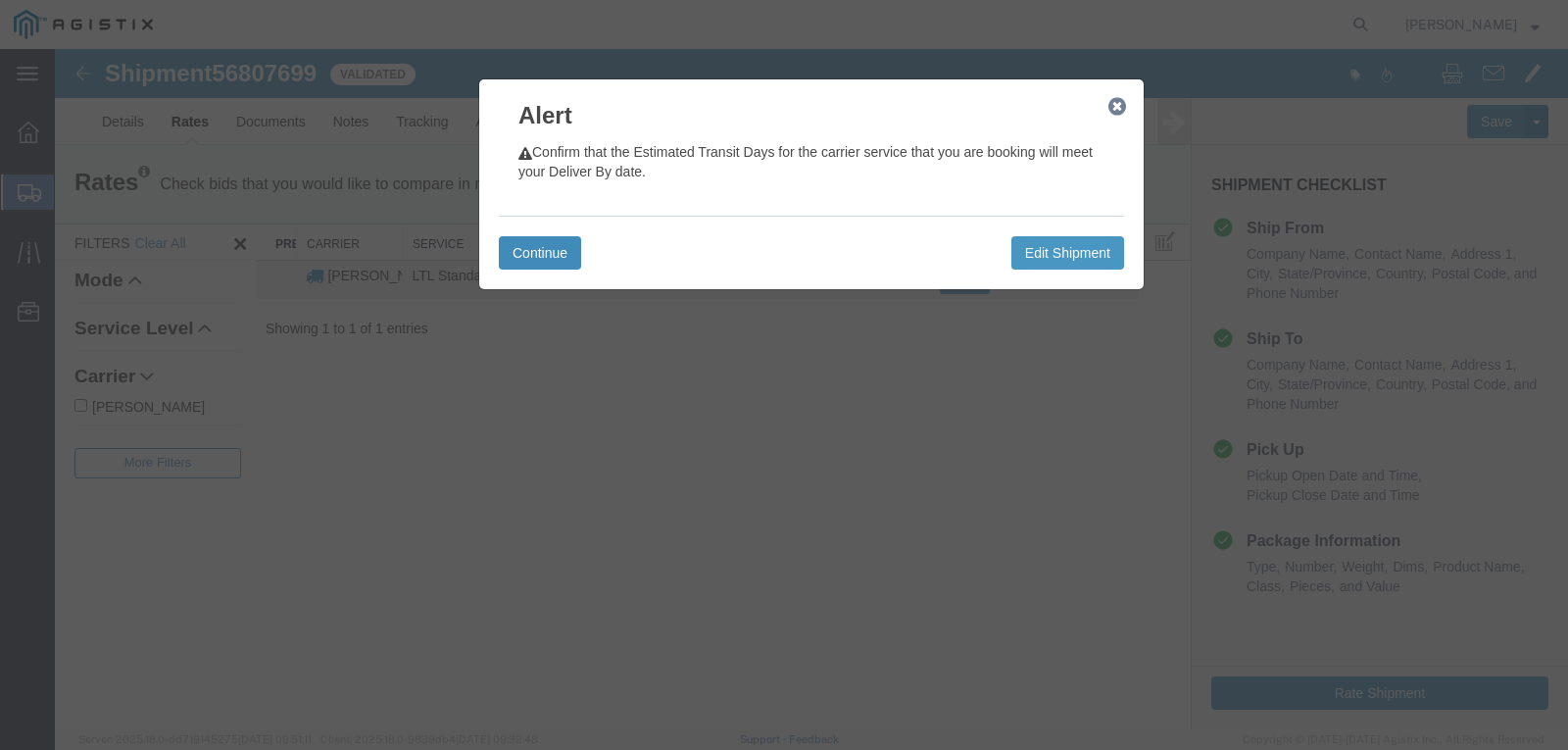
click at [503, 252] on button "Continue" at bounding box center [540, 253] width 83 height 33
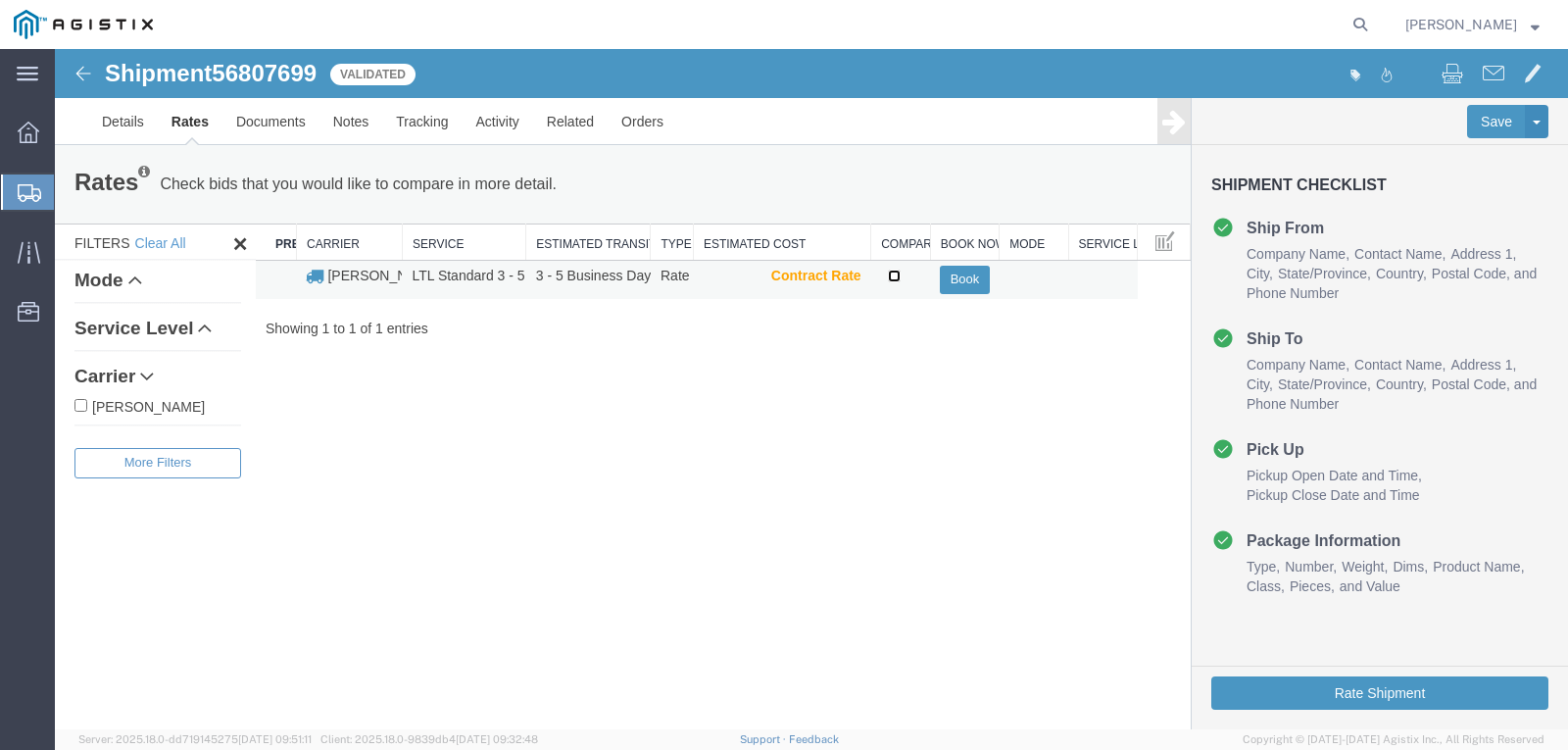
click at [893, 270] on input "checkbox" at bounding box center [894, 275] width 13 height 13
checkbox input "true"
click at [951, 284] on button "Book" at bounding box center [965, 279] width 49 height 29
